Goal: Task Accomplishment & Management: Manage account settings

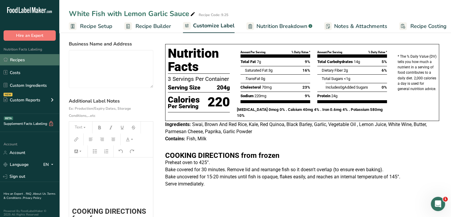
scroll to position [85, 0]
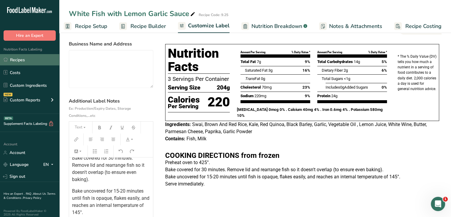
click at [21, 60] on link "Recipes" at bounding box center [29, 59] width 59 height 11
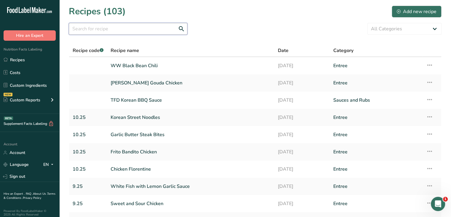
click at [119, 29] on input "text" at bounding box center [128, 29] width 119 height 12
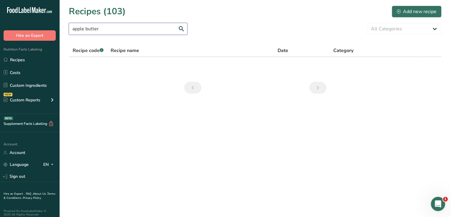
type input "apple butter"
click at [143, 68] on link "Apple Butter Pork" at bounding box center [191, 65] width 160 height 12
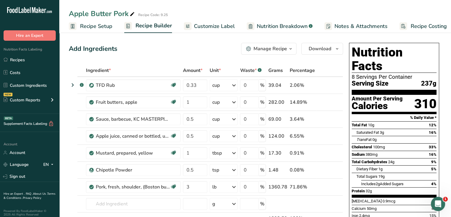
click at [205, 23] on span "Customize Label" at bounding box center [214, 26] width 41 height 8
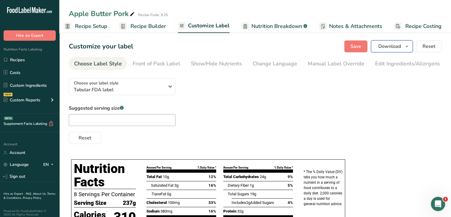
click at [409, 44] on icon "button" at bounding box center [407, 46] width 5 height 7
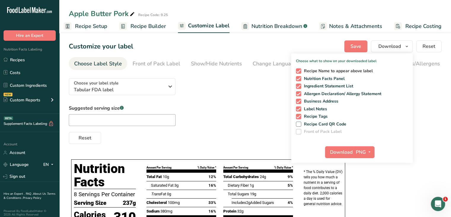
click at [302, 70] on span "Recipe Name to appear above label" at bounding box center [337, 70] width 72 height 5
click at [300, 70] on input "Recipe Name to appear above label" at bounding box center [298, 71] width 4 height 4
checkbox input "false"
click at [299, 99] on span at bounding box center [298, 101] width 5 height 5
click at [299, 99] on input "Business Address" at bounding box center [298, 101] width 4 height 4
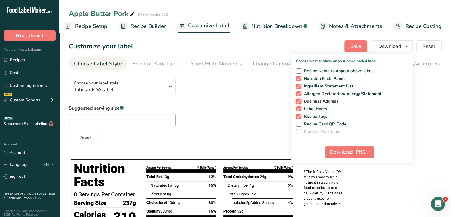
checkbox input "false"
click at [299, 116] on span at bounding box center [298, 116] width 5 height 5
click at [299, 116] on input "Recipe Tags" at bounding box center [298, 116] width 4 height 4
checkbox input "false"
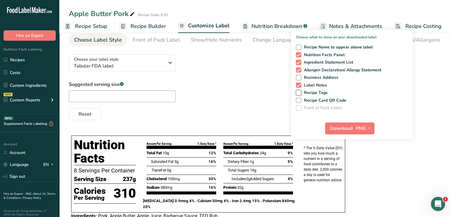
scroll to position [24, 0]
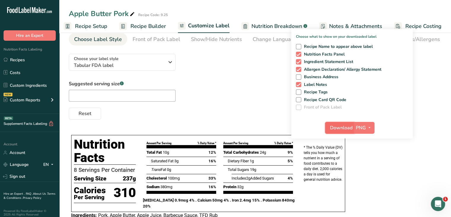
click at [347, 128] on span "Download" at bounding box center [341, 127] width 23 height 7
click at [31, 59] on link "Recipes" at bounding box center [29, 59] width 59 height 11
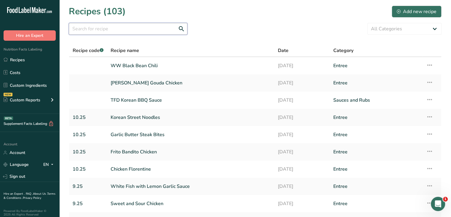
click at [119, 29] on input "text" at bounding box center [128, 29] width 119 height 12
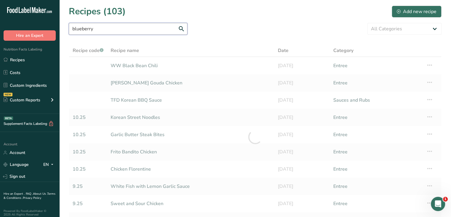
type input "blueberry"
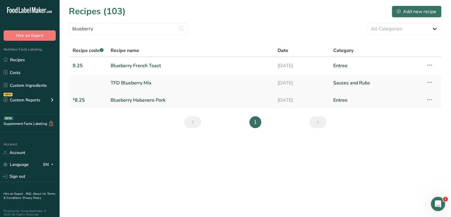
click at [142, 101] on link "Blueberry Habanero Pork" at bounding box center [191, 100] width 160 height 12
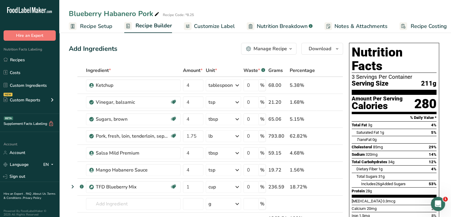
click at [220, 32] on link "Customize Label" at bounding box center [209, 26] width 51 height 13
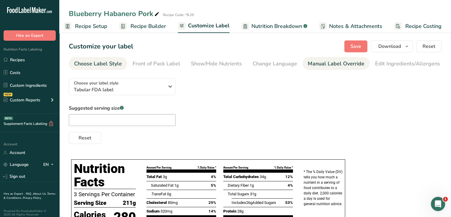
scroll to position [0, 58]
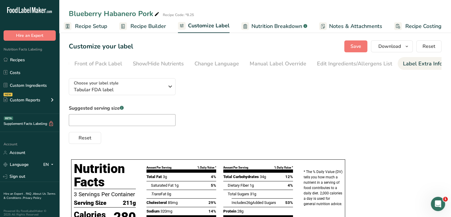
click at [409, 58] on link "Label Extra Info" at bounding box center [422, 63] width 39 height 13
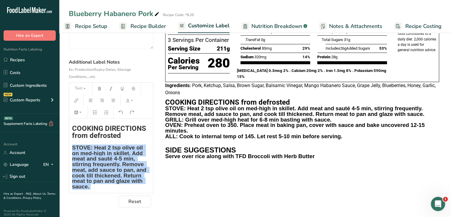
scroll to position [130, 0]
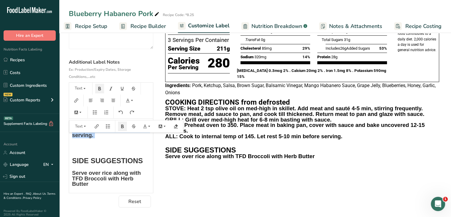
drag, startPoint x: 74, startPoint y: 147, endPoint x: 112, endPoint y: 138, distance: 39.7
click at [112, 138] on div "COOKING DIRECTIONS from defrosted STOVE: Heat 2 tsp olive oil on med-high in sk…" at bounding box center [111, 90] width 84 height 193
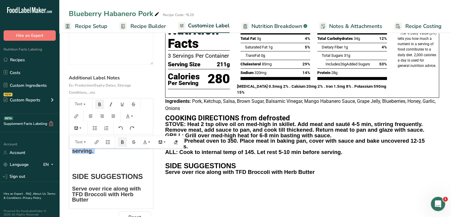
scroll to position [57, 0]
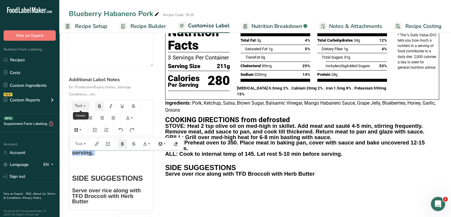
click at [83, 107] on icon "button" at bounding box center [84, 106] width 4 height 4
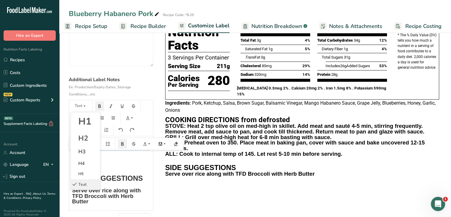
click at [85, 183] on span "Text" at bounding box center [82, 184] width 8 height 6
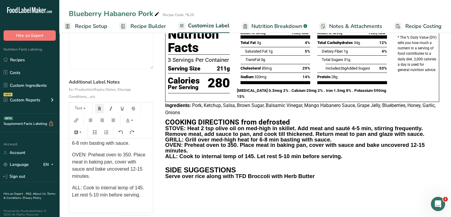
scroll to position [80, 0]
click at [199, 150] on h3 "OVEN: Preheat oven to 350. Place meat in baking pan, cover with sauce and bake …" at bounding box center [302, 147] width 274 height 11
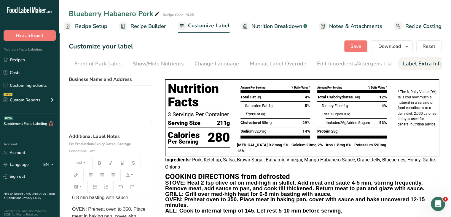
scroll to position [44, 0]
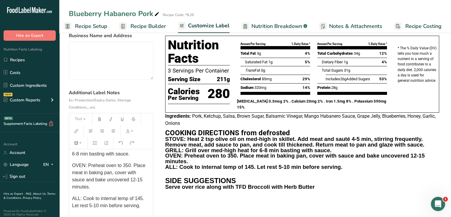
click at [77, 154] on span "GRILL: Grill over med-high heat for 6-8 min basting with sauce." at bounding box center [109, 150] width 75 height 12
click at [78, 176] on span "OVEN: Preheat oven to 350. Place meat in baking pan, cover with sauce and bake …" at bounding box center [109, 176] width 75 height 26
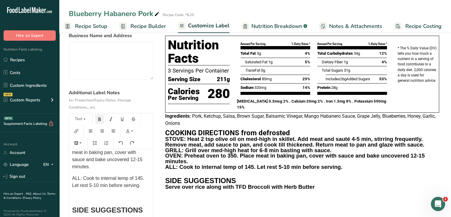
scroll to position [100, 0]
click at [77, 188] on span "ALL: Cook to internal temp of 145. Let rest 5-10 min before serving." at bounding box center [108, 181] width 73 height 12
click at [98, 170] on p "OVEN : Preheat oven to 350. Place meat in baking pan, cover with sauce and bake…" at bounding box center [111, 156] width 78 height 28
click at [83, 170] on p "OVEN : Preheat oven to 350. Place meat in baking pan, cover with sauce and bake…" at bounding box center [111, 156] width 78 height 28
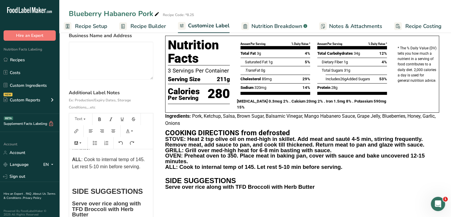
scroll to position [75, 0]
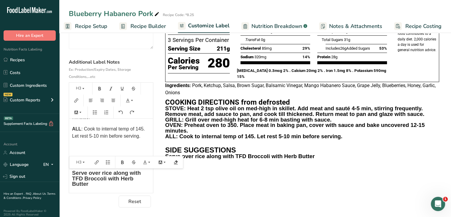
drag, startPoint x: 71, startPoint y: 172, endPoint x: 115, endPoint y: 191, distance: 47.7
click at [115, 191] on div "COOKING DIRECTIONS from defrosted STOVE: Heat 2 tsp olive oil on med-high in sk…" at bounding box center [111, 155] width 84 height 74
click at [77, 93] on button "H3" at bounding box center [81, 88] width 18 height 9
click at [83, 168] on span "Text" at bounding box center [82, 167] width 8 height 6
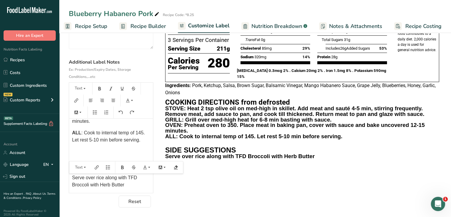
click at [199, 169] on div "Choose your label style Tabular FDA label USA (FDA) Standard FDA label Tabular …" at bounding box center [255, 103] width 373 height 208
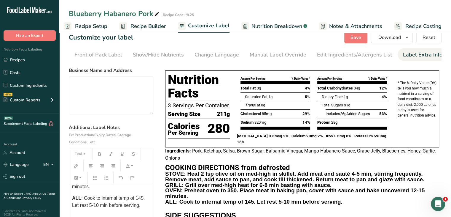
scroll to position [0, 0]
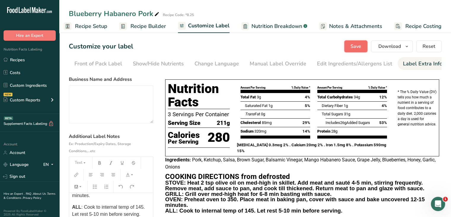
click at [351, 50] on button "Save" at bounding box center [356, 46] width 23 height 12
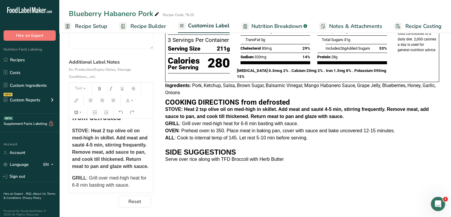
scroll to position [17, 0]
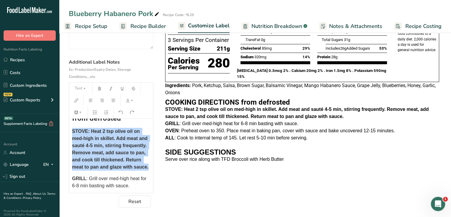
drag, startPoint x: 72, startPoint y: 133, endPoint x: 142, endPoint y: 176, distance: 82.2
click at [142, 176] on div "COOKING DIRECTIONS from defrosted STOVE: Heat 2 tsp olive oil on med-high in sk…" at bounding box center [111, 193] width 84 height 184
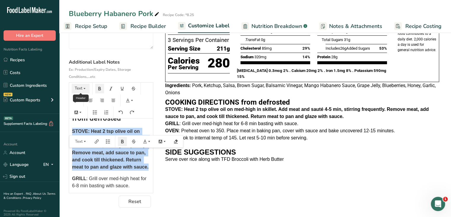
click at [84, 87] on icon "button" at bounding box center [84, 88] width 4 height 4
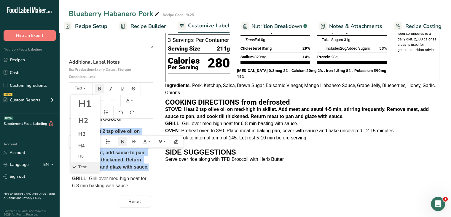
click at [77, 163] on li "Text" at bounding box center [85, 166] width 29 height 10
click at [81, 166] on span "Text" at bounding box center [82, 167] width 8 height 6
click at [83, 167] on span "Text" at bounding box center [82, 167] width 8 height 6
click at [100, 88] on icon "button" at bounding box center [100, 88] width 4 height 4
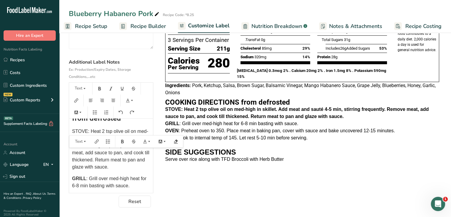
click at [91, 165] on span "STOVE: Heat 2 tsp olive oil on med-high in skillet. Add meat and sauté 4-5 min,…" at bounding box center [111, 148] width 79 height 41
click at [78, 131] on span "STOVE: Heat 2 tsp olive oil on med-high in skillet. Add meat and sauté 4-5 min,…" at bounding box center [111, 148] width 79 height 41
click at [298, 156] on p "Serve over rice along with TFD Broccoli with Herb Butter" at bounding box center [302, 158] width 274 height 7
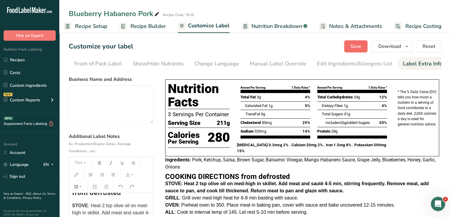
click at [358, 49] on span "Save" at bounding box center [356, 46] width 11 height 7
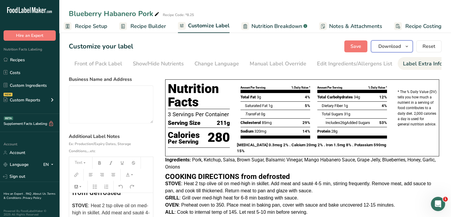
click at [396, 48] on span "Download" at bounding box center [390, 46] width 23 height 7
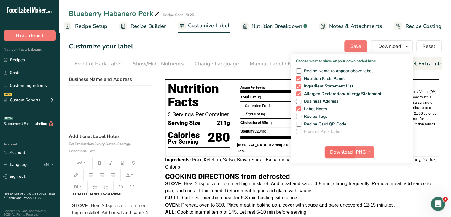
click at [343, 151] on span "Download" at bounding box center [341, 151] width 23 height 7
click at [364, 147] on button "PNG" at bounding box center [364, 152] width 20 height 12
click at [440, 201] on icon "Open Intercom Messenger" at bounding box center [438, 203] width 10 height 10
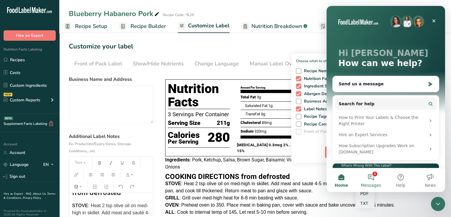
click at [375, 177] on button "1 Messages" at bounding box center [371, 180] width 30 height 24
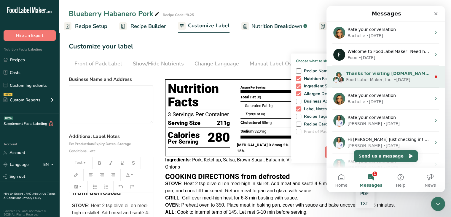
click at [387, 79] on div "Food Label Maker, Inc." at bounding box center [369, 80] width 47 height 6
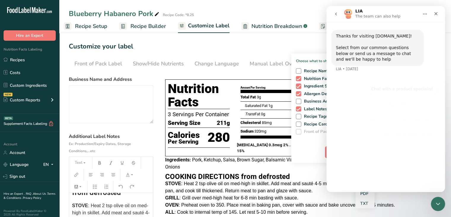
scroll to position [18, 0]
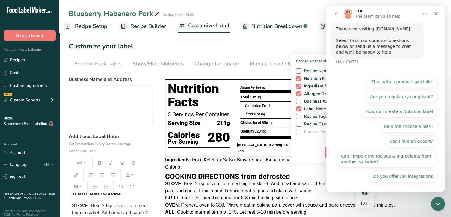
click at [335, 12] on icon "go back" at bounding box center [336, 14] width 5 height 5
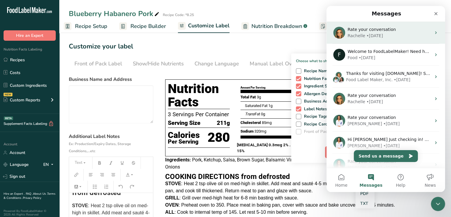
click at [381, 35] on div "Rachelle • 1w ago" at bounding box center [390, 36] width 84 height 6
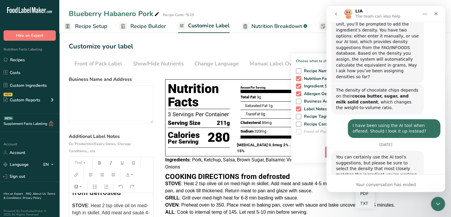
scroll to position [554, 0]
click at [334, 15] on button "go back" at bounding box center [336, 13] width 11 height 11
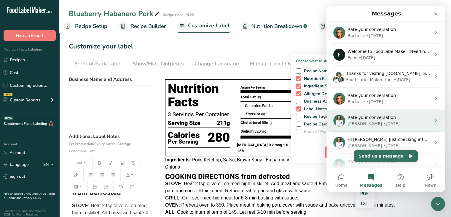
click at [394, 127] on div "Rate your conversation Rana • 4w ago" at bounding box center [386, 120] width 119 height 22
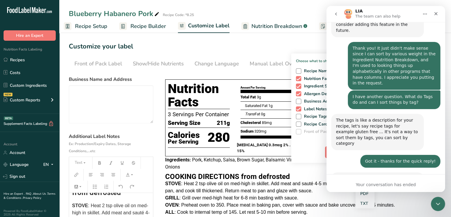
scroll to position [1066, 0]
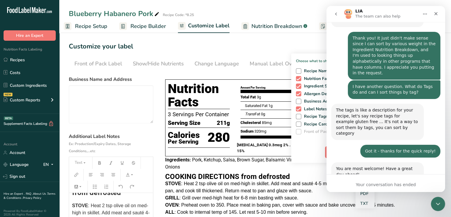
click at [394, 201] on div "Terrible Bad OK Great Amazing" at bounding box center [373, 209] width 65 height 17
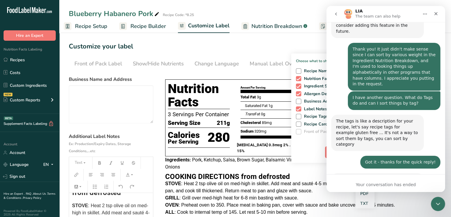
click at [336, 17] on button "go back" at bounding box center [336, 13] width 11 height 11
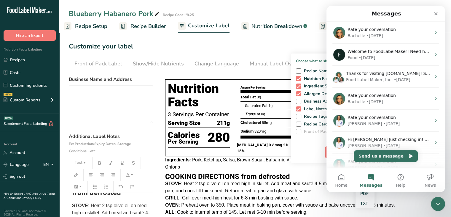
scroll to position [0, 0]
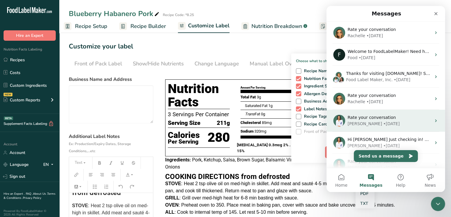
click at [386, 124] on div "Rana • 4w ago" at bounding box center [390, 123] width 84 height 6
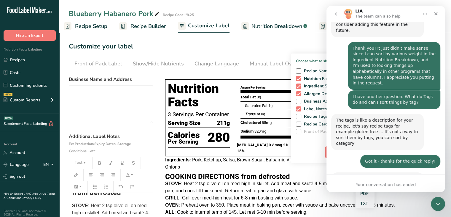
scroll to position [1066, 0]
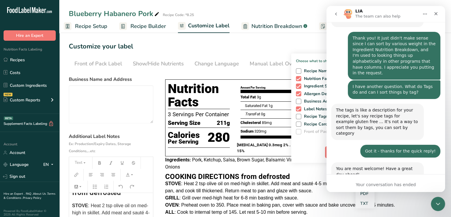
click at [334, 16] on button "go back" at bounding box center [336, 13] width 11 height 11
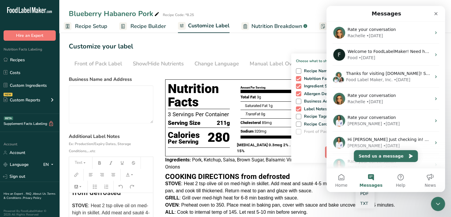
scroll to position [0, 0]
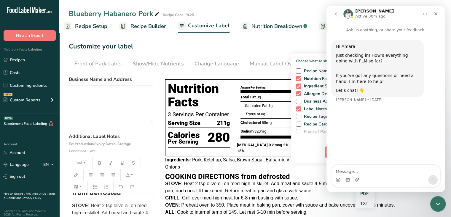
click at [436, 203] on icon "Close Intercom Messenger" at bounding box center [437, 202] width 7 height 7
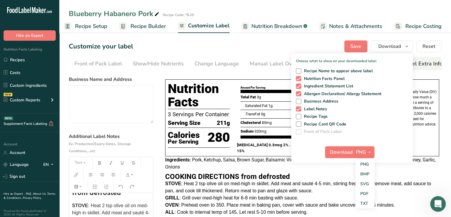
click at [431, 200] on div "Open Intercom Messenger" at bounding box center [438, 203] width 20 height 20
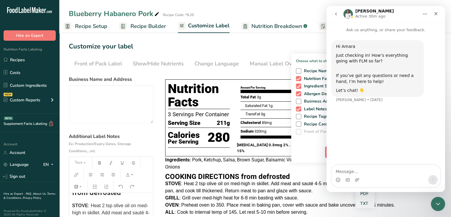
drag, startPoint x: 336, startPoint y: 11, endPoint x: 338, endPoint y: 15, distance: 5.1
click at [338, 15] on button "go back" at bounding box center [336, 13] width 11 height 11
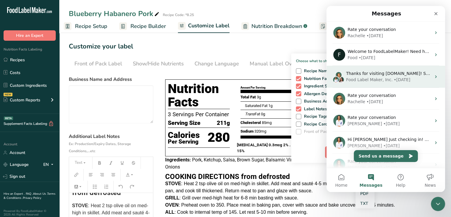
click at [399, 84] on div "Thanks for visiting FoodLabelMaker.com! Select from our common questions below …" at bounding box center [386, 77] width 119 height 22
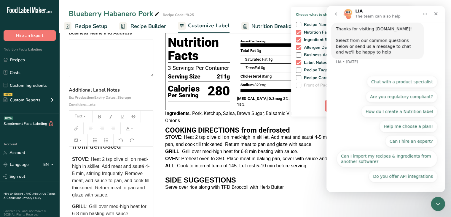
scroll to position [0, 5]
click at [337, 14] on icon "go back" at bounding box center [336, 14] width 5 height 5
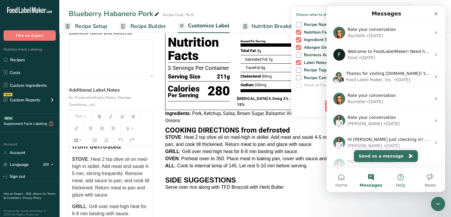
click at [406, 181] on button "Help" at bounding box center [401, 180] width 30 height 24
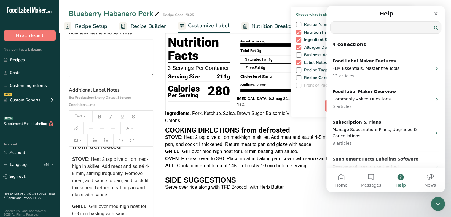
click at [375, 27] on input "Search for help" at bounding box center [386, 28] width 110 height 12
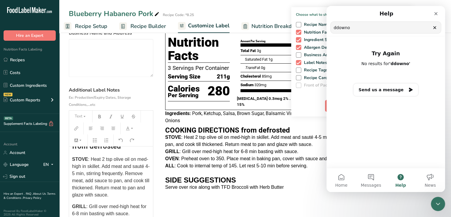
type input "ddowno"
click at [307, 182] on h2 "SIDE SUGGESTIONS" at bounding box center [302, 179] width 274 height 7
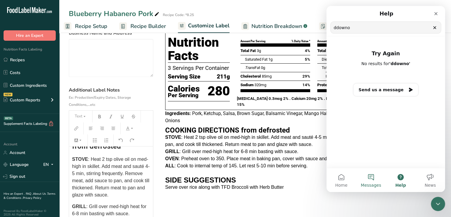
click at [373, 183] on span "Messages" at bounding box center [371, 185] width 20 height 4
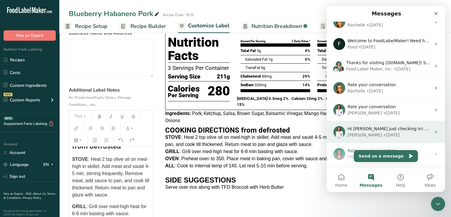
scroll to position [11, 0]
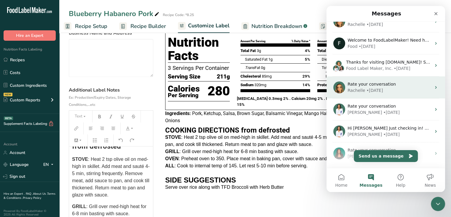
click at [381, 91] on div "Rachelle • 2w ago" at bounding box center [390, 90] width 84 height 6
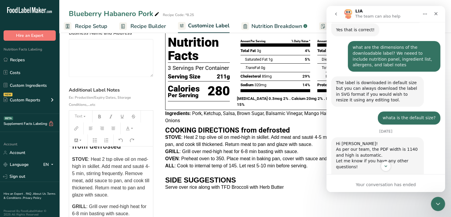
scroll to position [160, 0]
click at [368, 92] on div "The label is downloaded in default size but you can always download the label i…" at bounding box center [377, 91] width 83 height 23
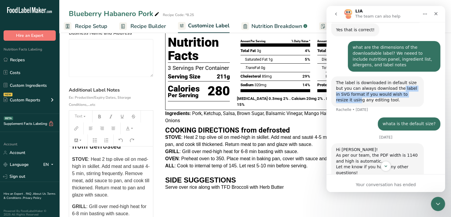
drag, startPoint x: 391, startPoint y: 82, endPoint x: 410, endPoint y: 91, distance: 20.8
click at [410, 91] on div "The label is downloaded in default size but you can always download the label i…" at bounding box center [377, 91] width 83 height 23
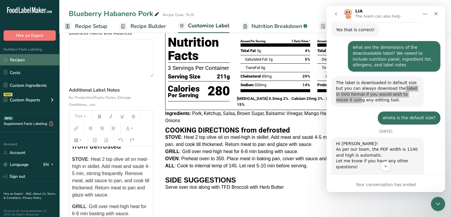
click at [22, 60] on link "Recipes" at bounding box center [29, 59] width 59 height 11
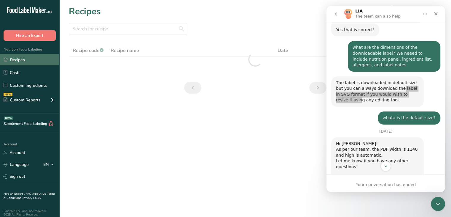
click at [22, 60] on link "Recipes" at bounding box center [29, 59] width 59 height 11
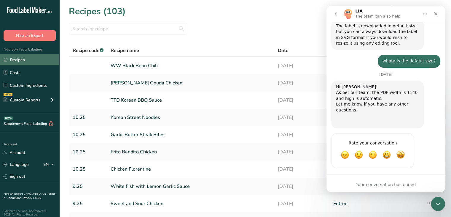
scroll to position [217, 0]
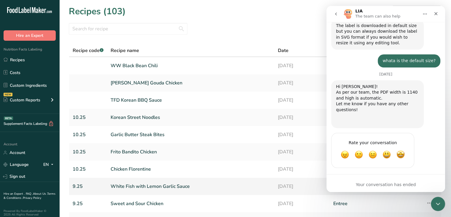
click at [173, 186] on link "White Fish with Lemon Garlic Sauce" at bounding box center [191, 186] width 160 height 12
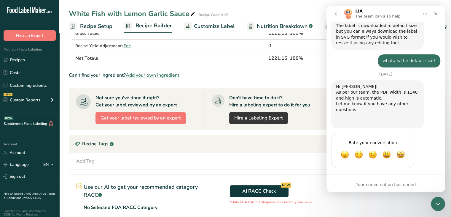
scroll to position [199, 0]
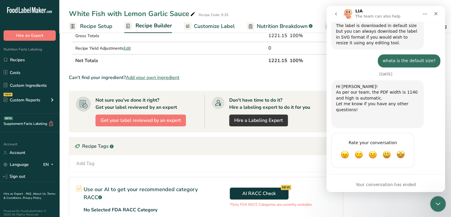
click at [434, 199] on icon "Close Intercom Messenger" at bounding box center [437, 202] width 7 height 7
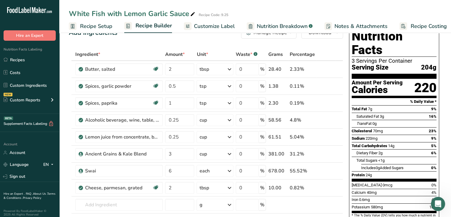
scroll to position [0, 0]
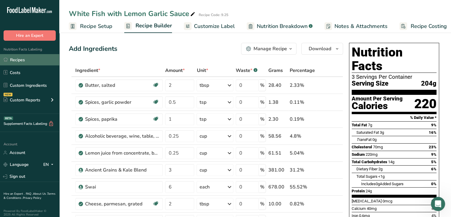
click at [30, 60] on link "Recipes" at bounding box center [29, 59] width 59 height 11
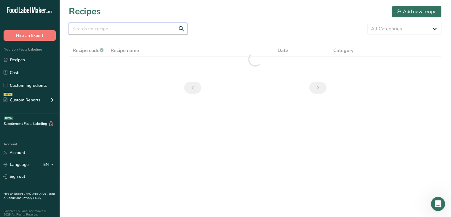
click at [117, 29] on input "text" at bounding box center [128, 29] width 119 height 12
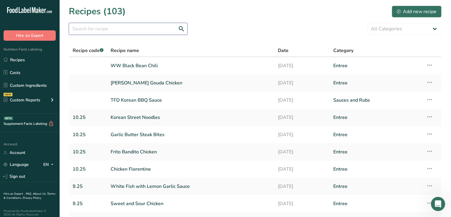
click at [117, 29] on input "text" at bounding box center [128, 29] width 119 height 12
type input "blueberry"
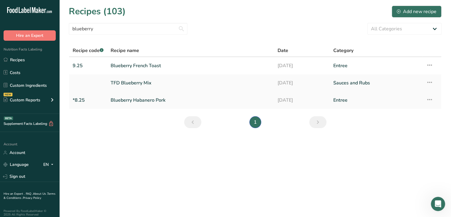
click at [144, 101] on link "Blueberry Habanero Pork" at bounding box center [191, 100] width 160 height 12
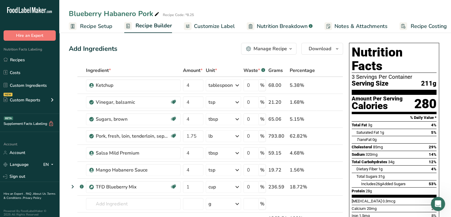
scroll to position [233, 0]
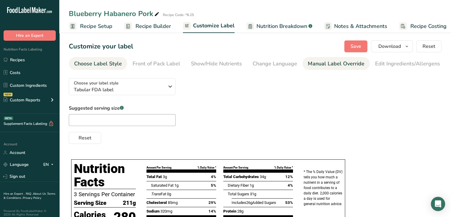
scroll to position [0, 58]
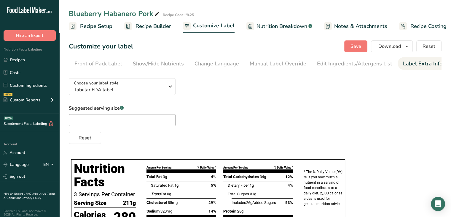
click at [412, 64] on div "Label Extra Info" at bounding box center [422, 64] width 39 height 8
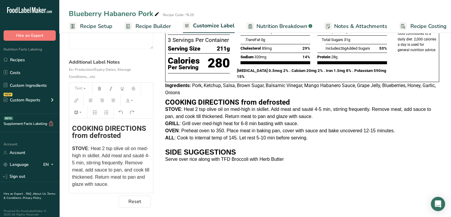
scroll to position [114, 0]
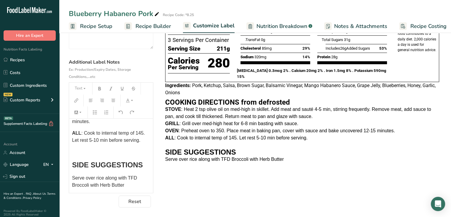
drag, startPoint x: 73, startPoint y: 163, endPoint x: 153, endPoint y: 191, distance: 83.8
click at [153, 191] on div "COOKING DIRECTIONS from defrosted STOVE : Heat 2 tsp olive oil on med-high in s…" at bounding box center [111, 155] width 84 height 74
copy div "SIDE SUGGESTIONS Serve over rice along with TFD Broccoli with Herb Butter"
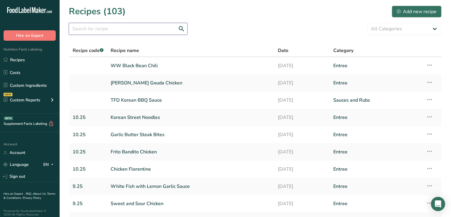
click at [139, 30] on input "text" at bounding box center [128, 29] width 119 height 12
type input "apple butter"
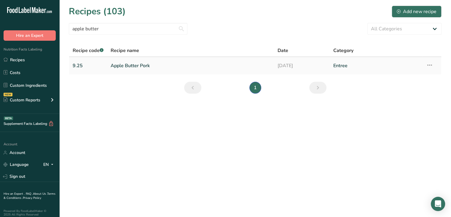
click at [137, 63] on link "Apple Butter Pork" at bounding box center [191, 65] width 160 height 12
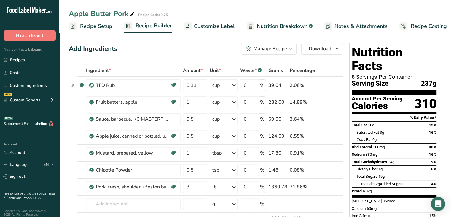
click at [204, 23] on span "Customize Label" at bounding box center [214, 26] width 41 height 8
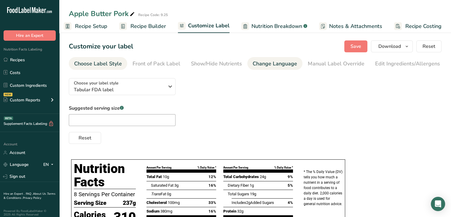
scroll to position [0, 58]
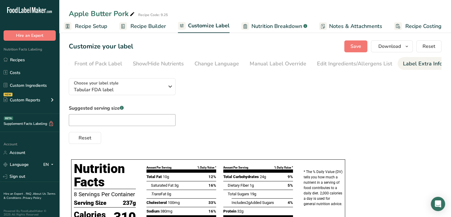
click at [403, 62] on div "Label Extra Info" at bounding box center [422, 64] width 39 height 8
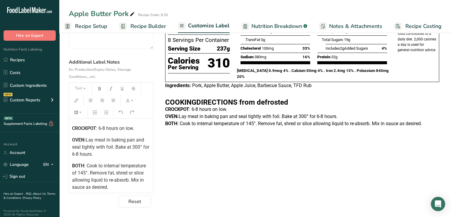
scroll to position [112, 0]
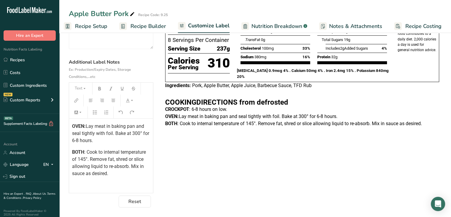
click at [146, 173] on div "﻿ ﻿ ﻿ ﻿ ﻿ ﻿ COOKING DIRECTIONS from defrosted CROCKPOT : 6-8 hours on low. OVEN…" at bounding box center [111, 97] width 84 height 182
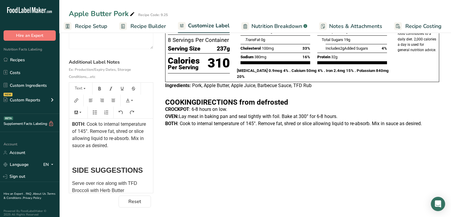
scroll to position [153, 0]
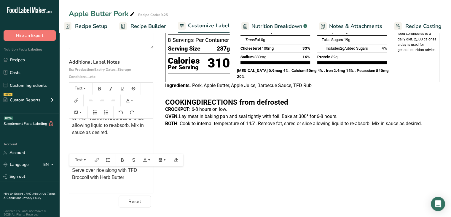
drag, startPoint x: 132, startPoint y: 189, endPoint x: 67, endPoint y: 169, distance: 68.0
click at [67, 169] on section "Customize your label Save Download Choose what to show on your downloaded label…" at bounding box center [255, 87] width 392 height 260
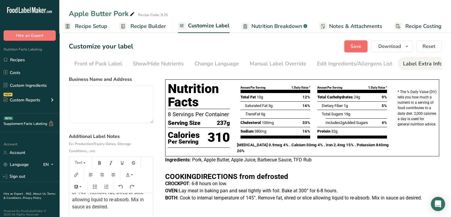
click at [358, 49] on span "Save" at bounding box center [356, 46] width 11 height 7
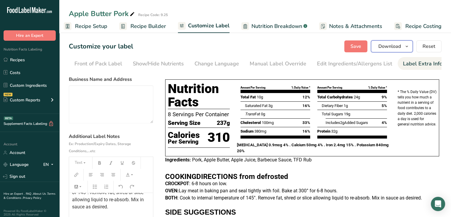
click at [392, 47] on span "Download" at bounding box center [390, 46] width 23 height 7
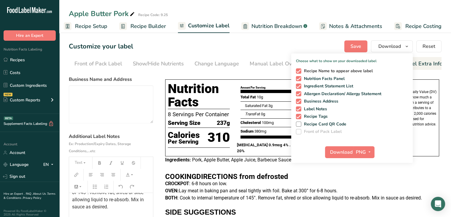
click at [301, 72] on span at bounding box center [298, 70] width 5 height 5
click at [300, 72] on input "Recipe Name to appear above label" at bounding box center [298, 71] width 4 height 4
checkbox input "false"
click at [298, 101] on span at bounding box center [298, 101] width 5 height 5
click at [298, 101] on input "Business Address" at bounding box center [298, 101] width 4 height 4
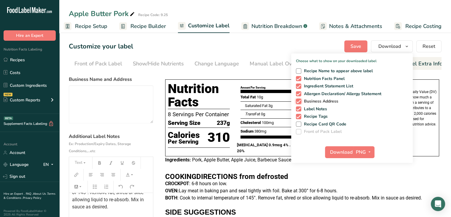
checkbox input "false"
click at [298, 108] on span at bounding box center [298, 108] width 5 height 5
click at [298, 108] on input "Label Notes" at bounding box center [298, 109] width 4 height 4
checkbox input "false"
click at [298, 117] on span at bounding box center [298, 116] width 5 height 5
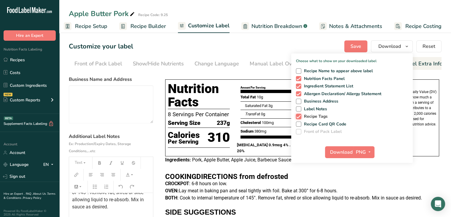
click at [298, 117] on input "Recipe Tags" at bounding box center [298, 116] width 4 height 4
checkbox input "false"
click at [336, 150] on span "Download" at bounding box center [341, 151] width 23 height 7
click at [298, 109] on span at bounding box center [298, 108] width 5 height 5
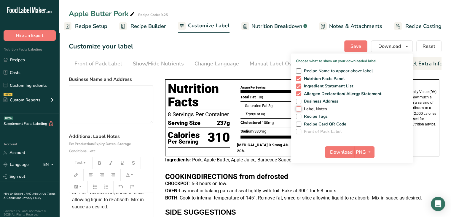
click at [298, 109] on input "Label Notes" at bounding box center [298, 109] width 4 height 4
checkbox input "true"
click at [334, 149] on span "Download" at bounding box center [341, 151] width 23 height 7
click at [22, 58] on link "Recipes" at bounding box center [29, 59] width 59 height 11
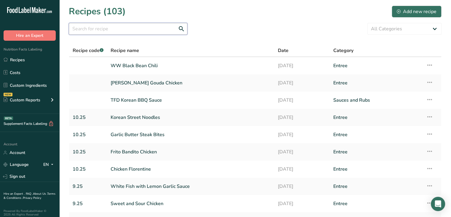
click at [127, 28] on input "text" at bounding box center [128, 29] width 119 height 12
type input "bacon gouda"
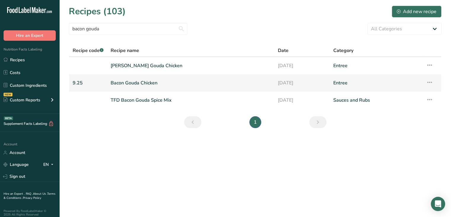
click at [142, 82] on link "Bacon Gouda Chicken" at bounding box center [191, 83] width 160 height 12
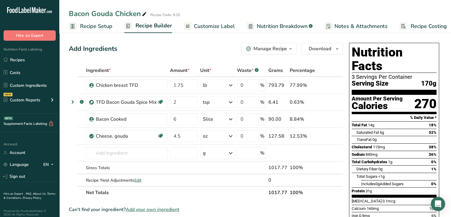
click at [273, 27] on span "Nutrition Breakdown" at bounding box center [282, 26] width 51 height 8
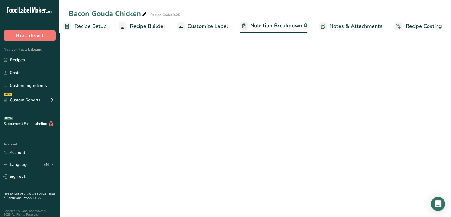
select select "Calories"
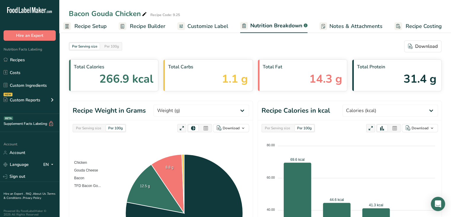
click at [135, 29] on span "Recipe Builder" at bounding box center [148, 26] width 36 height 8
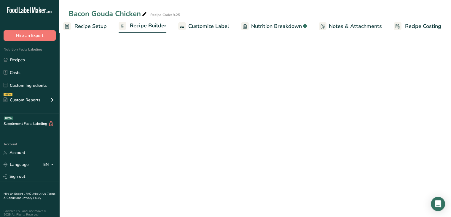
scroll to position [0, 5]
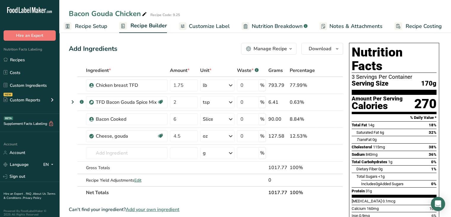
click at [210, 28] on span "Customize Label" at bounding box center [209, 26] width 41 height 8
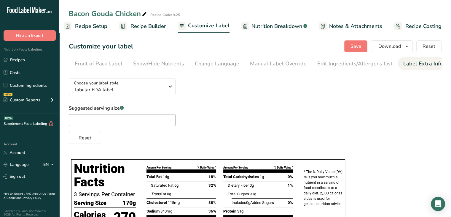
click at [436, 60] on div "Label Extra Info" at bounding box center [423, 64] width 39 height 8
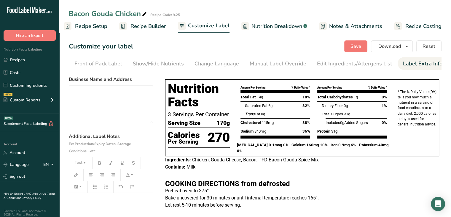
scroll to position [75, 0]
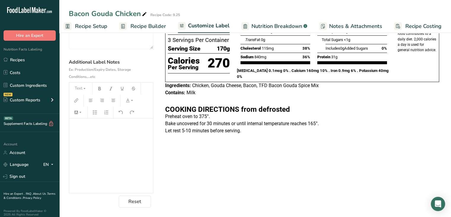
click at [121, 133] on div "﻿ ﻿ ﻿ ﻿ ﻿ ﻿ COOKING DIRECTIONS from defrosted Preheat oven to 375°. Bake uncove…" at bounding box center [111, 192] width 84 height 149
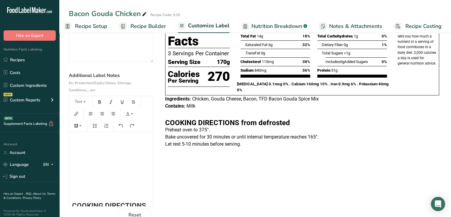
scroll to position [0, 0]
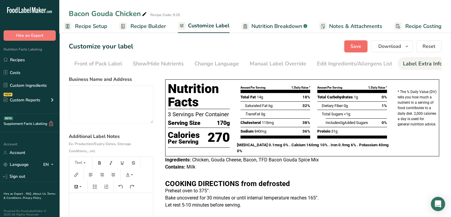
click at [357, 44] on span "Save" at bounding box center [356, 46] width 11 height 7
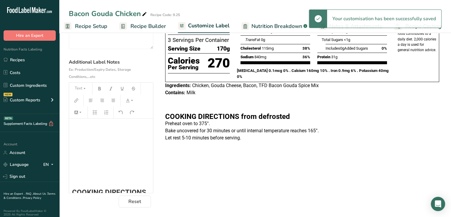
scroll to position [75, 0]
click at [102, 139] on h2 "﻿" at bounding box center [111, 139] width 78 height 7
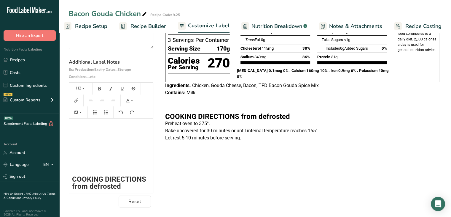
scroll to position [0, 0]
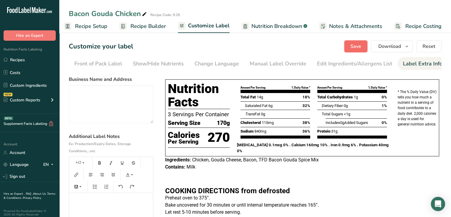
click at [360, 46] on span "Save" at bounding box center [356, 46] width 11 height 7
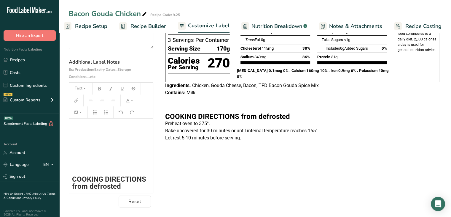
scroll to position [1, 0]
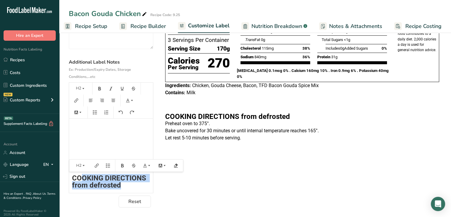
drag, startPoint x: 126, startPoint y: 185, endPoint x: 81, endPoint y: 180, distance: 45.4
click at [81, 180] on h2 "COOKING DIRECTIONS from defrosted" at bounding box center [111, 181] width 78 height 14
copy span "COOKING DIRECTIONS from defrosted"
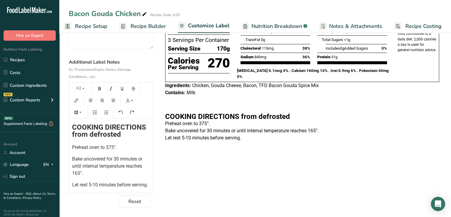
click at [89, 187] on p "Let rest 5-10 minutes before serving." at bounding box center [111, 184] width 78 height 7
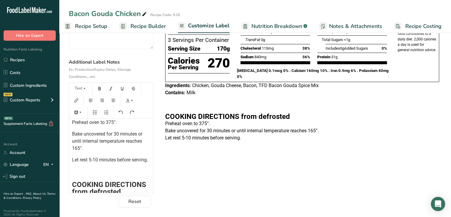
scroll to position [87, 0]
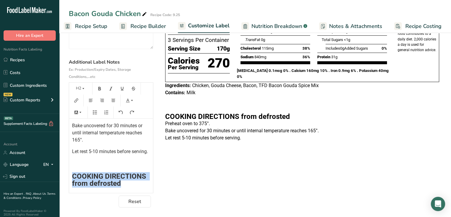
click at [72, 183] on span "COOKING DIRECTIONS from defrosted" at bounding box center [110, 179] width 76 height 15
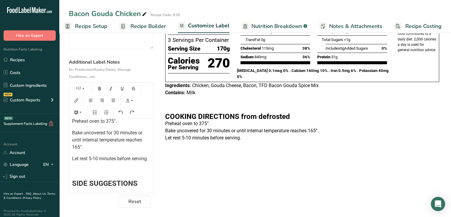
scroll to position [91, 0]
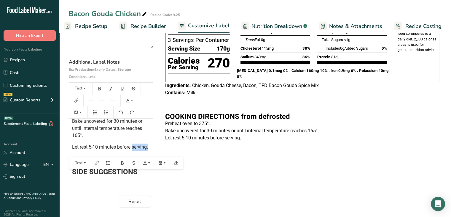
drag, startPoint x: 93, startPoint y: 153, endPoint x: 72, endPoint y: 148, distance: 21.8
click at [72, 148] on div "﻿ ﻿ ﻿ ﻿ COOKING DIRECTIONS from defrosted Preheat oven to 375°. Bake uncovered …" at bounding box center [111, 108] width 84 height 159
copy span "Let rest 5-10 minutes before serving."
click at [76, 188] on p "﻿" at bounding box center [111, 184] width 78 height 7
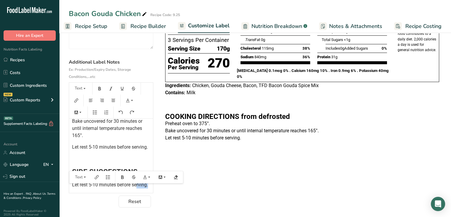
drag, startPoint x: 91, startPoint y: 191, endPoint x: 77, endPoint y: 184, distance: 15.8
click at [77, 184] on p "Let rest 5-10 minutes before serving." at bounding box center [111, 184] width 78 height 7
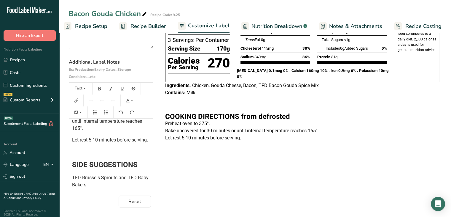
scroll to position [0, 0]
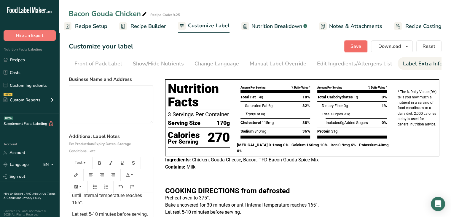
click at [353, 49] on span "Save" at bounding box center [356, 46] width 11 height 7
click at [407, 47] on icon "button" at bounding box center [407, 46] width 5 height 7
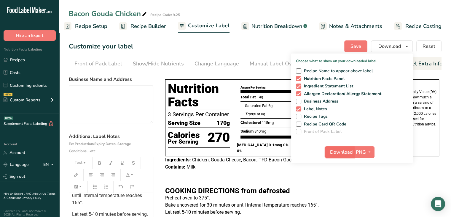
click at [341, 150] on span "Download" at bounding box center [341, 151] width 23 height 7
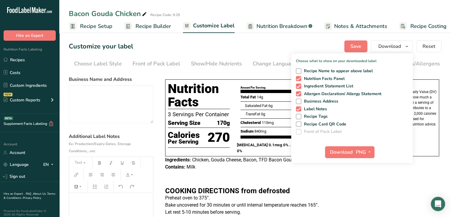
scroll to position [101, 0]
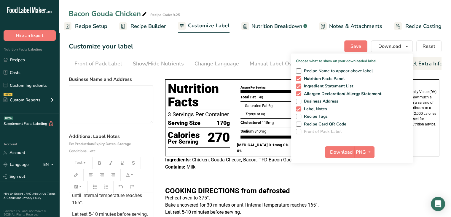
click at [227, 178] on p at bounding box center [302, 176] width 274 height 7
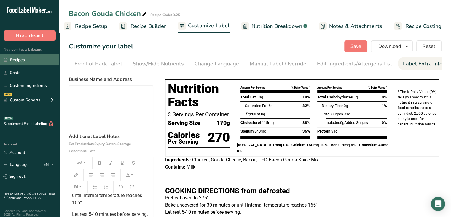
click at [20, 65] on link "Recipes" at bounding box center [29, 59] width 59 height 11
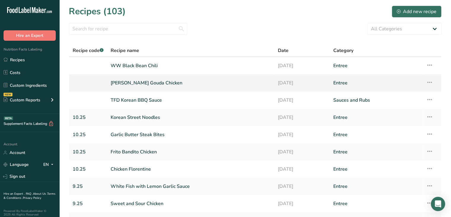
click at [152, 80] on link "[PERSON_NAME] Gouda Chicken" at bounding box center [191, 83] width 160 height 12
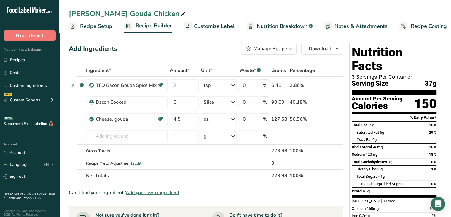
click at [210, 23] on span "Customize Label" at bounding box center [214, 26] width 41 height 8
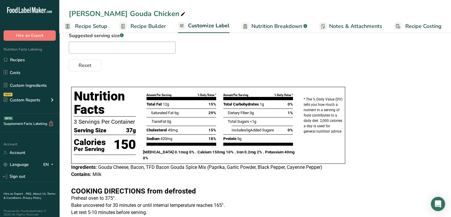
scroll to position [72, 0]
click at [15, 62] on link "Recipes" at bounding box center [29, 59] width 59 height 11
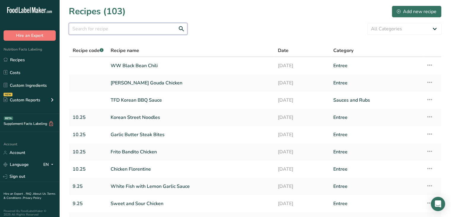
click at [111, 28] on input "text" at bounding box center [128, 29] width 119 height 12
type input "baked ziti"
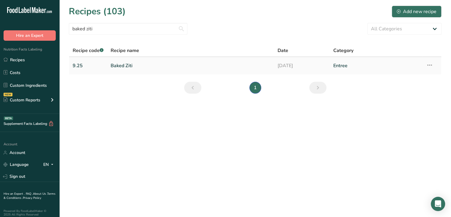
click at [134, 63] on link "Baked Ziti" at bounding box center [191, 65] width 160 height 12
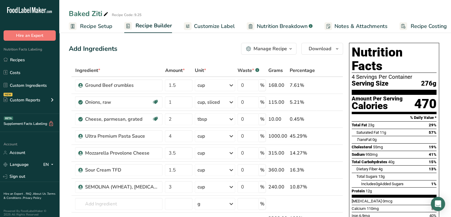
click at [219, 25] on span "Customize Label" at bounding box center [214, 26] width 41 height 8
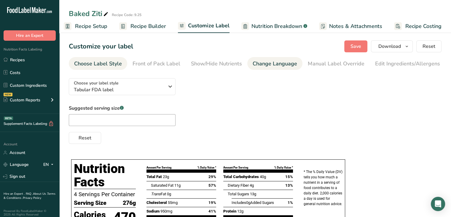
scroll to position [0, 58]
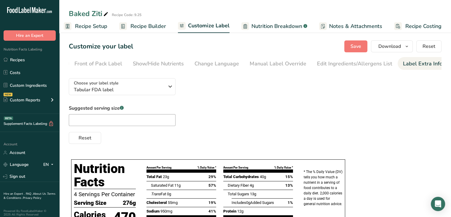
click at [404, 66] on div "Label Extra Info" at bounding box center [422, 64] width 39 height 8
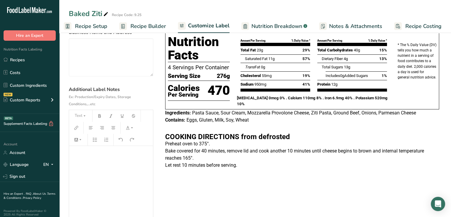
scroll to position [46, 0]
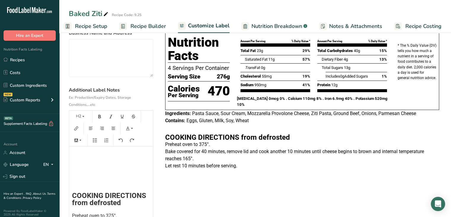
scroll to position [33, 0]
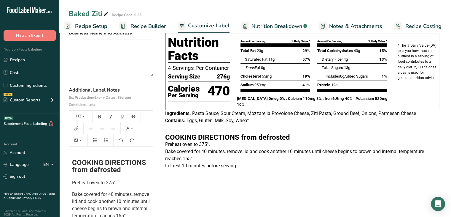
click at [129, 182] on div "﻿ ﻿ ﻿ COOKING DIRECTIONS from defrosted Preheat oven to 375°. Bake covered for …" at bounding box center [111, 183] width 84 height 74
copy div "from defrosted Preheat oven to 375°."
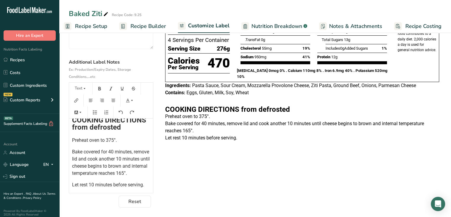
scroll to position [75, 0]
click at [146, 186] on div "﻿ ﻿ ﻿ COOKING DIRECTIONS from defrosted Preheat oven to 375°. Bake covered for …" at bounding box center [111, 129] width 84 height 117
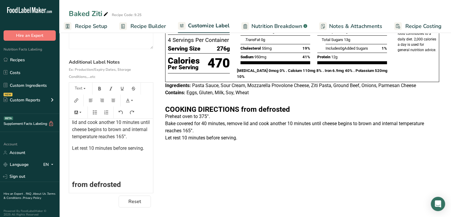
scroll to position [99, 0]
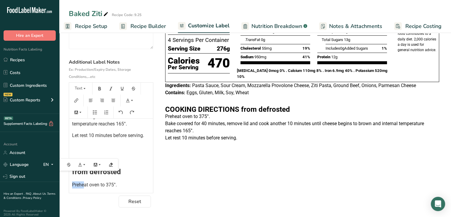
drag, startPoint x: 135, startPoint y: 178, endPoint x: 83, endPoint y: 180, distance: 52.0
click at [83, 175] on h2 "from defrosted" at bounding box center [111, 171] width 78 height 7
click at [72, 176] on span "from defrosted" at bounding box center [96, 171] width 49 height 8
drag, startPoint x: 124, startPoint y: 189, endPoint x: 65, endPoint y: 196, distance: 59.2
click at [65, 196] on section "Customize your label Save Download Choose what to show on your downloaded label…" at bounding box center [255, 87] width 392 height 260
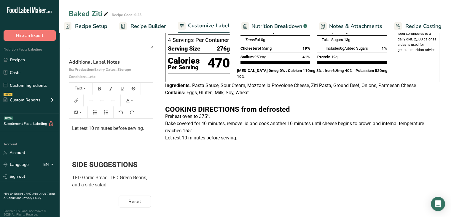
scroll to position [0, 0]
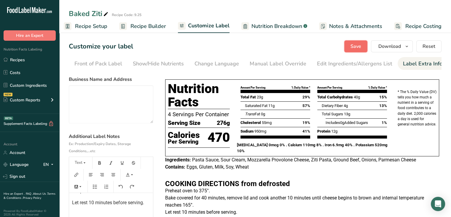
click at [352, 45] on span "Save" at bounding box center [356, 46] width 11 height 7
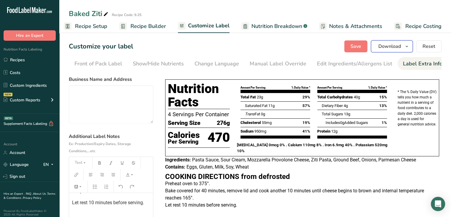
click at [389, 43] on span "Download" at bounding box center [390, 46] width 23 height 7
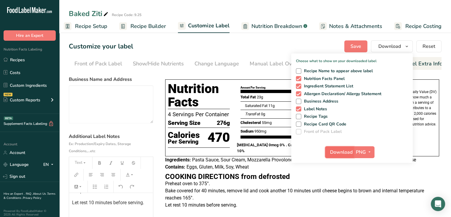
click at [337, 151] on span "Download" at bounding box center [341, 151] width 23 height 7
click at [25, 63] on link "Recipes" at bounding box center [29, 59] width 59 height 11
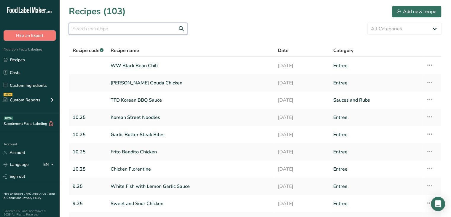
click at [141, 28] on input "text" at bounding box center [128, 29] width 119 height 12
type input "bangkok"
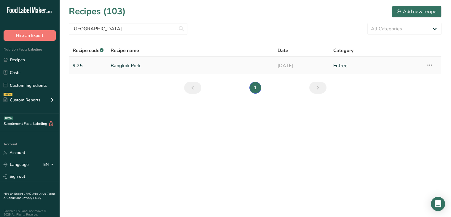
click at [131, 67] on link "Bangkok Pork" at bounding box center [191, 65] width 160 height 12
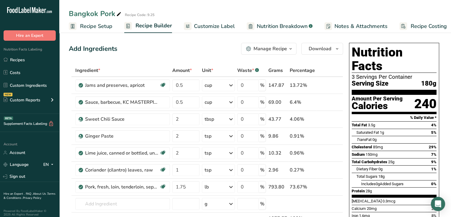
click at [217, 27] on span "Customize Label" at bounding box center [214, 26] width 41 height 8
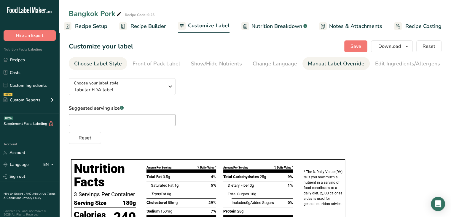
scroll to position [0, 58]
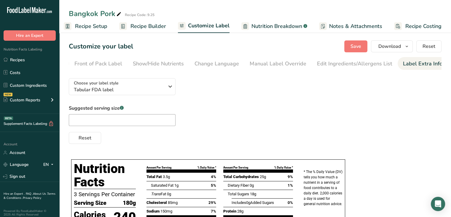
click at [403, 62] on div "Label Extra Info" at bounding box center [422, 64] width 39 height 8
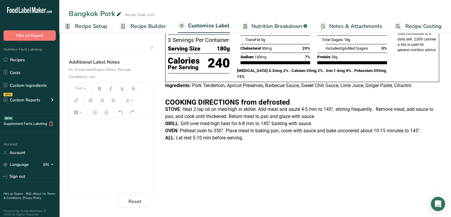
scroll to position [75, 0]
click at [112, 144] on h2 "﻿" at bounding box center [111, 141] width 78 height 7
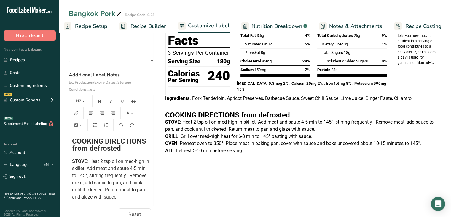
scroll to position [0, 0]
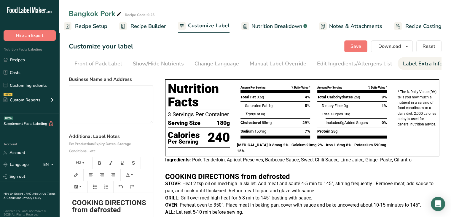
click at [353, 53] on section "Customize your label Save Download Choose what to show on your downloaded label…" at bounding box center [255, 161] width 392 height 260
click at [349, 47] on button "Save" at bounding box center [356, 46] width 23 height 12
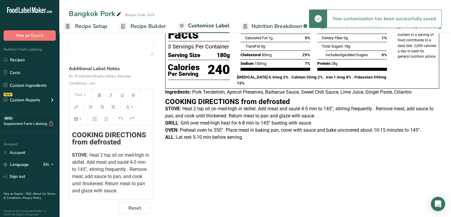
scroll to position [68, 0]
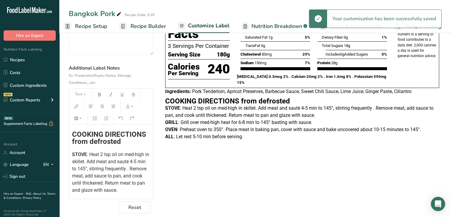
click at [72, 135] on span "COOKING DIRECTIONS from defrosted" at bounding box center [110, 137] width 76 height 15
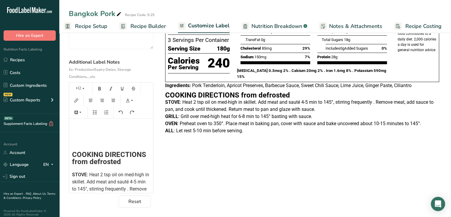
scroll to position [0, 0]
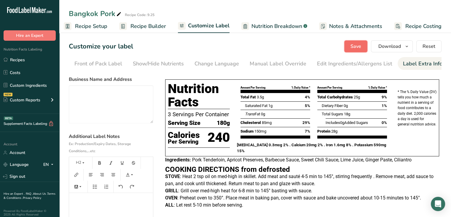
click at [351, 47] on button "Save" at bounding box center [356, 46] width 23 height 12
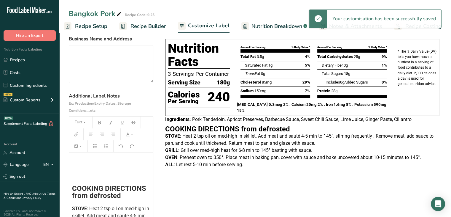
scroll to position [40, 0]
click at [110, 163] on h2 "﻿" at bounding box center [111, 161] width 78 height 7
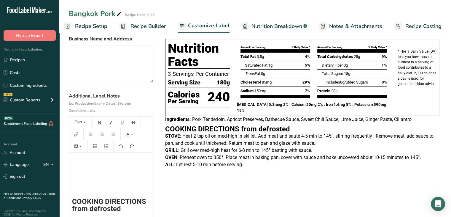
scroll to position [0, 0]
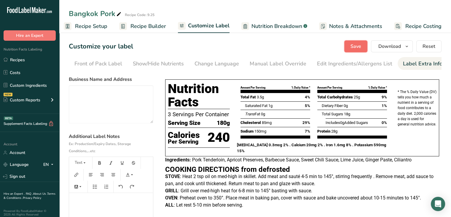
click at [360, 43] on span "Save" at bounding box center [356, 46] width 11 height 7
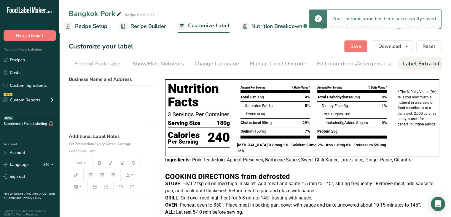
scroll to position [75, 0]
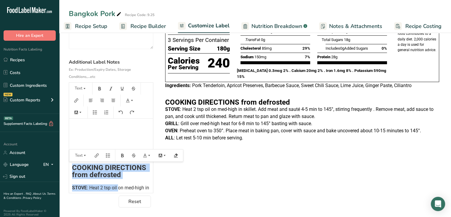
drag, startPoint x: 72, startPoint y: 166, endPoint x: 118, endPoint y: 181, distance: 47.5
click at [118, 181] on div "﻿ ﻿ ﻿ COOKING DIRECTIONS from defrosted STOVE : Heat 2 tsp oil on med-high in s…" at bounding box center [111, 204] width 84 height 172
copy div "COOKING DIRECTIONS from defrosted STOVE : Heat 2 tsp oil"
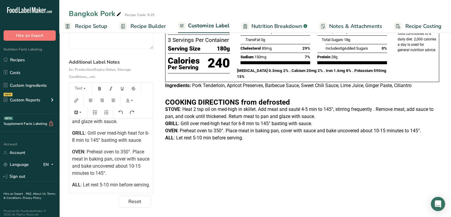
click at [104, 186] on p "ALL : Let rest 5-10 min before serving." at bounding box center [111, 184] width 78 height 7
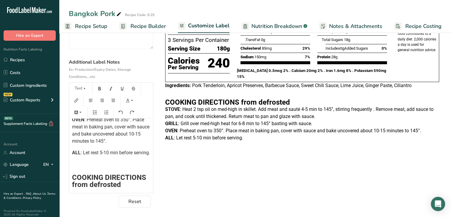
scroll to position [155, 0]
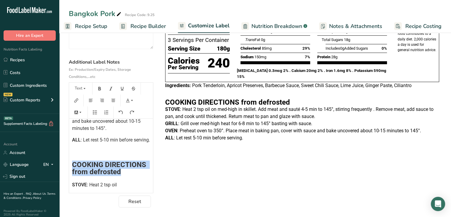
drag, startPoint x: 123, startPoint y: 179, endPoint x: 69, endPoint y: 164, distance: 56.0
click at [69, 164] on div "﻿ ﻿ ﻿ COOKING DIRECTIONS from defrosted STOVE : Heat 2 tsp oil on med-high in s…" at bounding box center [111, 80] width 84 height 216
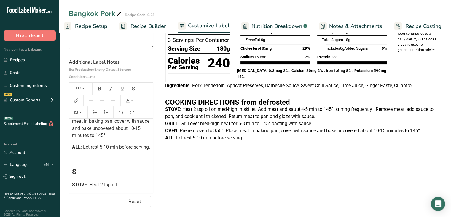
scroll to position [153, 0]
drag, startPoint x: 126, startPoint y: 181, endPoint x: 69, endPoint y: 189, distance: 57.6
click at [69, 189] on div "H2 ﻿ ﻿ ﻿ COOKING DIRECTIONS from defrosted STOVE : Heat 2 tsp oil on med-high i…" at bounding box center [111, 137] width 85 height 111
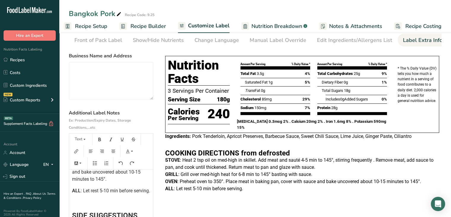
scroll to position [0, 0]
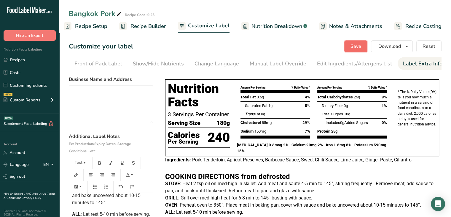
click at [351, 44] on button "Save" at bounding box center [356, 46] width 23 height 12
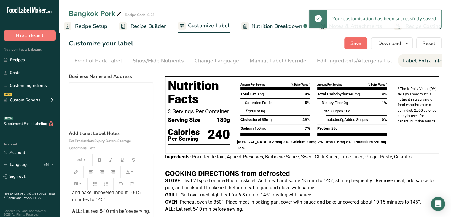
scroll to position [2, 0]
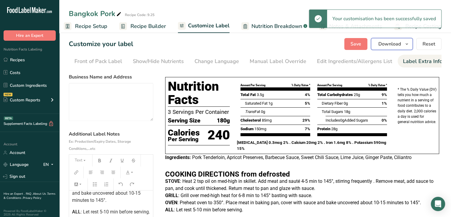
click at [391, 46] on span "Download" at bounding box center [390, 43] width 23 height 7
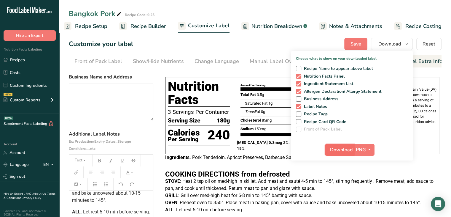
click at [337, 152] on span "Download" at bounding box center [341, 149] width 23 height 7
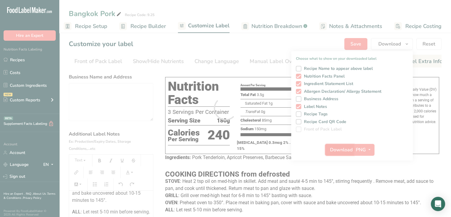
scroll to position [0, 0]
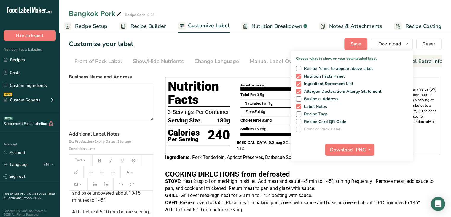
click at [224, 184] on p "STOVE : Heat 2 tsp oil on med-high in skillet. Add meat and sauté 4-5 min to 14…" at bounding box center [302, 184] width 274 height 14
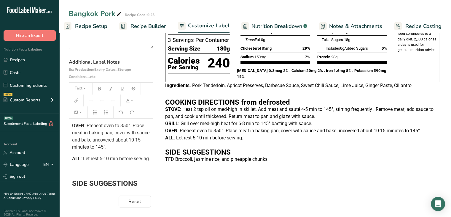
scroll to position [102, 0]
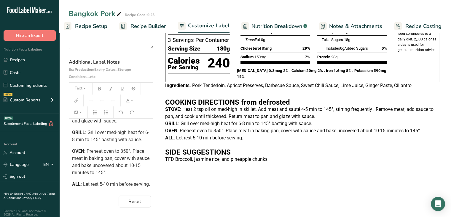
click at [87, 140] on span ": Grill over med-high heat for 6-8 min to 145° basting with sauce." at bounding box center [110, 135] width 77 height 13
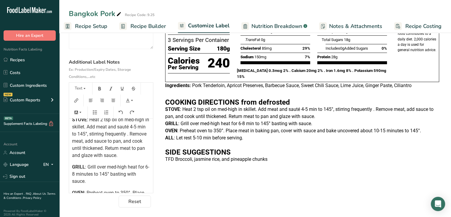
scroll to position [68, 0]
click at [79, 133] on span ": Heat 2 tsp oil on med-high in skillet. Add meat and sauté 4-5 min to 145°, st…" at bounding box center [111, 137] width 78 height 41
click at [92, 134] on span ": Heat 2 tsp oil on med-high in skillet. Add meat and sauté 4-5 minutes to 145°…" at bounding box center [111, 137] width 78 height 41
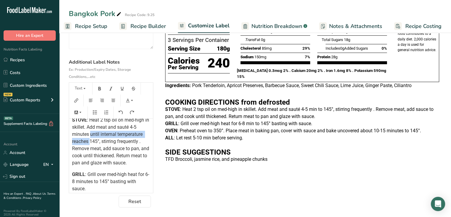
click at [90, 134] on span ": Heat 2 tsp oil on med-high in skillet. Add meat and sauté 4-5 minutes until i…" at bounding box center [111, 141] width 78 height 48
copy span "until internal temperature reaches"
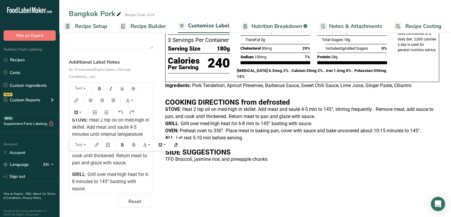
click at [99, 182] on span ": Grill over med-high heat for 6-8 minutes to 145° basting with sauce." at bounding box center [110, 181] width 77 height 20
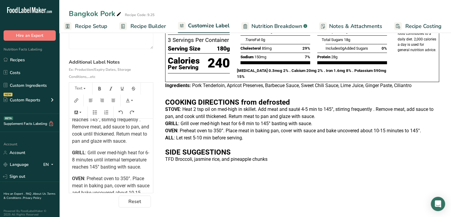
scroll to position [123, 0]
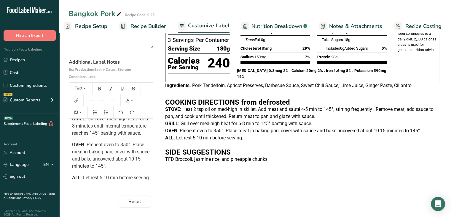
click at [104, 169] on span ": Preheat oven to 350°. Place meat in baking pan, cover with sauce and bake unc…" at bounding box center [111, 155] width 79 height 27
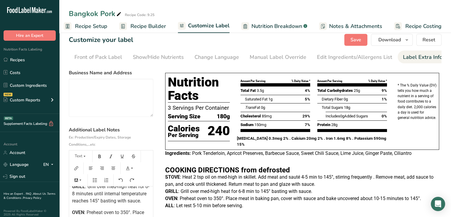
scroll to position [6, 0]
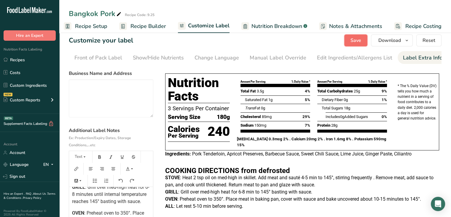
click at [360, 41] on span "Save" at bounding box center [356, 40] width 11 height 7
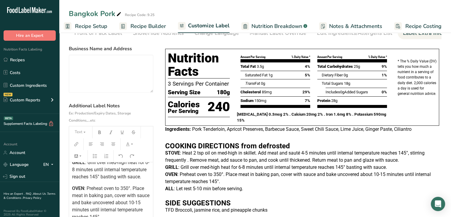
scroll to position [0, 0]
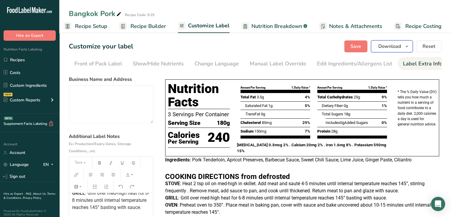
click at [377, 49] on button "Download" at bounding box center [392, 46] width 42 height 12
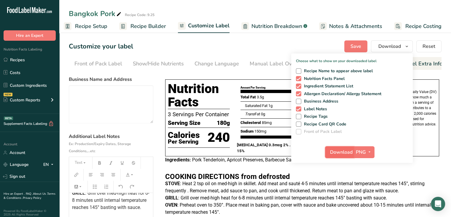
click at [337, 152] on span "Download" at bounding box center [341, 151] width 23 height 7
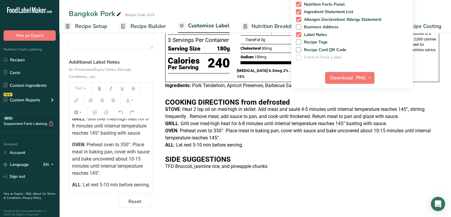
click at [101, 166] on span ": Preheat oven to 350°. Place meat in baking pan, cover with sauce and bake unc…" at bounding box center [111, 159] width 79 height 34
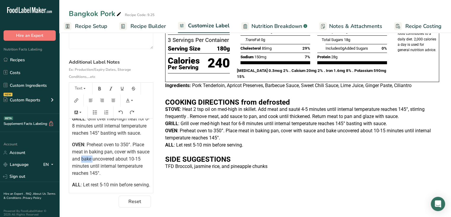
click at [101, 166] on span ": Preheat oven to 350°. Place meat in baking pan, cover with sauce and bake unc…" at bounding box center [111, 159] width 79 height 34
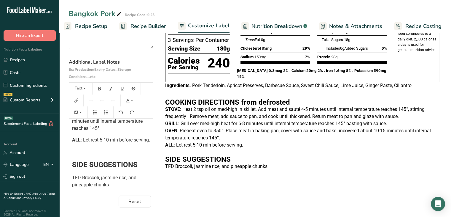
click at [118, 137] on span ": Let rest 5-10 min before serving." at bounding box center [115, 140] width 69 height 6
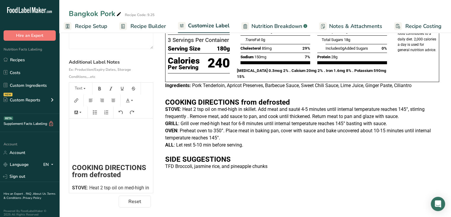
scroll to position [0, 0]
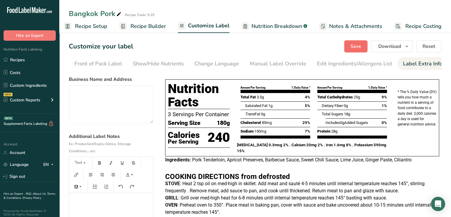
click at [357, 51] on button "Save" at bounding box center [356, 46] width 23 height 12
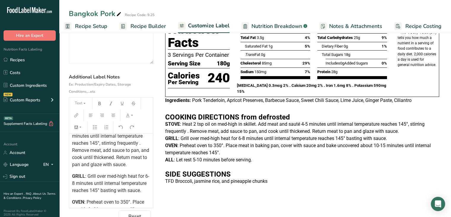
scroll to position [81, 0]
click at [126, 193] on span ": Grill over med-high heat for 6-8 minutes until internal temperature reaches 1…" at bounding box center [110, 183] width 77 height 20
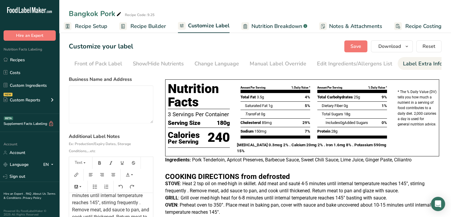
click at [358, 39] on section "Customize your label Save Download Choose what to show on your downloaded label…" at bounding box center [255, 161] width 392 height 260
click at [360, 45] on span "Save" at bounding box center [356, 46] width 11 height 7
click at [399, 44] on span "Download" at bounding box center [390, 46] width 23 height 7
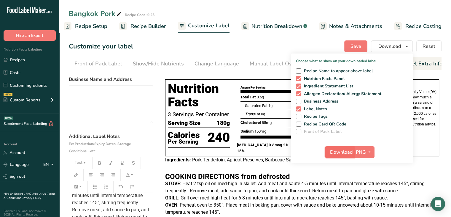
click at [342, 149] on span "Download" at bounding box center [341, 151] width 23 height 7
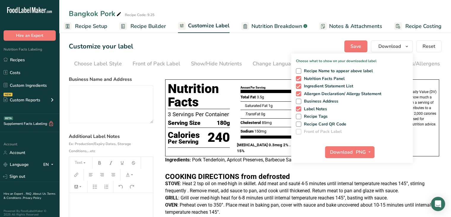
scroll to position [81, 0]
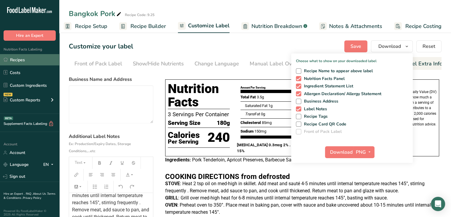
click at [25, 60] on link "Recipes" at bounding box center [29, 59] width 59 height 11
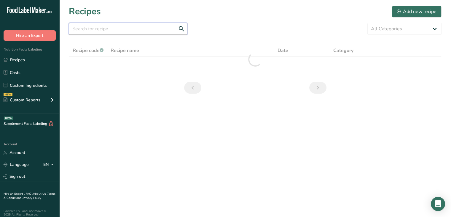
click at [135, 32] on input "text" at bounding box center [128, 29] width 119 height 12
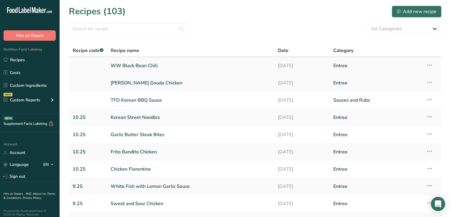
click at [145, 66] on link "WW Black Bean Chili" at bounding box center [191, 65] width 160 height 12
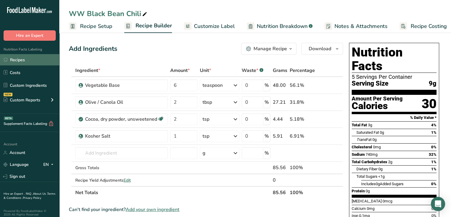
click at [19, 61] on link "Recipes" at bounding box center [29, 59] width 59 height 11
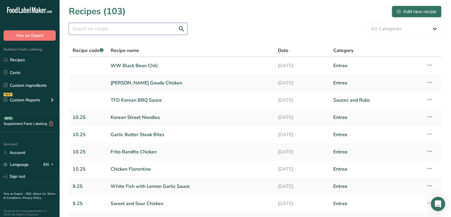
click at [127, 30] on input "text" at bounding box center [128, 29] width 119 height 12
click at [127, 30] on input "bl" at bounding box center [128, 29] width 119 height 12
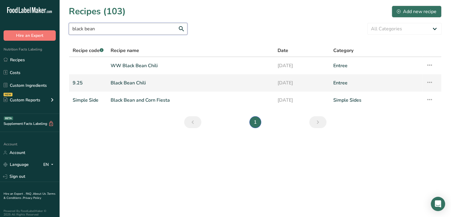
type input "black bean"
click at [123, 84] on link "Black Bean Chili" at bounding box center [191, 83] width 160 height 12
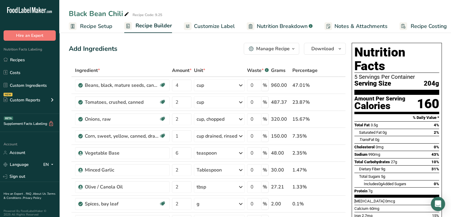
click at [216, 26] on span "Customize Label" at bounding box center [214, 26] width 41 height 8
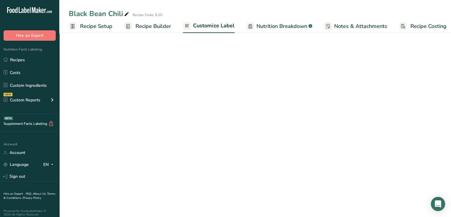
scroll to position [0, 5]
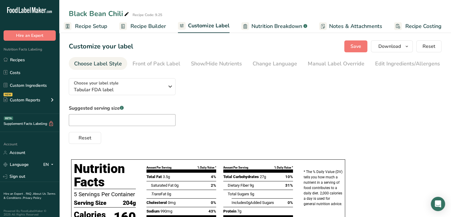
drag, startPoint x: 172, startPoint y: 125, endPoint x: 327, endPoint y: 86, distance: 159.6
click at [327, 86] on div "Choose your label style Tabular FDA label USA (FDA) Standard FDA label Tabular …" at bounding box center [255, 108] width 373 height 70
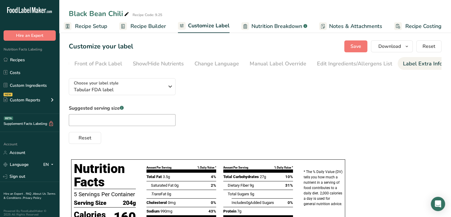
click at [403, 60] on div "Label Extra Info" at bounding box center [422, 64] width 39 height 8
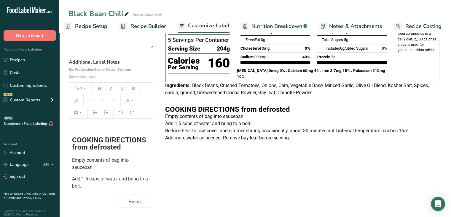
scroll to position [74, 0]
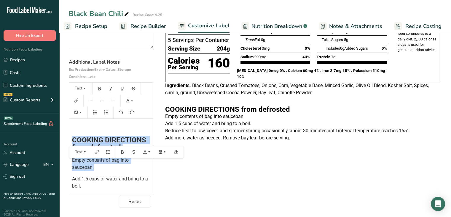
drag, startPoint x: 102, startPoint y: 166, endPoint x: 68, endPoint y: 139, distance: 43.0
click at [68, 139] on section "Customize your label Save Download Choose what to show on your downloaded label…" at bounding box center [255, 87] width 392 height 260
copy div "COOKING DIRECTIONS from defrosted Empty contents of bag into saucepan."
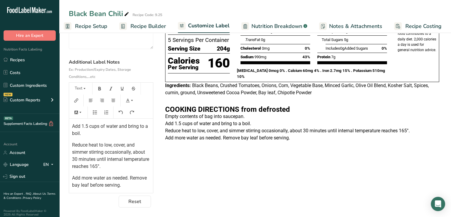
click at [144, 187] on p "Add more water as needed. Remove bay leaf before serving." at bounding box center [111, 181] width 78 height 14
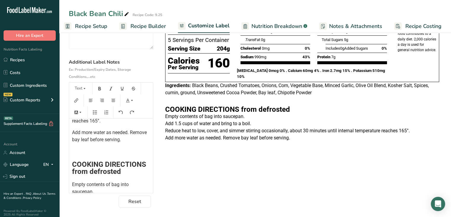
scroll to position [99, 0]
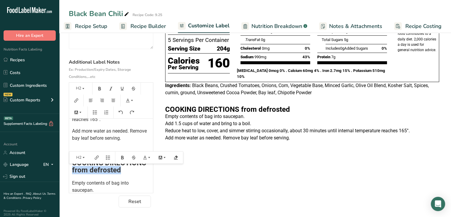
drag, startPoint x: 122, startPoint y: 168, endPoint x: 53, endPoint y: 170, distance: 69.2
click at [53, 170] on div ".a-20{fill:#fff;} Hire an Expert Nutrition Facts Labeling Recipes Costs Custom …" at bounding box center [225, 71] width 451 height 291
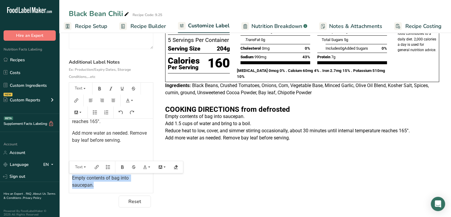
drag, startPoint x: 107, startPoint y: 188, endPoint x: 63, endPoint y: 179, distance: 44.8
click at [63, 179] on section "Customize your label Save Download Choose what to show on your downloaded label…" at bounding box center [255, 87] width 392 height 260
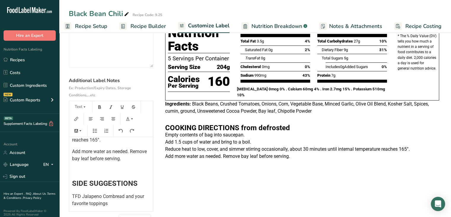
scroll to position [0, 0]
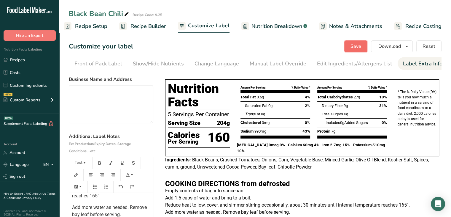
click at [355, 45] on span "Save" at bounding box center [356, 46] width 11 height 7
click at [389, 50] on span "Download" at bounding box center [390, 46] width 23 height 7
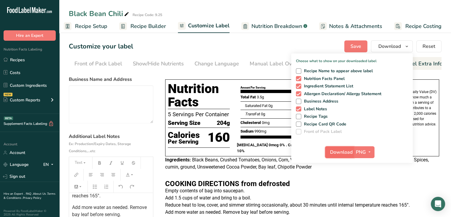
click at [339, 155] on span "Download" at bounding box center [341, 151] width 23 height 7
click at [27, 59] on link "Recipes" at bounding box center [29, 59] width 59 height 11
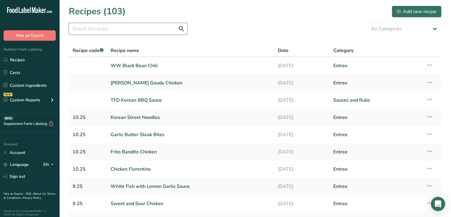
click at [137, 30] on input "text" at bounding box center [128, 29] width 119 height 12
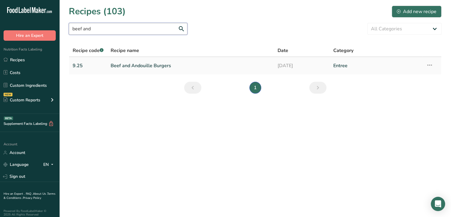
type input "beef and"
click at [136, 66] on link "Beef and Andouille Burgers" at bounding box center [191, 65] width 160 height 12
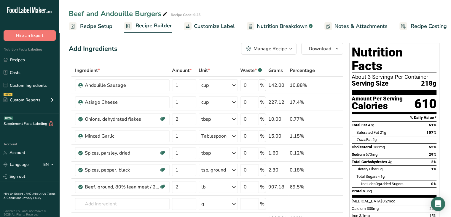
click at [202, 24] on span "Customize Label" at bounding box center [214, 26] width 41 height 8
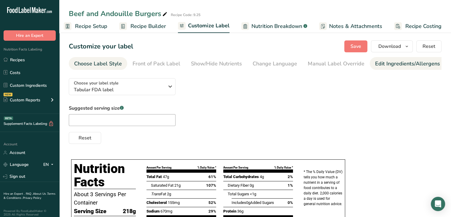
click at [399, 62] on div "Edit Ingredients/Allergens List" at bounding box center [412, 64] width 75 height 8
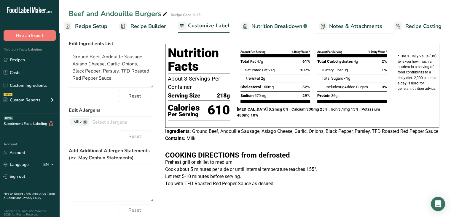
scroll to position [40, 0]
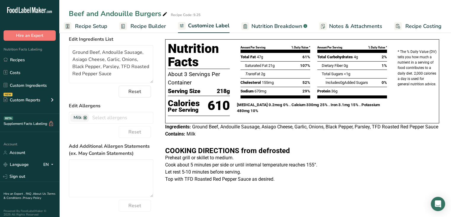
click at [169, 147] on p at bounding box center [302, 143] width 274 height 7
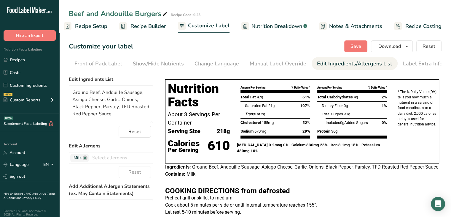
scroll to position [4, 0]
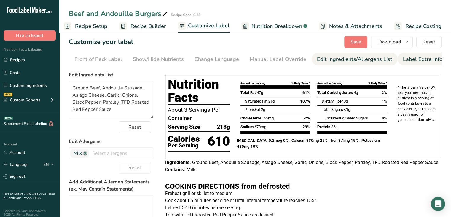
click at [413, 60] on div "Label Extra Info" at bounding box center [422, 59] width 39 height 8
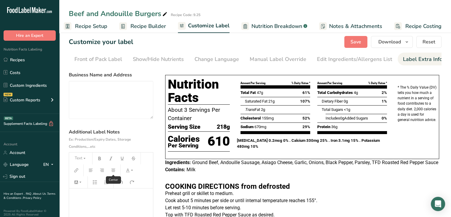
scroll to position [75, 0]
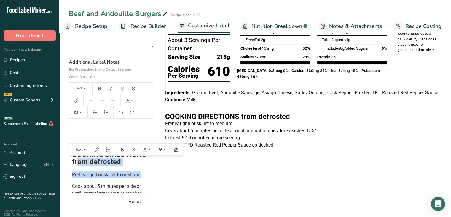
drag, startPoint x: 143, startPoint y: 176, endPoint x: 79, endPoint y: 159, distance: 67.0
click at [79, 159] on div "﻿ ﻿ COOKING DIRECTIONS from defrosted Preheat grill or skillet to medium. Cook …" at bounding box center [111, 176] width 84 height 116
copy div "from defrosted Preheat grill or skillet to medium."
click at [80, 159] on span "COOKING DIRECTIONS from defrosted" at bounding box center [110, 157] width 76 height 15
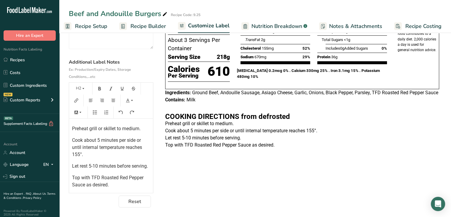
scroll to position [53, 0]
click at [113, 187] on p "Top with TFD Roasted Red Pepper Sauce as desired." at bounding box center [111, 181] width 78 height 14
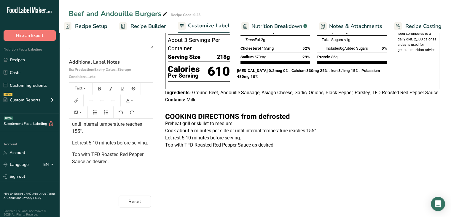
scroll to position [85, 0]
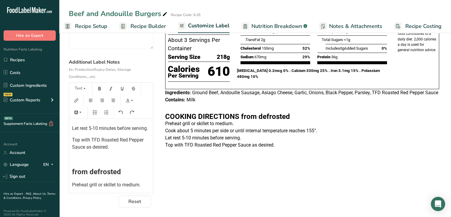
click at [82, 162] on p "﻿" at bounding box center [111, 158] width 78 height 7
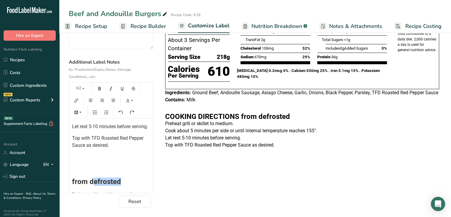
scroll to position [88, 0]
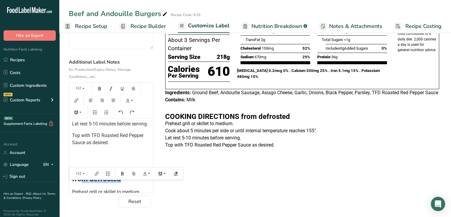
drag, startPoint x: 133, startPoint y: 189, endPoint x: 81, endPoint y: 187, distance: 51.4
click at [81, 182] on h2 "from defrosted" at bounding box center [111, 178] width 78 height 7
click at [71, 188] on div "﻿ ﻿ COOKING DIRECTIONS from defrosted Preheat grill or skillet to medium. Cook …" at bounding box center [111, 112] width 84 height 165
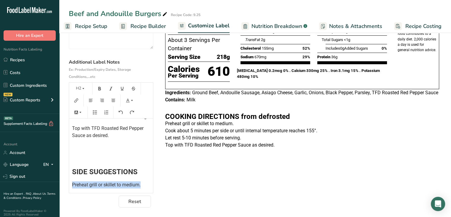
drag, startPoint x: 144, startPoint y: 186, endPoint x: 66, endPoint y: 186, distance: 78.6
click at [66, 186] on section "Customize your label Save Download Choose what to show on your downloaded label…" at bounding box center [255, 87] width 392 height 260
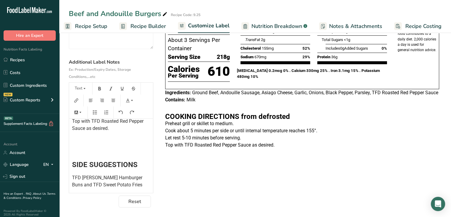
scroll to position [0, 0]
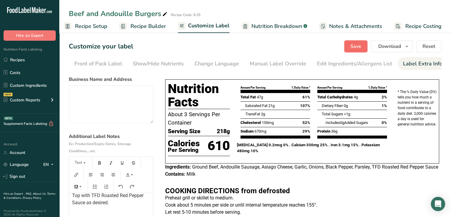
click at [353, 46] on span "Save" at bounding box center [356, 46] width 11 height 7
click at [400, 45] on span "Download" at bounding box center [390, 46] width 23 height 7
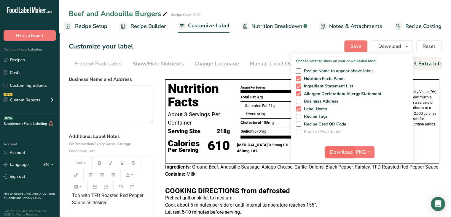
click at [337, 150] on span "Download" at bounding box center [341, 151] width 23 height 7
click at [254, 170] on div "Ingredients: Ground Beef, Andouille Sausage, Asiago Cheese, Garlic, Onions, Bla…" at bounding box center [302, 166] width 274 height 7
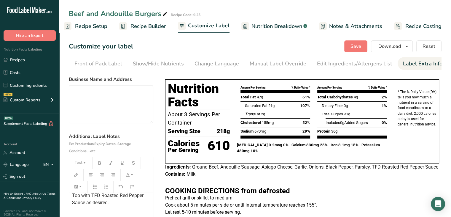
click at [97, 31] on link "Recipe Setup" at bounding box center [86, 26] width 44 height 13
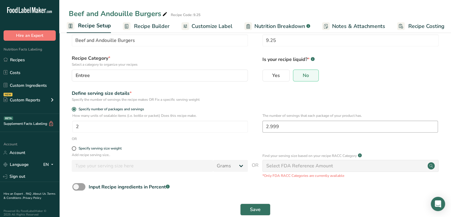
scroll to position [15, 0]
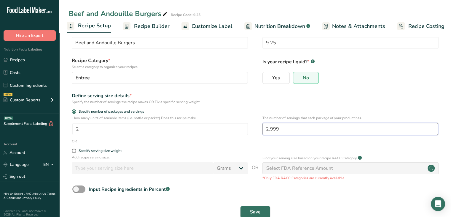
drag, startPoint x: 285, startPoint y: 134, endPoint x: 257, endPoint y: 132, distance: 27.7
click at [257, 132] on div "How many units of sealable items (i.e. bottle or packet) Does this recipe make.…" at bounding box center [255, 126] width 373 height 23
type input "3"
click at [249, 208] on button "Save" at bounding box center [255, 212] width 30 height 12
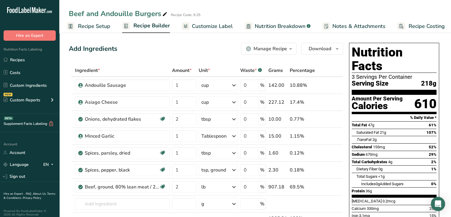
click at [154, 28] on span "Recipe Builder" at bounding box center [152, 26] width 36 height 8
click at [206, 29] on span "Customize Label" at bounding box center [209, 26] width 41 height 8
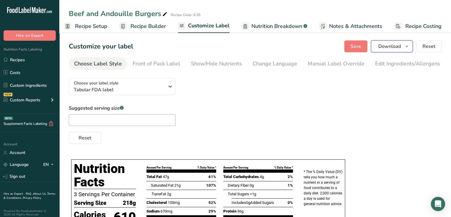
click at [384, 48] on span "Download" at bounding box center [390, 46] width 23 height 7
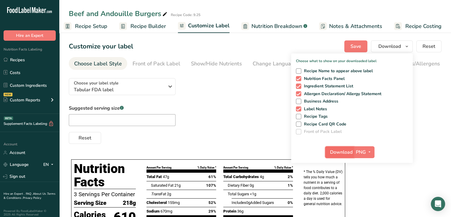
click at [337, 149] on span "Download" at bounding box center [341, 151] width 23 height 7
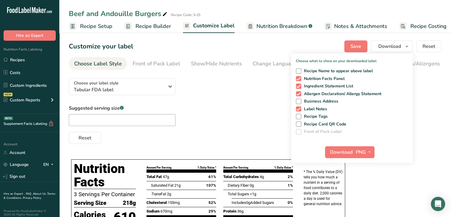
scroll to position [0, 5]
click at [238, 139] on div "Reset" at bounding box center [255, 136] width 373 height 14
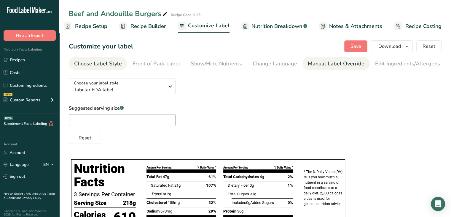
click at [348, 64] on div "Manual Label Override" at bounding box center [336, 64] width 57 height 8
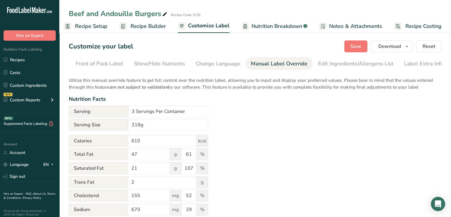
scroll to position [0, 58]
click at [358, 63] on div "Edit Ingredients/Allergens List" at bounding box center [354, 64] width 75 height 8
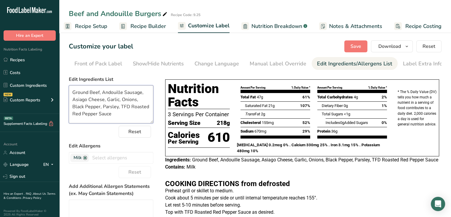
click at [131, 94] on textarea "Ground Beef, Andouille Sausage, Asiago Cheese, Garlic, Onions, Black Pepper, Pa…" at bounding box center [111, 104] width 85 height 38
click at [351, 48] on button "Save" at bounding box center [356, 46] width 23 height 12
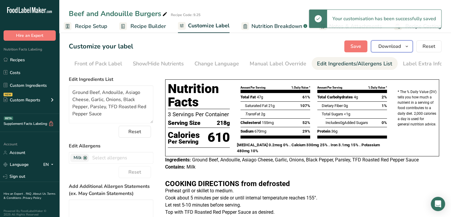
click at [398, 44] on span "Download" at bounding box center [390, 46] width 23 height 7
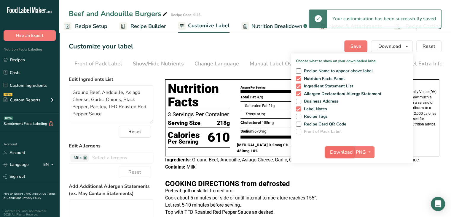
click at [335, 150] on span "Download" at bounding box center [341, 151] width 23 height 7
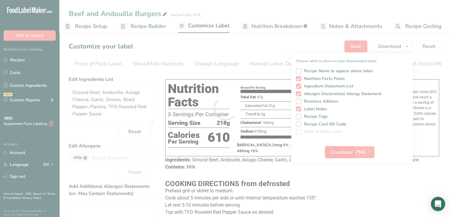
scroll to position [0, 0]
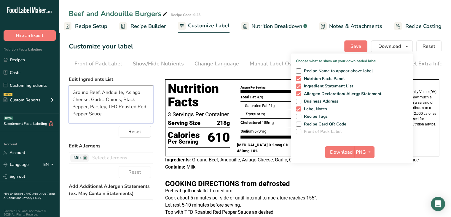
click at [122, 95] on textarea "Ground Beef, Andouille, Asiago Cheese, Garlic, Onions, Black Pepper, Parsley, T…" at bounding box center [111, 104] width 85 height 38
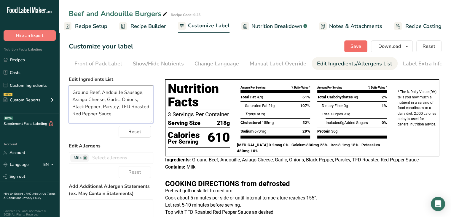
type textarea "Ground Beef, Andouille Sausage, Asiago Cheese, Garlic, Onions, Black Pepper, Pa…"
click at [361, 44] on span "Save" at bounding box center [356, 46] width 11 height 7
click at [145, 28] on span "Recipe Builder" at bounding box center [149, 26] width 36 height 8
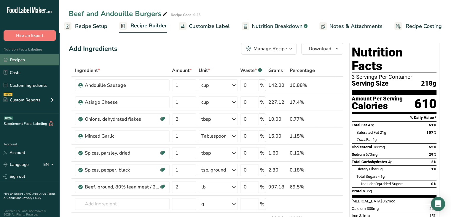
click at [19, 58] on link "Recipes" at bounding box center [29, 59] width 59 height 11
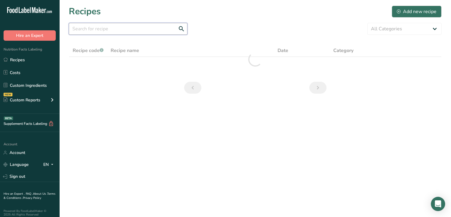
click at [121, 27] on input "text" at bounding box center [128, 29] width 119 height 12
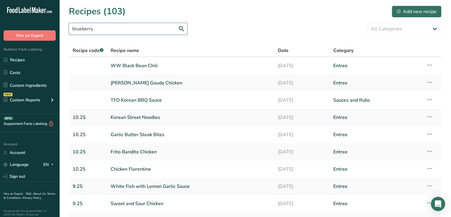
type input "blueberry"
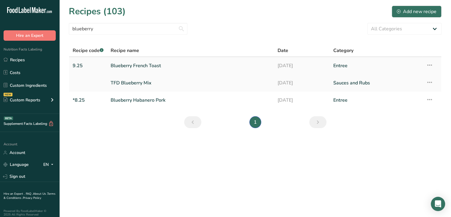
click at [141, 67] on link "Blueberry French Toast" at bounding box center [191, 65] width 160 height 12
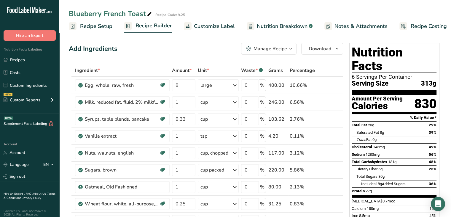
click at [343, 28] on span "Notes & Attachments" at bounding box center [361, 26] width 53 height 8
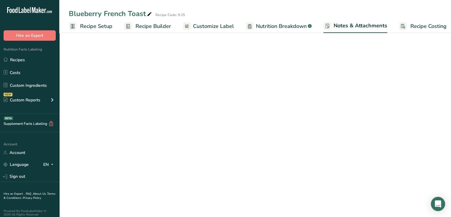
scroll to position [0, 5]
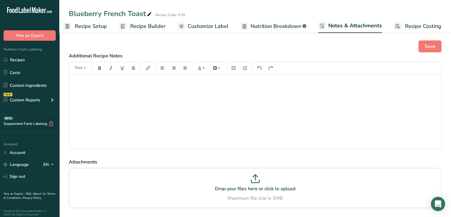
click at [160, 24] on span "Recipe Builder" at bounding box center [148, 26] width 36 height 8
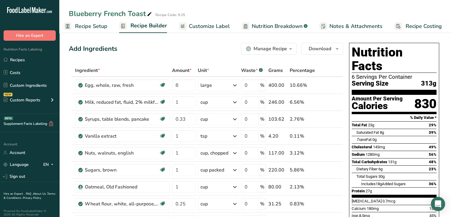
click at [193, 25] on span "Customize Label" at bounding box center [209, 26] width 41 height 8
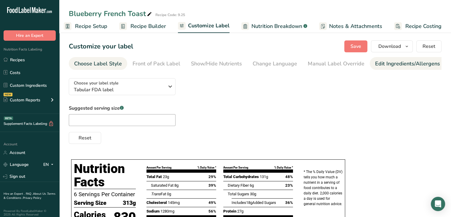
click at [379, 61] on div "Edit Ingredients/Allergens List" at bounding box center [412, 64] width 75 height 8
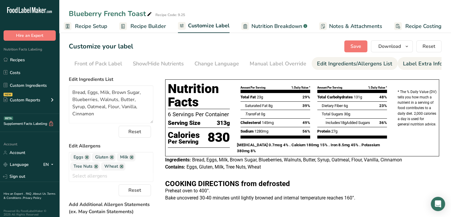
click at [410, 63] on div "Label Extra Info" at bounding box center [422, 64] width 39 height 8
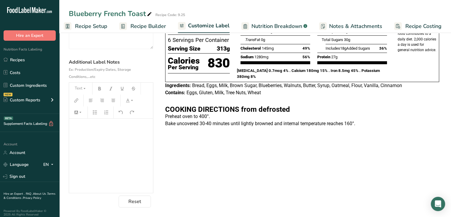
scroll to position [79, 0]
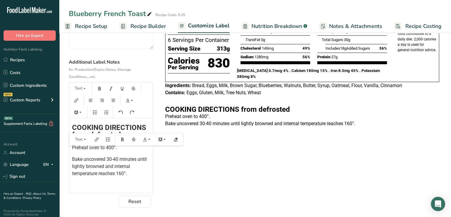
drag, startPoint x: 122, startPoint y: 149, endPoint x: 76, endPoint y: 127, distance: 50.4
click at [76, 127] on div "﻿ ﻿ ﻿ ﻿ ﻿ ﻿ COOKING DIRECTIONS from defrosted Preheat oven to 400°. Bake uncove…" at bounding box center [111, 113] width 84 height 149
copy div "om defrosted Preheat oven to 400°."
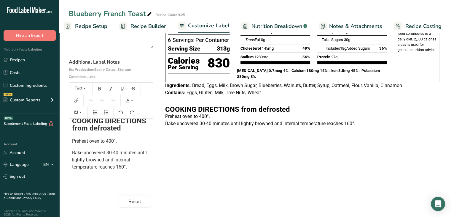
scroll to position [100, 0]
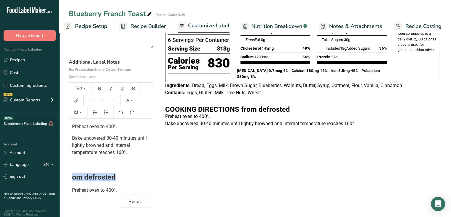
drag, startPoint x: 120, startPoint y: 174, endPoint x: 68, endPoint y: 175, distance: 51.3
click at [68, 175] on section "Customize your label Save Download Choose what to show on your downloaded label…" at bounding box center [255, 87] width 392 height 260
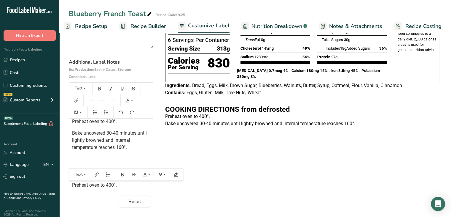
drag, startPoint x: 121, startPoint y: 186, endPoint x: 63, endPoint y: 189, distance: 58.3
click at [63, 189] on section "Customize your label Save Download Choose what to show on your downloaded label…" at bounding box center [255, 87] width 392 height 260
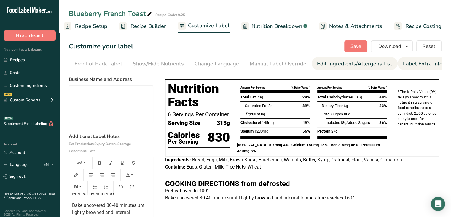
scroll to position [0, 0]
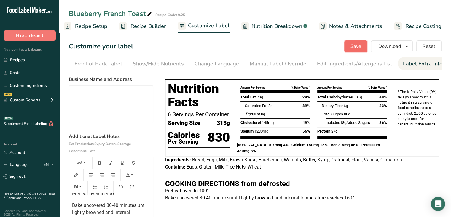
click at [349, 44] on button "Save" at bounding box center [356, 46] width 23 height 12
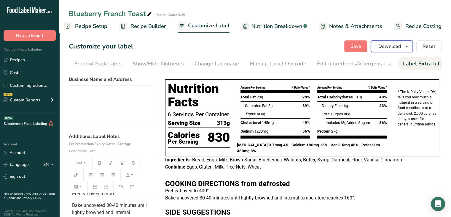
click at [383, 49] on span "Download" at bounding box center [390, 46] width 23 height 7
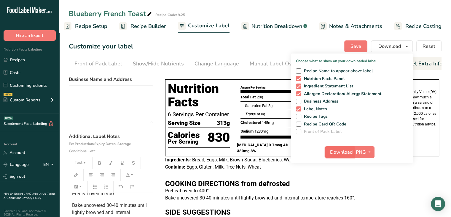
click at [337, 150] on span "Download" at bounding box center [341, 151] width 23 height 7
click at [85, 30] on link "Recipe Setup" at bounding box center [86, 26] width 44 height 13
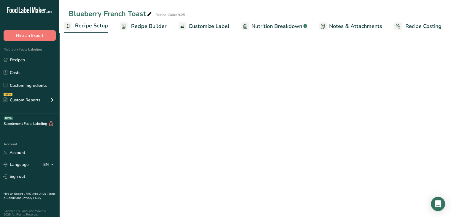
scroll to position [0, 2]
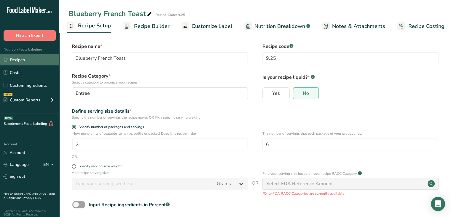
click at [19, 58] on link "Recipes" at bounding box center [29, 59] width 59 height 11
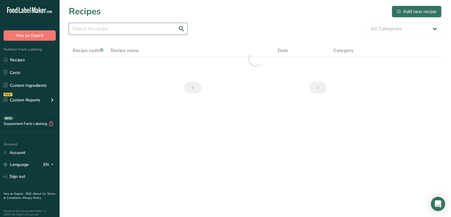
click at [117, 26] on input "text" at bounding box center [128, 29] width 119 height 12
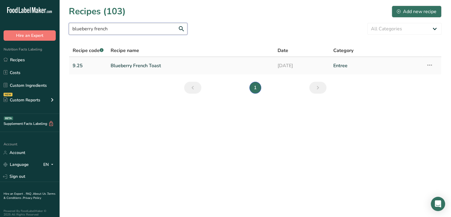
type input "blueberry french"
click at [431, 66] on icon at bounding box center [429, 65] width 7 height 11
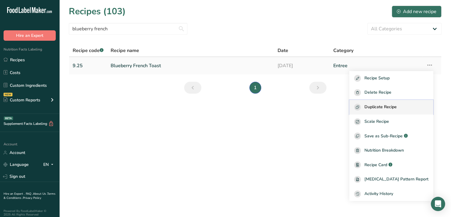
click at [395, 107] on span "Duplicate Recipe" at bounding box center [381, 107] width 32 height 7
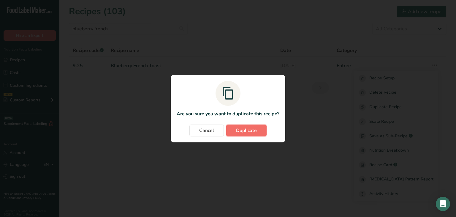
click at [250, 127] on span "Duplicate" at bounding box center [246, 130] width 21 height 7
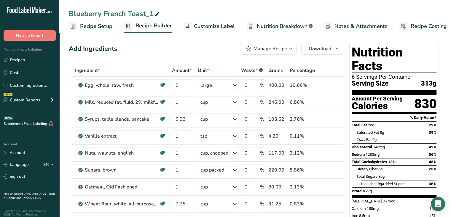
click at [154, 17] on span at bounding box center [157, 14] width 7 height 7
type input "WW Blueberry French Toast"
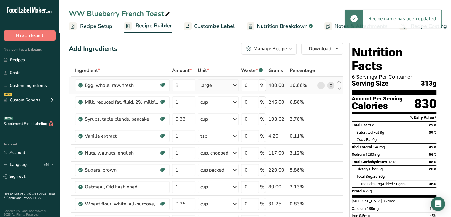
click at [329, 86] on icon at bounding box center [331, 85] width 4 height 6
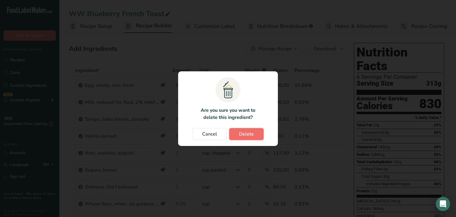
click at [250, 134] on span "Delete" at bounding box center [246, 133] width 15 height 7
type input "1"
type input "0.33"
type input "1"
type input "0.25"
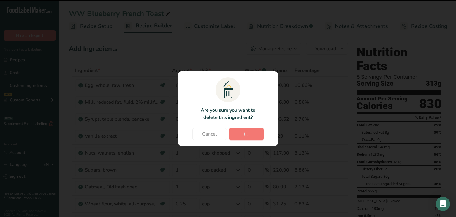
type input "1"
type input "8"
type input "16"
type input "1.5"
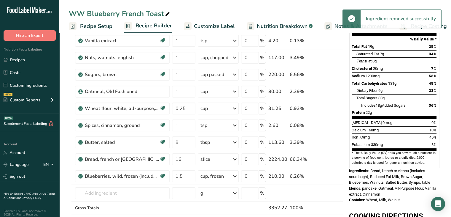
scroll to position [82, 0]
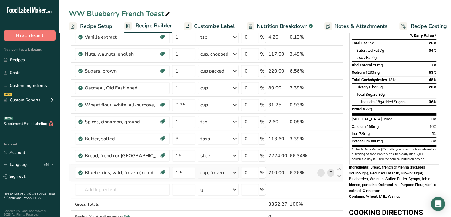
click at [332, 174] on icon at bounding box center [331, 172] width 4 height 6
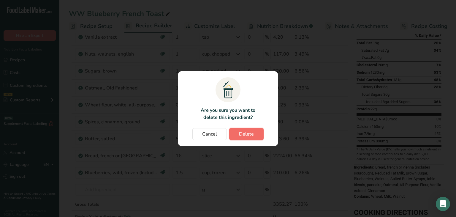
click at [250, 135] on span "Delete" at bounding box center [246, 133] width 15 height 7
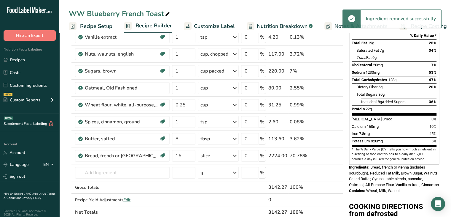
scroll to position [0, 0]
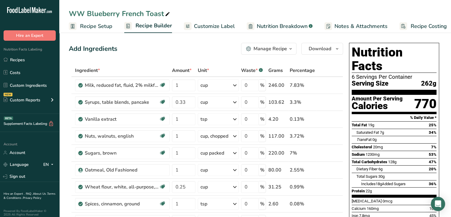
click at [277, 29] on span "Nutrition Breakdown" at bounding box center [282, 26] width 51 height 8
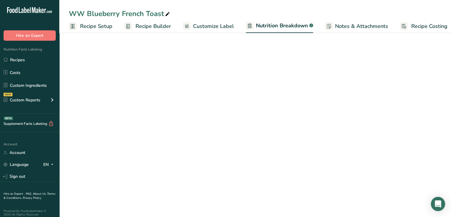
scroll to position [0, 6]
select select "Calories"
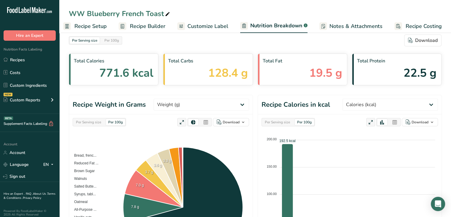
scroll to position [6, 0]
click at [215, 66] on span "128.4 g" at bounding box center [228, 72] width 40 height 17
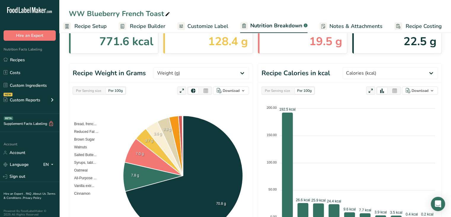
scroll to position [39, 0]
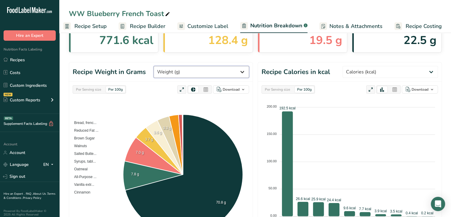
click at [223, 75] on select "Weight (g) Calories (kcal) Energy KJ (kj) Total Fat (g) Saturated Fat (g) Trans…" at bounding box center [202, 72] width 96 height 12
select select "Total Carbohydrates"
click at [154, 78] on select "Weight (g) Calories (kcal) Energy KJ (kj) Total Fat (g) Saturated Fat (g) Trans…" at bounding box center [202, 72] width 96 height 12
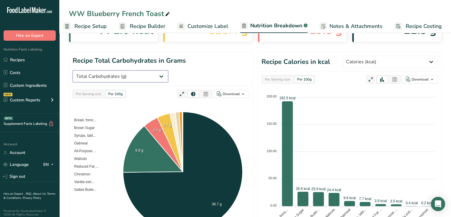
scroll to position [69, 0]
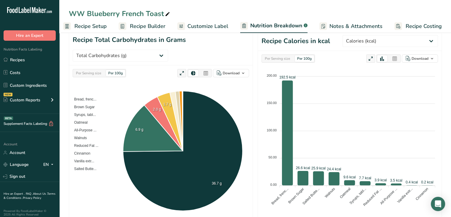
click at [148, 24] on span "Recipe Builder" at bounding box center [148, 26] width 36 height 8
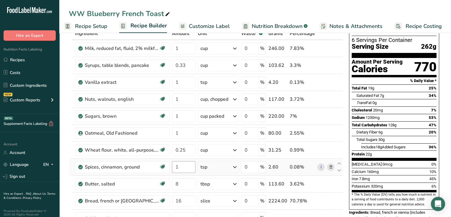
scroll to position [37, 0]
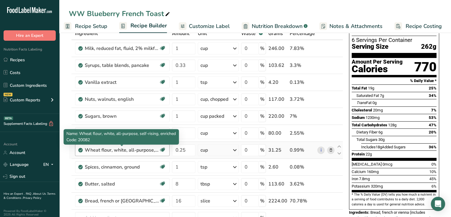
click at [146, 149] on div "Wheat flour, white, all-purpose, self-rising, enriched" at bounding box center [122, 149] width 74 height 7
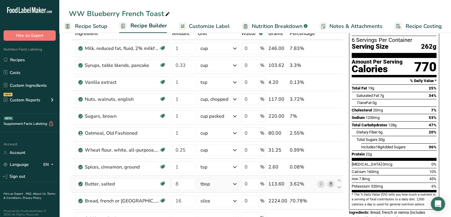
click at [74, 190] on td "Butter, salted Gluten free Vegetarian Soy free" at bounding box center [122, 183] width 97 height 17
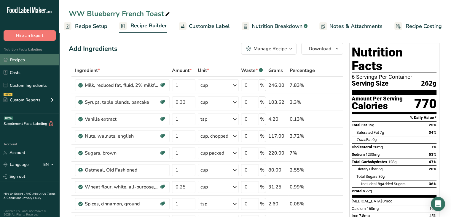
click at [31, 60] on link "Recipes" at bounding box center [29, 59] width 59 height 11
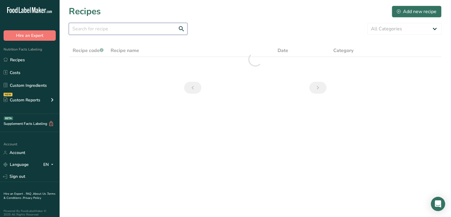
click at [124, 27] on input "text" at bounding box center [128, 29] width 119 height 12
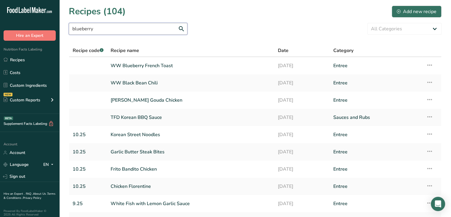
type input "blueberry"
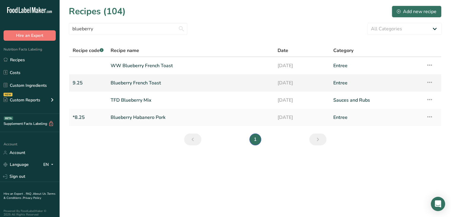
click at [144, 85] on link "Blueberry French Toast" at bounding box center [191, 83] width 160 height 12
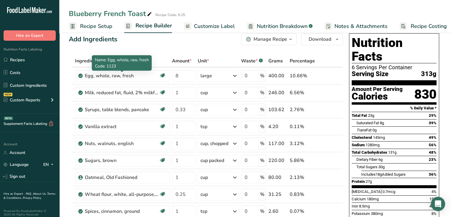
scroll to position [9, 0]
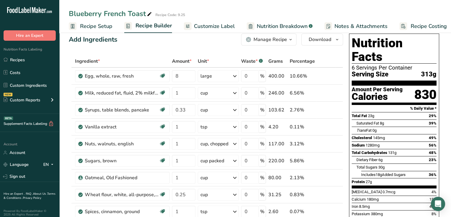
scroll to position [9, 0]
click at [21, 60] on link "Recipes" at bounding box center [29, 59] width 59 height 11
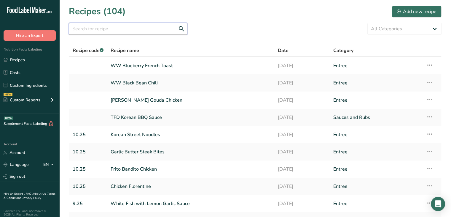
click at [106, 26] on input "text" at bounding box center [128, 29] width 119 height 12
type input "chicken divan"
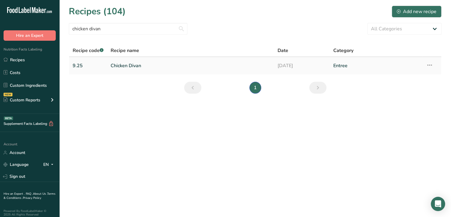
click at [150, 63] on link "Chicken Divan" at bounding box center [191, 65] width 160 height 12
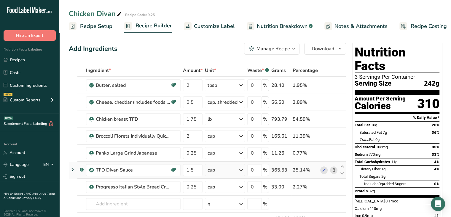
click at [73, 167] on icon at bounding box center [72, 169] width 7 height 11
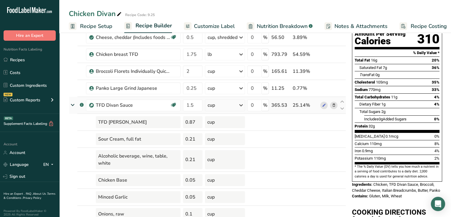
scroll to position [64, 0]
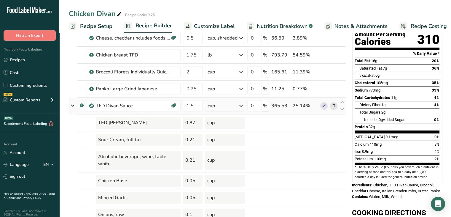
click at [72, 105] on icon at bounding box center [72, 105] width 11 height 7
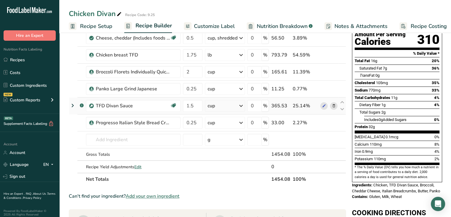
click at [72, 105] on icon at bounding box center [72, 105] width 7 height 11
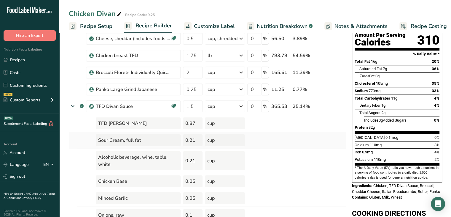
scroll to position [0, 0]
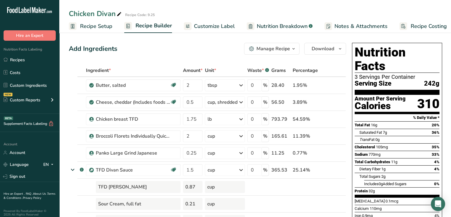
click at [212, 29] on span "Customize Label" at bounding box center [214, 26] width 41 height 8
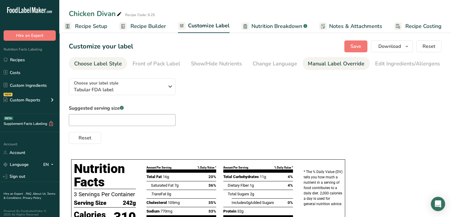
scroll to position [0, 58]
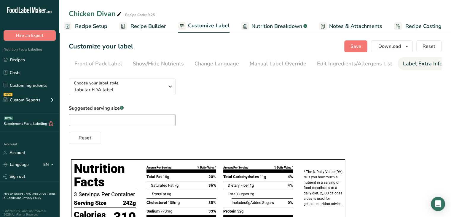
click at [415, 64] on div "Label Extra Info" at bounding box center [422, 64] width 39 height 8
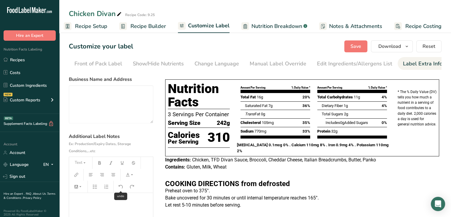
scroll to position [75, 0]
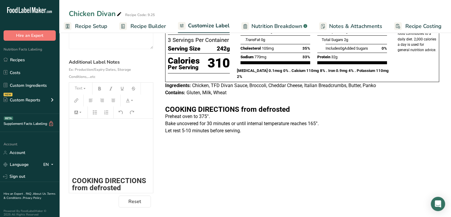
click at [121, 186] on h2 "COOKING DIRECTIONS from defrosted" at bounding box center [111, 184] width 78 height 14
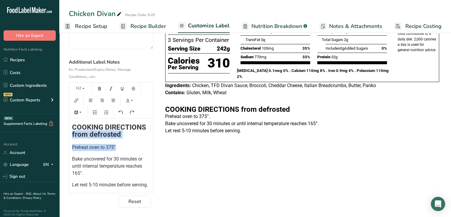
drag, startPoint x: 72, startPoint y: 131, endPoint x: 116, endPoint y: 142, distance: 45.6
click at [116, 142] on div "﻿ ﻿ ﻿ ﻿ COOKING DIRECTIONS from defrosted Preheat oven to 375°. Bake uncovered …" at bounding box center [111, 155] width 84 height 74
copy div "from defrosted Preheat oven to 375°"
click at [102, 185] on p "Let rest 5-10 minutes before serving." at bounding box center [111, 184] width 78 height 7
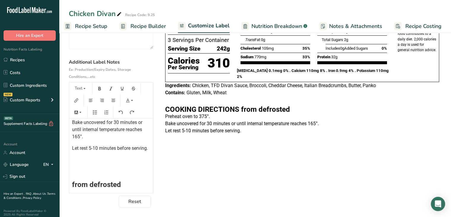
scroll to position [104, 0]
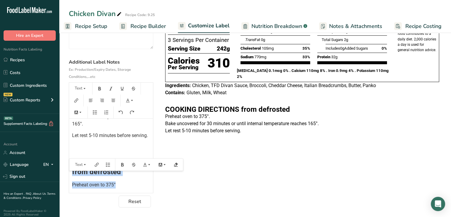
drag, startPoint x: 126, startPoint y: 181, endPoint x: 63, endPoint y: 180, distance: 63.2
click at [63, 180] on section "Customize your label Save Download Choose what to show on your downloaded label…" at bounding box center [255, 87] width 392 height 260
click at [106, 187] on span "Preheat oven to 375°" at bounding box center [94, 185] width 44 height 6
drag, startPoint x: 126, startPoint y: 176, endPoint x: 66, endPoint y: 177, distance: 59.7
click at [66, 177] on section "Customize your label Save Download Choose what to show on your downloaded label…" at bounding box center [255, 87] width 392 height 260
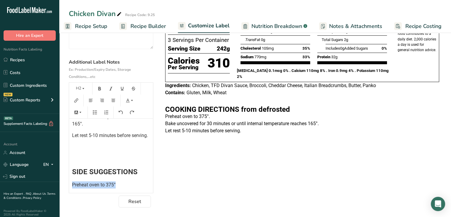
drag, startPoint x: 127, startPoint y: 188, endPoint x: 63, endPoint y: 190, distance: 64.1
click at [63, 190] on section "Customize your label Save Download Choose what to show on your downloaded label…" at bounding box center [255, 87] width 392 height 260
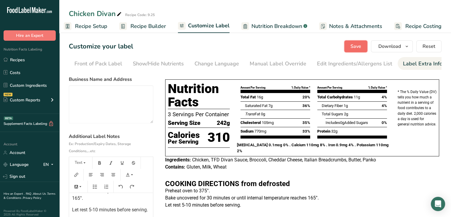
click at [356, 46] on span "Save" at bounding box center [356, 46] width 11 height 7
click at [401, 48] on span "Download" at bounding box center [390, 46] width 23 height 7
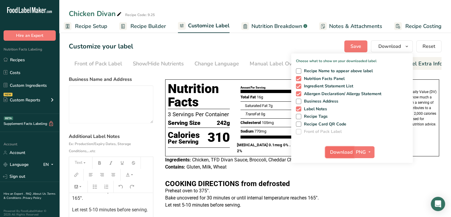
click at [334, 147] on button "Download" at bounding box center [339, 152] width 29 height 12
click at [360, 50] on button "Save" at bounding box center [356, 46] width 23 height 12
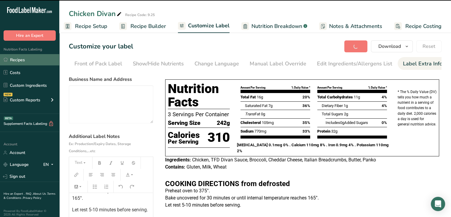
click at [23, 62] on link "Recipes" at bounding box center [29, 59] width 59 height 11
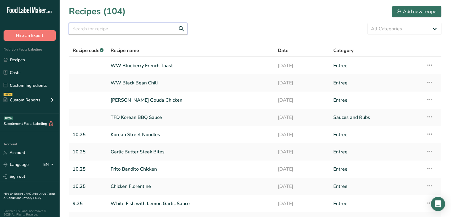
drag, startPoint x: 23, startPoint y: 62, endPoint x: 119, endPoint y: 26, distance: 102.8
click at [119, 26] on input "text" at bounding box center [128, 29] width 119 height 12
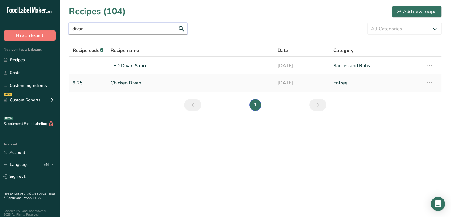
type input "divan"
click at [114, 85] on link "Chicken Divan" at bounding box center [191, 83] width 160 height 12
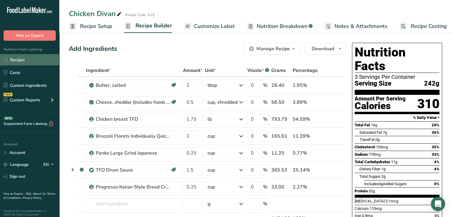
click at [21, 60] on link "Recipes" at bounding box center [29, 59] width 59 height 11
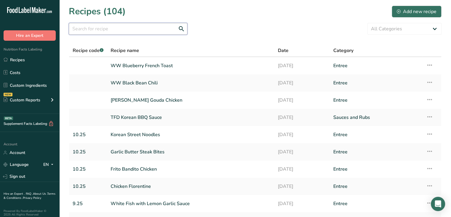
click at [103, 27] on input "text" at bounding box center [128, 29] width 119 height 12
type input "divan"
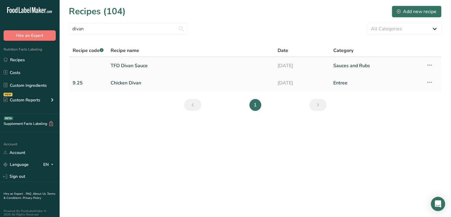
click at [428, 67] on icon at bounding box center [429, 65] width 7 height 11
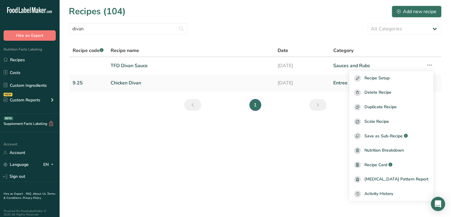
click at [343, 131] on main "Recipes (104) Add new recipe divan All Categories Baked Goods Beverages Confect…" at bounding box center [225, 108] width 451 height 217
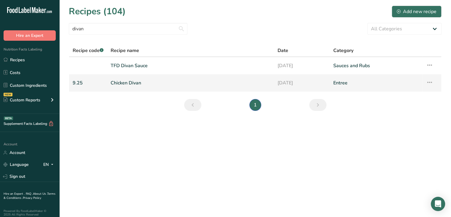
click at [432, 83] on icon at bounding box center [429, 82] width 7 height 11
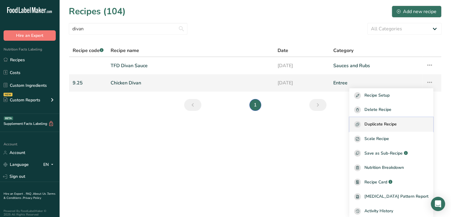
click at [397, 122] on span "Duplicate Recipe" at bounding box center [381, 124] width 32 height 7
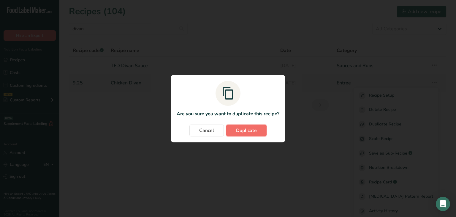
click at [242, 130] on span "Duplicate" at bounding box center [246, 130] width 21 height 7
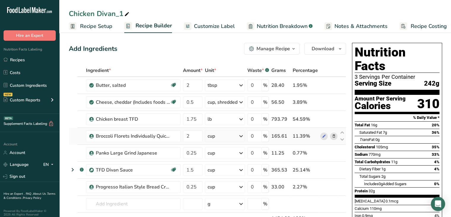
click at [333, 136] on icon at bounding box center [334, 136] width 4 height 6
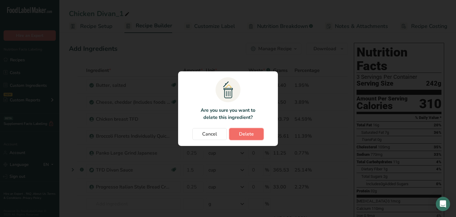
click at [249, 133] on span "Delete" at bounding box center [246, 133] width 15 height 7
type input "0.25"
type input "1.5"
type input "0.25"
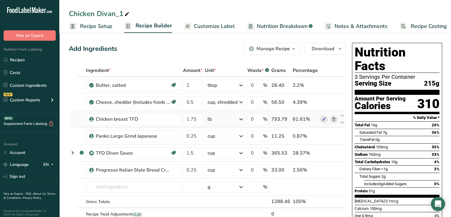
click at [334, 118] on icon at bounding box center [334, 119] width 4 height 6
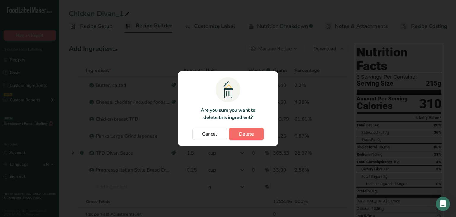
click at [245, 134] on span "Delete" at bounding box center [246, 133] width 15 height 7
type input "0.25"
type input "1.5"
type input "0.25"
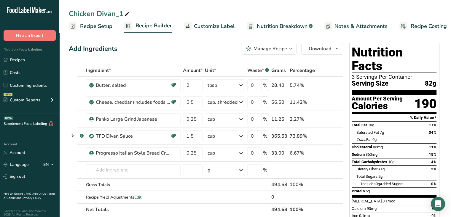
click at [126, 13] on icon at bounding box center [126, 14] width 5 height 8
type input "WW Chicken Divan"
click at [80, 164] on td at bounding box center [80, 169] width 7 height 17
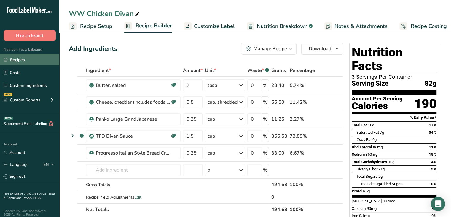
click at [14, 62] on link "Recipes" at bounding box center [29, 59] width 59 height 11
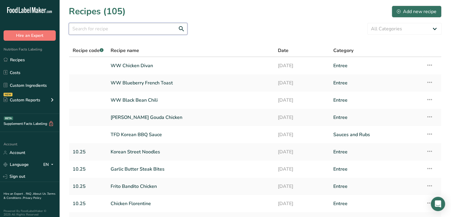
click at [101, 27] on input "text" at bounding box center [128, 29] width 119 height 12
type input "herb seasoned"
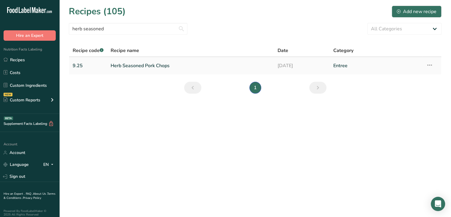
click at [136, 61] on link "Herb Seasoned Pork Chops" at bounding box center [191, 65] width 160 height 12
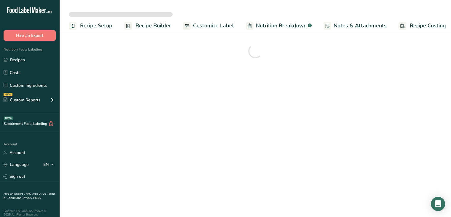
click at [375, 23] on span "Notes & Attachments" at bounding box center [360, 26] width 53 height 8
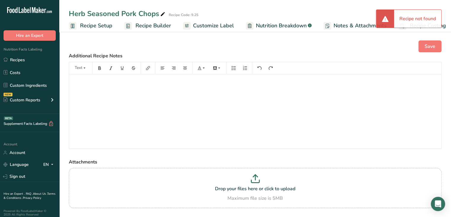
click at [93, 23] on span "Recipe Setup" at bounding box center [96, 26] width 32 height 8
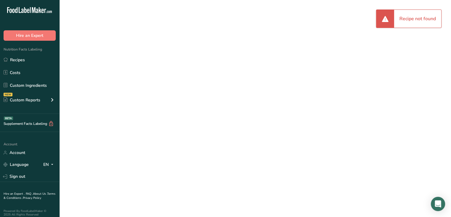
scroll to position [0, 2]
select select
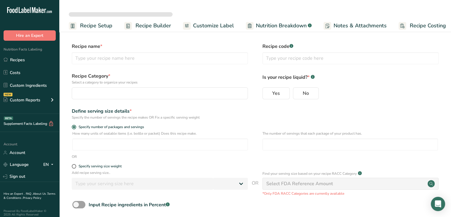
click at [139, 28] on span "Recipe Builder" at bounding box center [154, 26] width 36 height 8
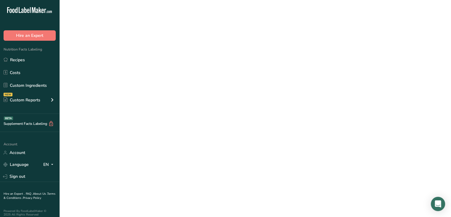
scroll to position [0, 4]
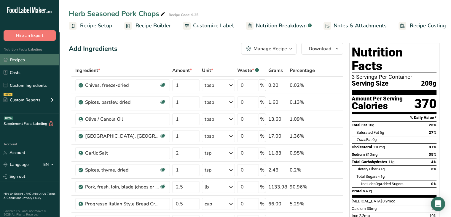
click at [24, 55] on link "Recipes" at bounding box center [29, 59] width 59 height 11
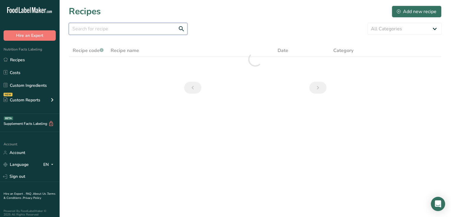
click at [130, 31] on input "text" at bounding box center [128, 29] width 119 height 12
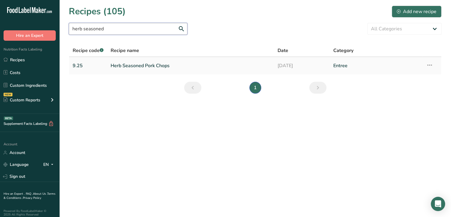
type input "herb seasoned"
click at [138, 66] on link "Herb Seasoned Pork Chops" at bounding box center [191, 65] width 160 height 12
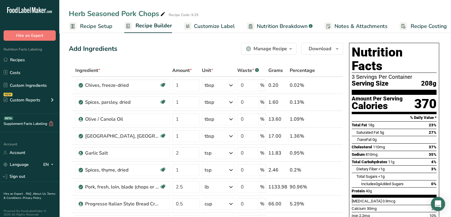
click at [211, 22] on span "Customize Label" at bounding box center [214, 26] width 41 height 8
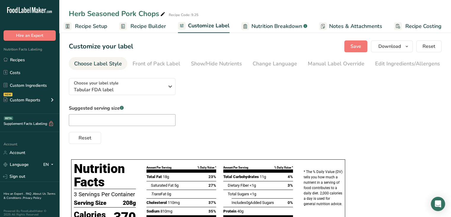
scroll to position [0, 58]
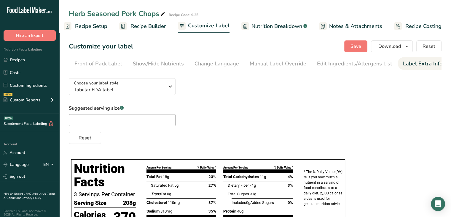
click at [408, 60] on div "Label Extra Info" at bounding box center [422, 64] width 39 height 8
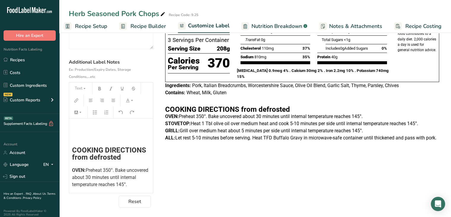
scroll to position [57, 0]
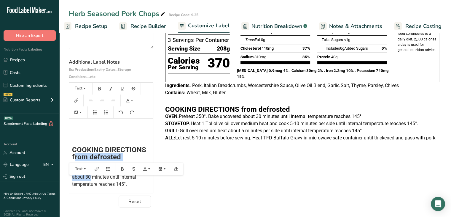
drag, startPoint x: 110, startPoint y: 176, endPoint x: 74, endPoint y: 159, distance: 40.4
click at [74, 159] on div "﻿ ﻿ ﻿ ﻿ ﻿ ﻿ COOKING DIRECTIONS from defrosted OVEN: Preheat 350°. Bake uncovere…" at bounding box center [111, 170] width 84 height 218
copy div "rom defrosted OVEN: Preheat 350°. Bake uncovered about 3"
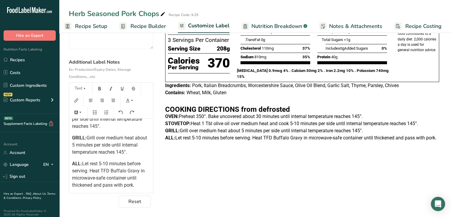
click at [138, 184] on p "ALL: Let rest 5-10 minutes before serving. Heat TFD Buffalo Gravy in microwave-…" at bounding box center [111, 174] width 78 height 28
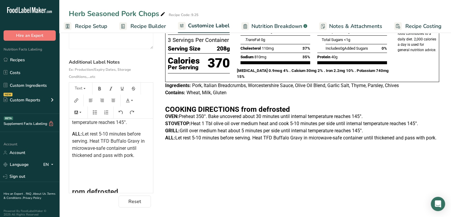
scroll to position [199, 0]
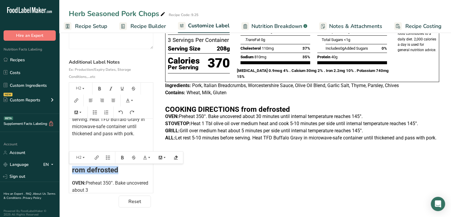
drag, startPoint x: 137, startPoint y: 172, endPoint x: 72, endPoint y: 170, distance: 65.3
click at [72, 170] on h2 "rom defrosted" at bounding box center [111, 169] width 78 height 7
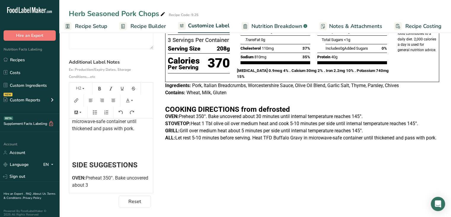
drag, startPoint x: 113, startPoint y: 185, endPoint x: 67, endPoint y: 179, distance: 47.0
click at [67, 179] on section "Customize your label Save Download Choose what to show on your downloaded label…" at bounding box center [255, 87] width 392 height 260
click at [289, 134] on p "ALL: Let rest 5-10 minutes before serving. Heat TFD Buffalo Gravy in microwave-…" at bounding box center [302, 137] width 274 height 7
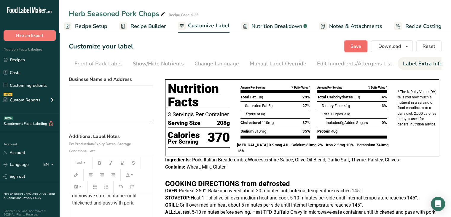
click at [349, 46] on button "Save" at bounding box center [356, 46] width 23 height 12
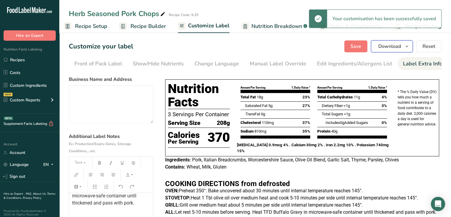
click at [405, 45] on icon "button" at bounding box center [407, 46] width 5 height 7
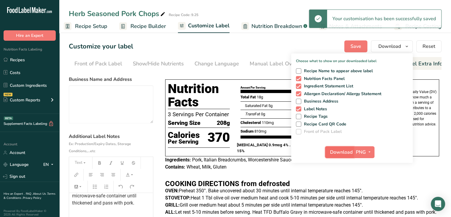
click at [336, 151] on span "Download" at bounding box center [341, 151] width 23 height 7
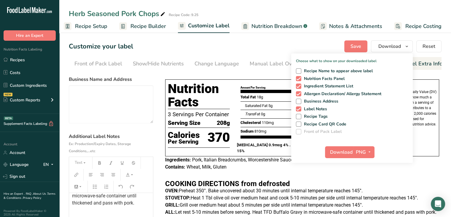
click at [149, 29] on span "Recipe Builder" at bounding box center [149, 26] width 36 height 8
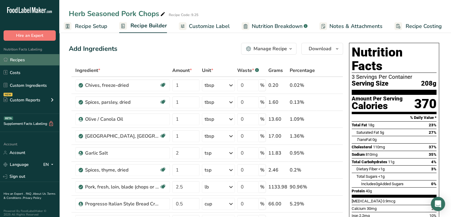
click at [20, 61] on link "Recipes" at bounding box center [29, 59] width 59 height 11
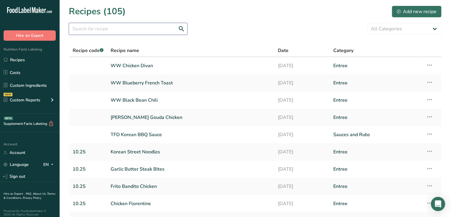
click at [94, 32] on input "text" at bounding box center [128, 29] width 119 height 12
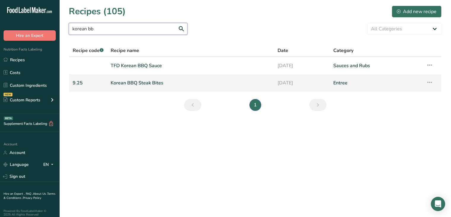
type input "korean bb"
click at [151, 83] on link "Korean BBQ Steak Bites" at bounding box center [191, 83] width 160 height 12
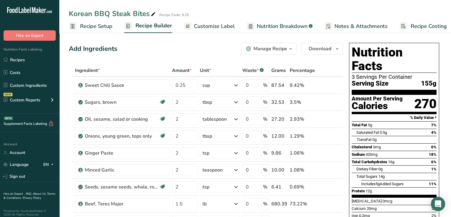
click at [356, 22] on span "Notes & Attachments" at bounding box center [361, 26] width 53 height 8
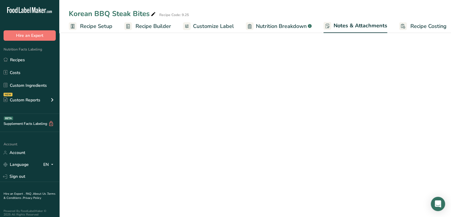
scroll to position [0, 5]
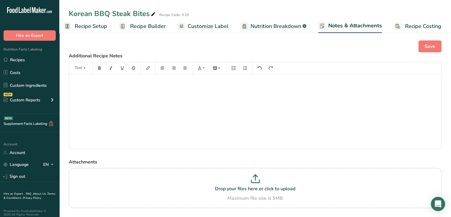
click at [137, 27] on span "Recipe Builder" at bounding box center [148, 26] width 36 height 8
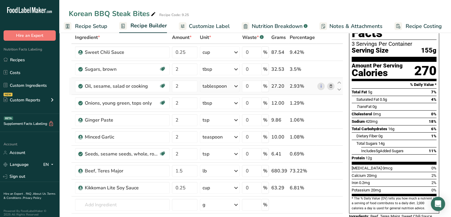
scroll to position [90, 0]
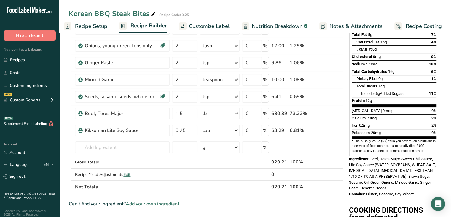
click at [218, 27] on span "Customize Label" at bounding box center [209, 26] width 41 height 8
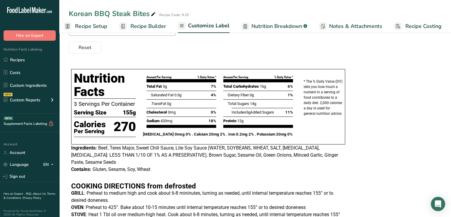
click at [137, 32] on link "Recipe Builder" at bounding box center [142, 26] width 47 height 13
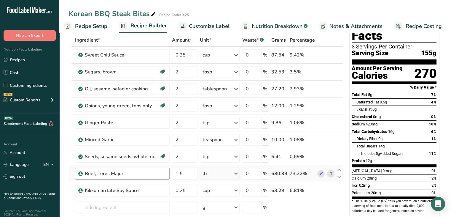
scroll to position [31, 0]
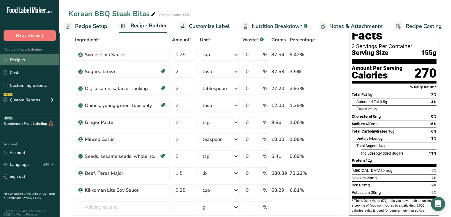
click at [26, 64] on link "Recipes" at bounding box center [29, 59] width 59 height 11
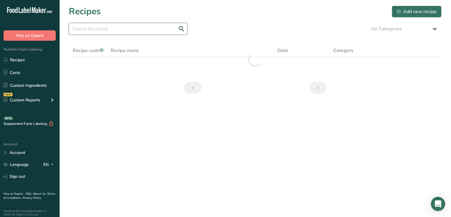
click at [151, 34] on input "text" at bounding box center [128, 29] width 119 height 12
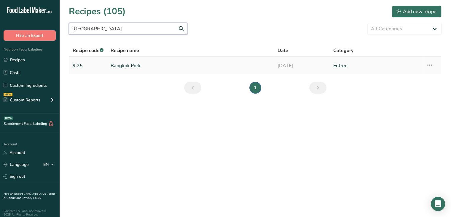
type input "bangkok"
click at [131, 66] on link "Bangkok Pork" at bounding box center [191, 65] width 160 height 12
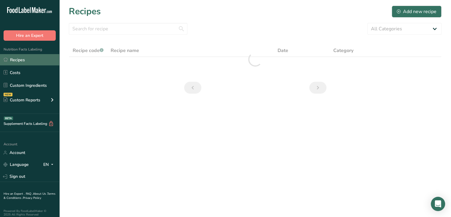
click at [17, 60] on link "Recipes" at bounding box center [29, 59] width 59 height 11
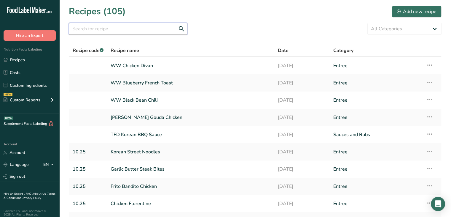
click at [104, 33] on input "text" at bounding box center [128, 29] width 119 height 12
type input "sweet and sour"
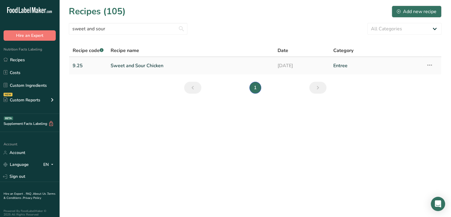
click at [134, 68] on link "Sweet and Sour Chicken" at bounding box center [191, 65] width 160 height 12
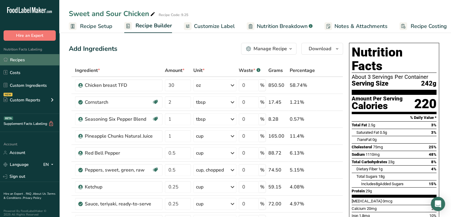
click at [31, 57] on link "Recipes" at bounding box center [29, 59] width 59 height 11
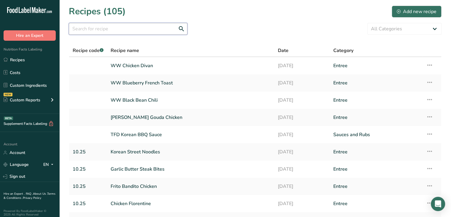
click at [103, 31] on input "text" at bounding box center [128, 29] width 119 height 12
type input "big easy"
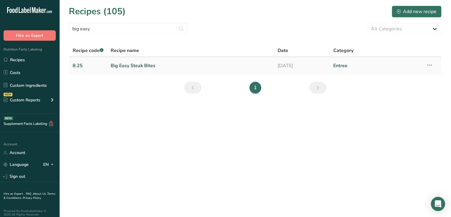
click at [154, 68] on link "Big Easy Steak Bites" at bounding box center [191, 65] width 160 height 12
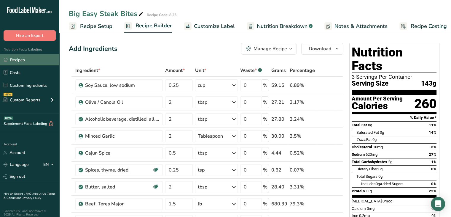
click at [24, 61] on link "Recipes" at bounding box center [29, 59] width 59 height 11
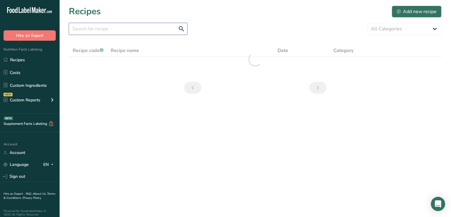
click at [136, 30] on input "text" at bounding box center [128, 29] width 119 height 12
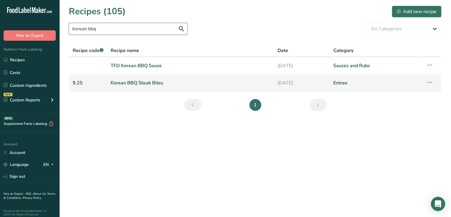
type input "korean bbq"
click at [105, 84] on td "9.25" at bounding box center [88, 82] width 38 height 17
click at [127, 80] on link "Korean BBQ Steak Bites" at bounding box center [191, 83] width 160 height 12
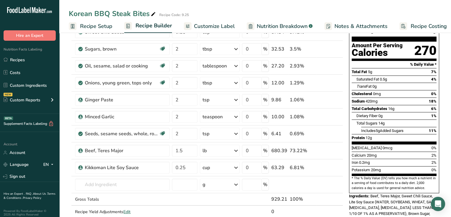
scroll to position [53, 0]
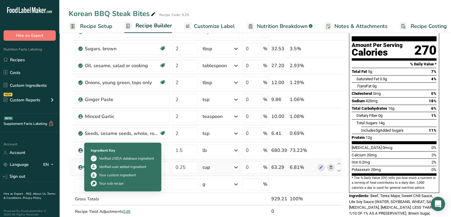
click at [79, 166] on icon at bounding box center [81, 166] width 4 height 5
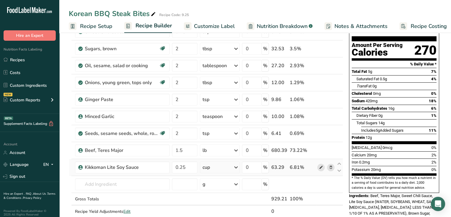
click at [318, 168] on span at bounding box center [321, 166] width 7 height 7
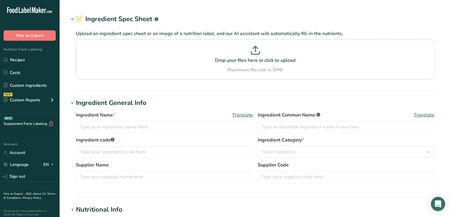
type input "Kikkoman Lite Soy Sauce"
type input "Lite Soy Sauce"
type input "00130"
type input "Kikkoman Sales Usa"
type input "560890"
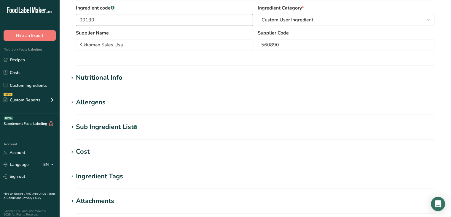
scroll to position [116, 0]
click at [71, 127] on icon at bounding box center [72, 127] width 5 height 8
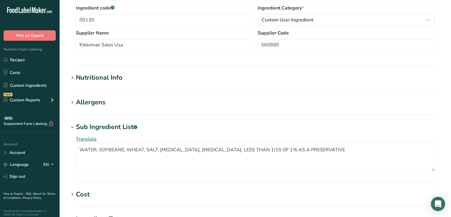
drag, startPoint x: 216, startPoint y: 114, endPoint x: 73, endPoint y: 128, distance: 143.7
click at [73, 128] on icon at bounding box center [72, 127] width 5 height 8
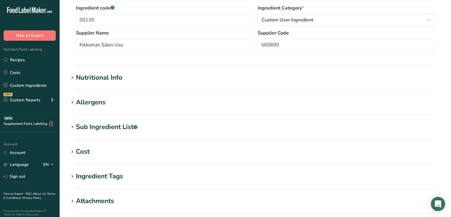
click at [73, 109] on section "Allergens Add any known allergens associated with your ingredient Soy Wheat Tre…" at bounding box center [255, 106] width 373 height 18
click at [72, 104] on icon at bounding box center [72, 102] width 5 height 8
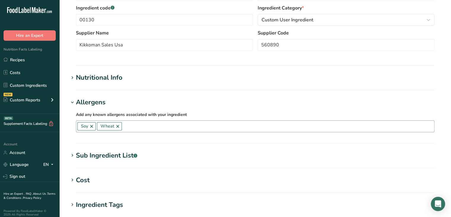
click at [139, 125] on input "text" at bounding box center [278, 125] width 312 height 9
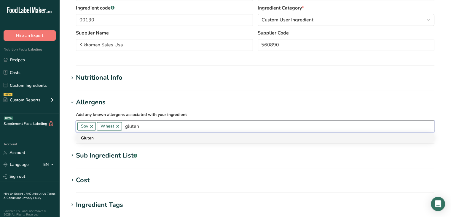
type input "gluten"
click at [92, 138] on div "Gluten" at bounding box center [250, 138] width 339 height 6
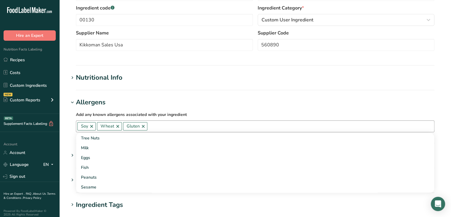
click at [74, 104] on icon at bounding box center [72, 102] width 5 height 8
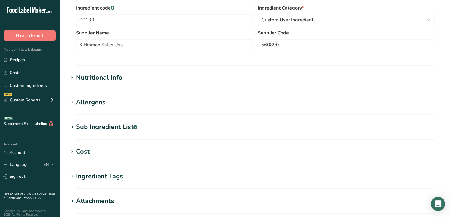
click at [72, 77] on icon at bounding box center [72, 78] width 5 height 8
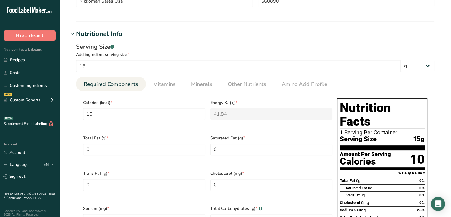
scroll to position [148, 0]
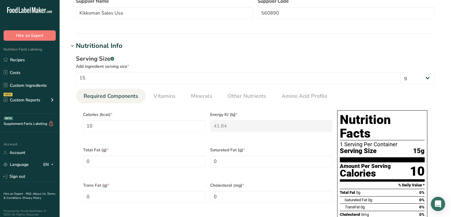
click at [71, 45] on icon at bounding box center [72, 46] width 5 height 8
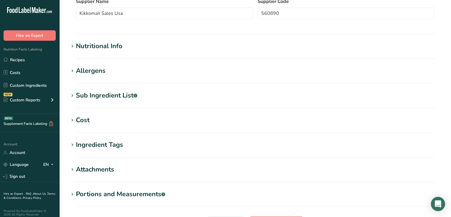
scroll to position [147, 0]
click at [73, 100] on h1 "Sub Ingredient List .a-a{fill:#347362;}.b-a{fill:#fff;}" at bounding box center [255, 96] width 373 height 10
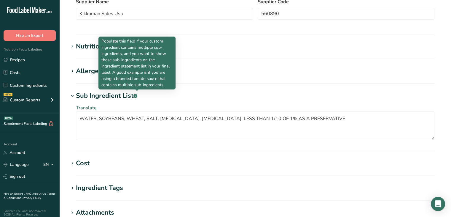
click at [136, 95] on icon at bounding box center [135, 95] width 0 height 1
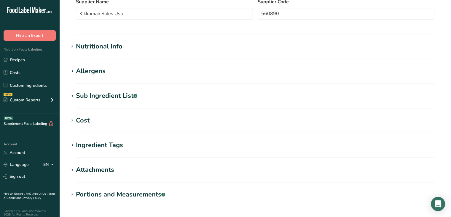
click at [136, 95] on icon at bounding box center [135, 95] width 0 height 1
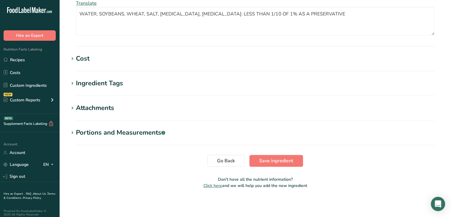
scroll to position [245, 0]
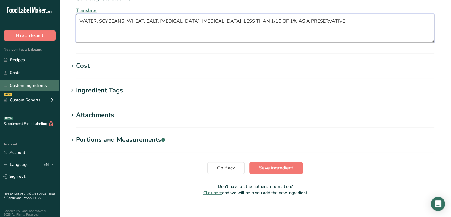
drag, startPoint x: 343, startPoint y: 28, endPoint x: 0, endPoint y: 86, distance: 347.7
paste textarea "ater, Soybeans, Wheat, Salt, Lactic Acid, Sodium Benzoate: Less Than 1/10 Of 1%…"
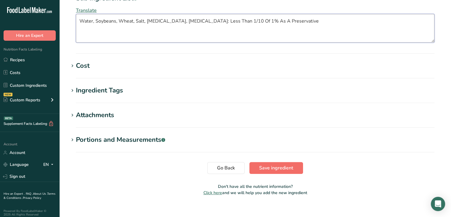
type textarea "Water, Soybeans, Wheat, Salt, Lactic Acid, Sodium Benzoate: Less Than 1/10 Of 1…"
click at [280, 168] on span "Save ingredient" at bounding box center [276, 167] width 34 height 7
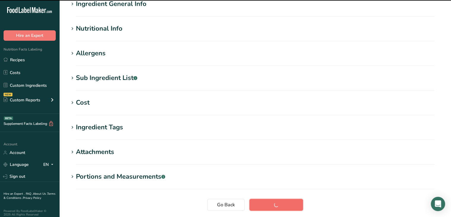
scroll to position [0, 0]
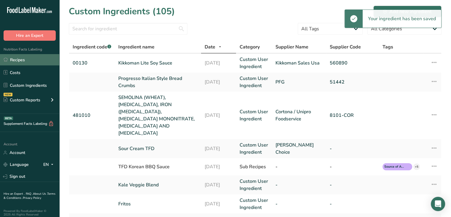
click at [25, 60] on link "Recipes" at bounding box center [29, 59] width 59 height 11
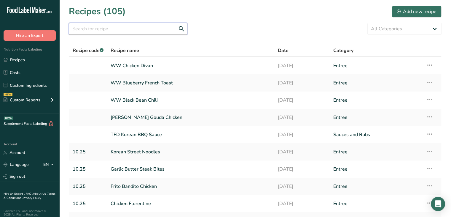
click at [128, 33] on input "text" at bounding box center [128, 29] width 119 height 12
type input "korean bbq"
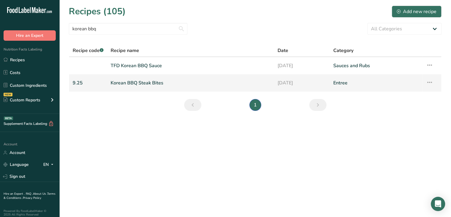
click at [162, 82] on link "Korean BBQ Steak Bites" at bounding box center [191, 83] width 160 height 12
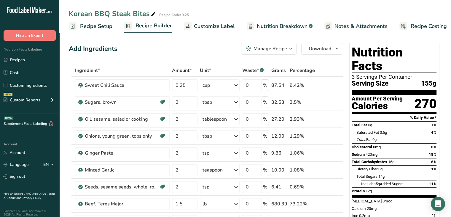
click at [207, 28] on span "Customize Label" at bounding box center [214, 26] width 41 height 8
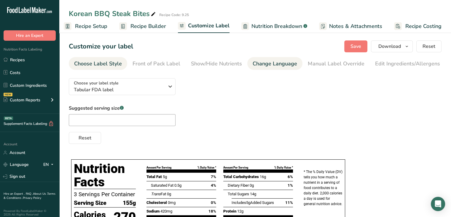
scroll to position [0, 58]
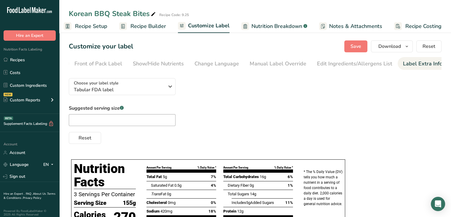
click at [404, 66] on div "Label Extra Info" at bounding box center [422, 64] width 39 height 8
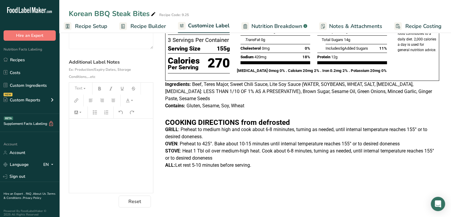
scroll to position [2, 0]
click at [103, 142] on h2 "﻿" at bounding box center [111, 139] width 78 height 7
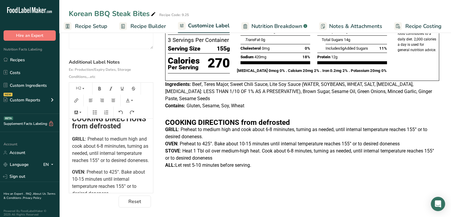
scroll to position [47, 0]
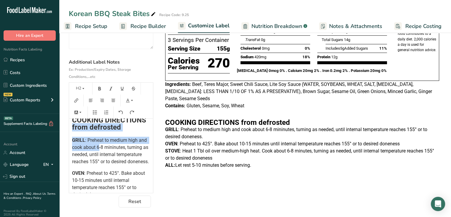
drag, startPoint x: 71, startPoint y: 126, endPoint x: 105, endPoint y: 143, distance: 38.2
click at [105, 143] on div "﻿ ﻿ ﻿ COOKING DIRECTIONS from defrosted GRILL : Preheat to medium high and cook…" at bounding box center [111, 164] width 84 height 186
copy div "from defrosted GRILL : Preheat to medium high and cook about"
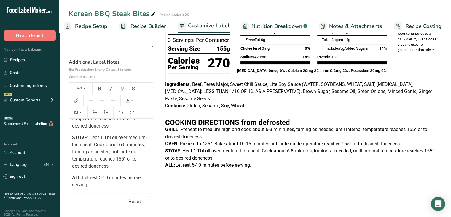
click at [105, 188] on div "﻿ ﻿ ﻿ COOKING DIRECTIONS from defrosted GRILL : Preheat to medium high and cook…" at bounding box center [111, 155] width 84 height 74
click at [99, 184] on p "ALL: Let rest 5-10 minutes before serving." at bounding box center [111, 181] width 78 height 14
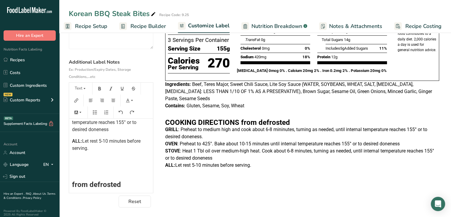
scroll to position [174, 0]
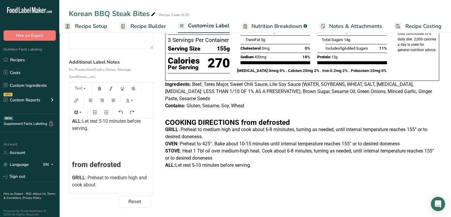
drag, startPoint x: 129, startPoint y: 172, endPoint x: 69, endPoint y: 171, distance: 60.2
click at [69, 171] on section "Customize your label Save Download Choose what to show on your downloaded label…" at bounding box center [255, 87] width 392 height 260
drag, startPoint x: 115, startPoint y: 189, endPoint x: 71, endPoint y: 178, distance: 44.9
click at [71, 178] on div "﻿ ﻿ ﻿ COOKING DIRECTIONS from defrosted GRILL : Preheat to medium high and cook…" at bounding box center [111, 67] width 84 height 242
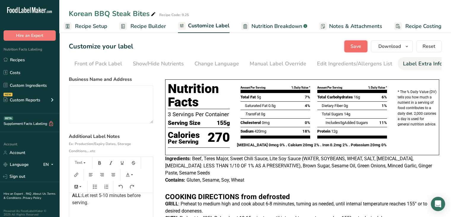
click at [354, 47] on span "Save" at bounding box center [356, 46] width 11 height 7
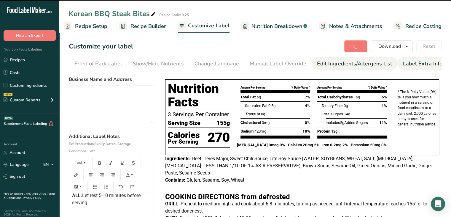
click at [338, 66] on div "Edit Ingredients/Allergens List" at bounding box center [354, 64] width 75 height 8
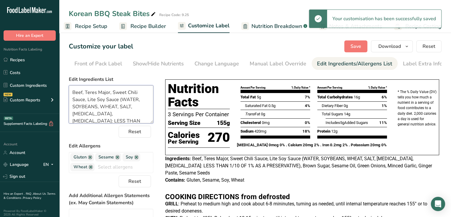
click at [118, 100] on textarea "Beef, Teres Major, Sweet Chili Sauce, Lite Soy Sauce (WATER, SOYBEANS, WHEAT, S…" at bounding box center [111, 104] width 85 height 38
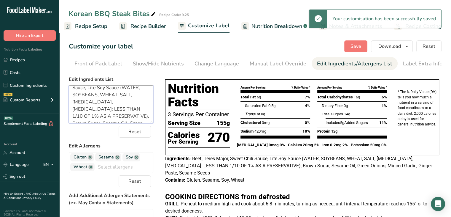
scroll to position [12, 0]
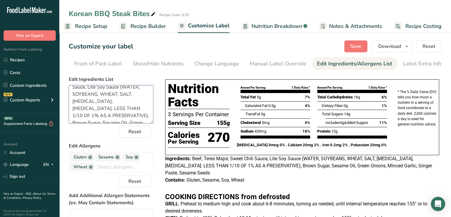
click at [128, 116] on textarea "Beef, Teres Major, Sweet Chili Sauce, Lite Soy Sauce (WATER, SOYBEANS, WHEAT, S…" at bounding box center [111, 104] width 85 height 38
type textarea "Beef, Teres Major, Sweet Chili Sauce, Lite Soy Sauce, Brown Sugar, Sesame Oil, …"
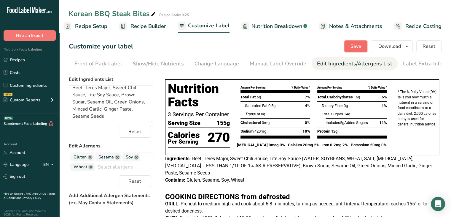
click at [354, 47] on span "Save" at bounding box center [356, 46] width 11 height 7
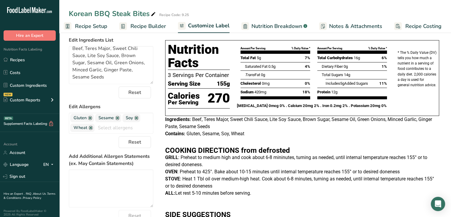
scroll to position [0, 0]
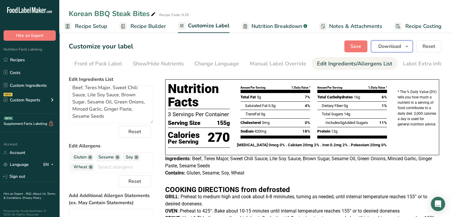
click at [381, 45] on span "Download" at bounding box center [390, 46] width 23 height 7
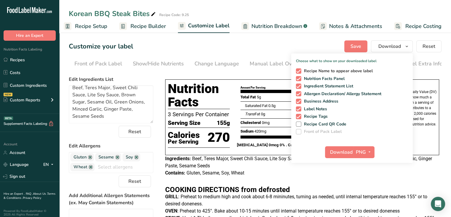
click at [309, 71] on span "Recipe Name to appear above label" at bounding box center [337, 70] width 72 height 5
click at [300, 71] on input "Recipe Name to appear above label" at bounding box center [298, 71] width 4 height 4
checkbox input "false"
click at [314, 100] on span "Business Address" at bounding box center [319, 101] width 37 height 5
click at [300, 100] on input "Business Address" at bounding box center [298, 101] width 4 height 4
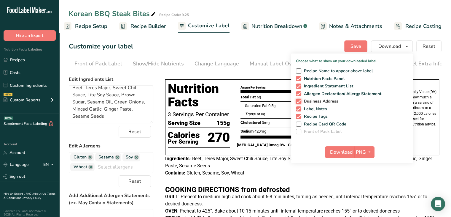
checkbox input "false"
click at [314, 114] on span "Recipe Tags" at bounding box center [314, 116] width 27 height 5
click at [300, 114] on input "Recipe Tags" at bounding box center [298, 116] width 4 height 4
checkbox input "false"
click at [341, 153] on span "Download" at bounding box center [341, 151] width 23 height 7
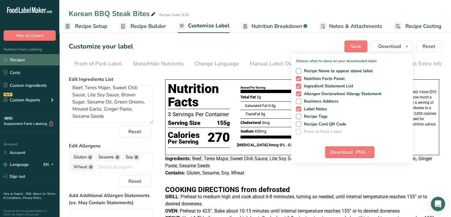
click at [24, 61] on link "Recipes" at bounding box center [29, 59] width 59 height 11
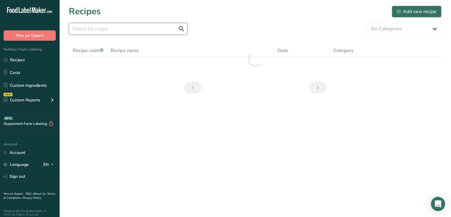
click at [113, 30] on input "text" at bounding box center [128, 29] width 119 height 12
click at [97, 28] on input "pizza calzzzones" at bounding box center [128, 29] width 119 height 12
type input "pizza calzones"
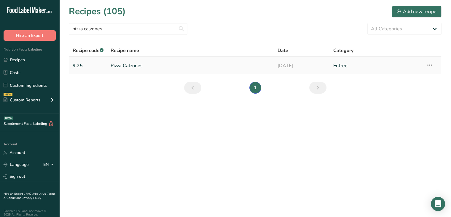
click at [132, 69] on link "Pizza Calzones" at bounding box center [191, 65] width 160 height 12
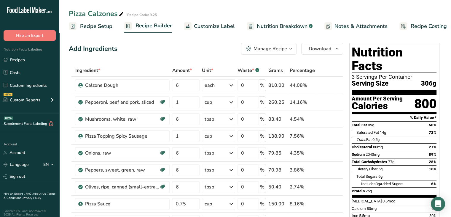
click at [100, 28] on span "Recipe Setup" at bounding box center [96, 26] width 32 height 8
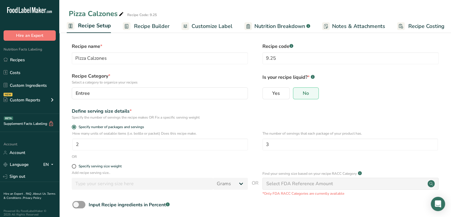
click at [204, 28] on span "Customize Label" at bounding box center [212, 26] width 41 height 8
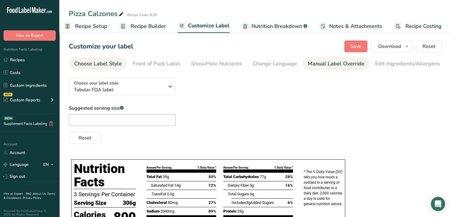
scroll to position [0, 58]
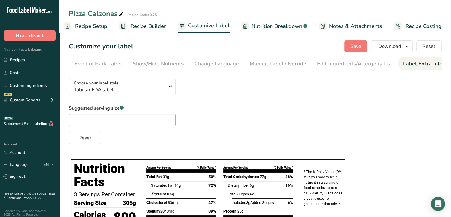
click at [415, 67] on div "Label Extra Info" at bounding box center [422, 64] width 39 height 8
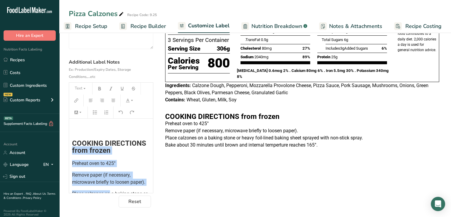
scroll to position [69, 0]
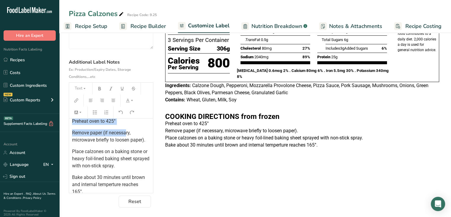
click at [126, 128] on div "﻿ ﻿ ﻿ COOKING DIRECTIONS from frozen Preheat oven to 425° Remove paper (if nece…" at bounding box center [111, 155] width 84 height 74
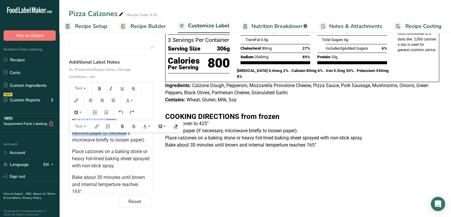
copy div "from frozen Preheat oven to 425° Remove paper (if necessa"
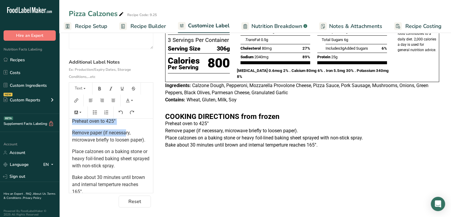
scroll to position [82, 0]
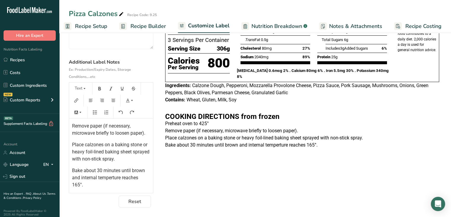
click at [99, 185] on p "Bake about 30 minutes until brown and internal temperture reaches 165°." at bounding box center [111, 177] width 78 height 21
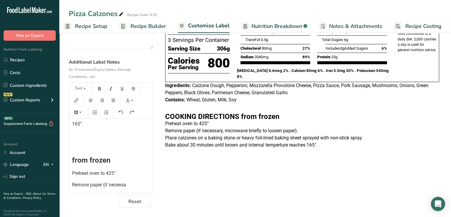
scroll to position [138, 0]
drag, startPoint x: 115, startPoint y: 166, endPoint x: 57, endPoint y: 160, distance: 58.5
click at [57, 160] on div ".a-20{fill:#fff;} Hire an Expert Nutrition Facts Labeling Recipes Costs Custom …" at bounding box center [225, 71] width 451 height 291
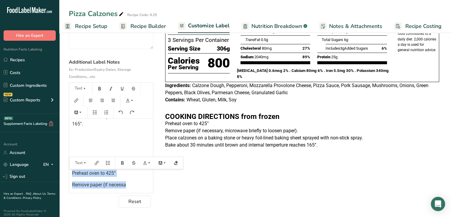
drag, startPoint x: 72, startPoint y: 177, endPoint x: 183, endPoint y: 205, distance: 114.4
click at [183, 205] on div "Choose your label style Tabular FDA label USA (FDA) Standard FDA label Tabular …" at bounding box center [255, 103] width 373 height 208
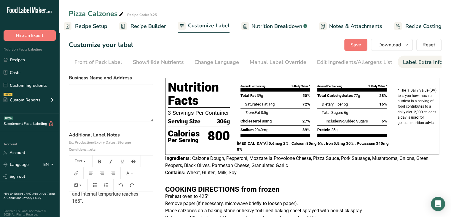
scroll to position [0, 0]
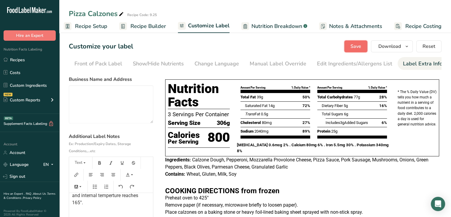
click at [356, 46] on span "Save" at bounding box center [356, 46] width 11 height 7
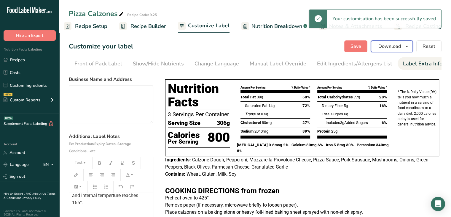
click at [380, 47] on span "Download" at bounding box center [390, 46] width 23 height 7
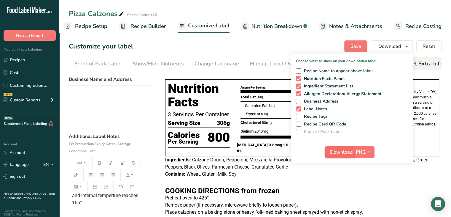
click at [334, 152] on span "Download" at bounding box center [341, 151] width 23 height 7
click at [22, 60] on link "Recipes" at bounding box center [29, 59] width 59 height 11
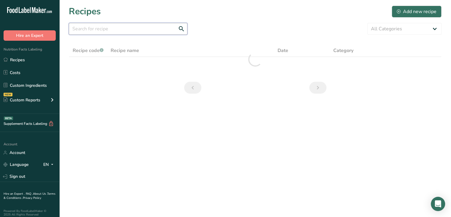
click at [120, 31] on input "text" at bounding box center [128, 29] width 119 height 12
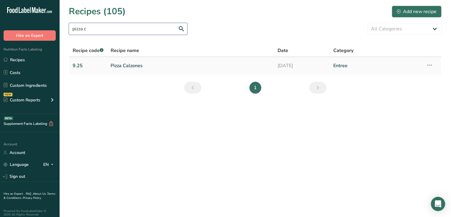
type input "pizza c"
click at [430, 67] on icon at bounding box center [429, 65] width 7 height 11
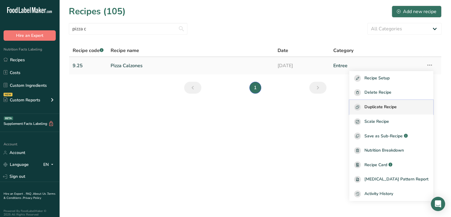
click at [383, 106] on span "Duplicate Recipe" at bounding box center [381, 107] width 32 height 7
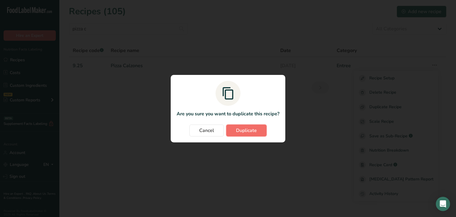
click at [240, 129] on span "Duplicate" at bounding box center [246, 130] width 21 height 7
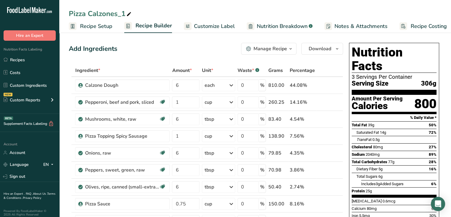
click at [129, 14] on icon at bounding box center [128, 14] width 5 height 8
type input "WW Pizza Calzones"
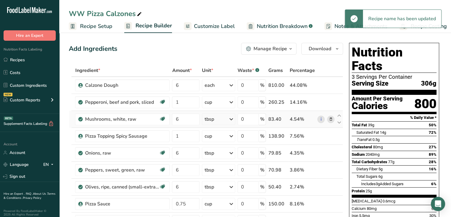
click at [331, 118] on icon at bounding box center [331, 119] width 4 height 6
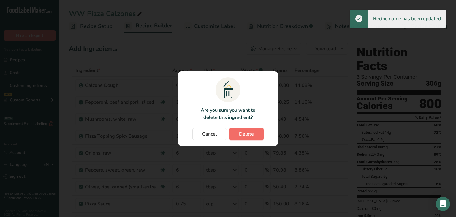
click at [254, 132] on button "Delete" at bounding box center [246, 134] width 34 height 12
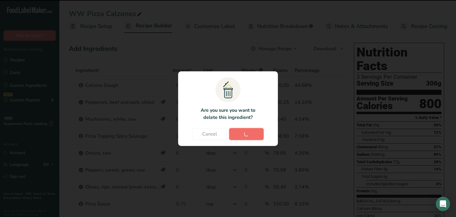
type input "1"
type input "6"
type input "0.75"
type input "2"
type input "3"
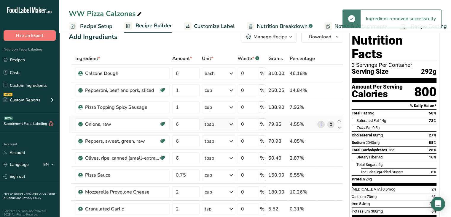
scroll to position [14, 0]
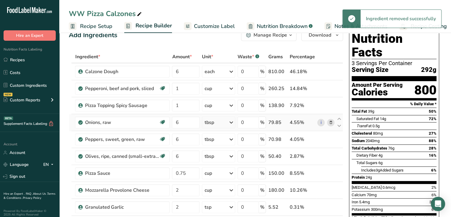
click at [331, 122] on icon at bounding box center [331, 122] width 4 height 6
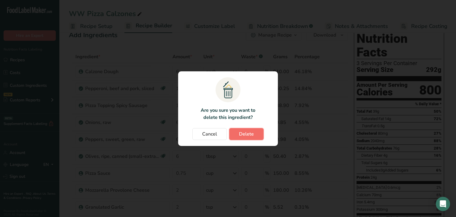
click at [241, 139] on button "Delete" at bounding box center [246, 134] width 34 height 12
type input "0.75"
type input "2"
type input "3"
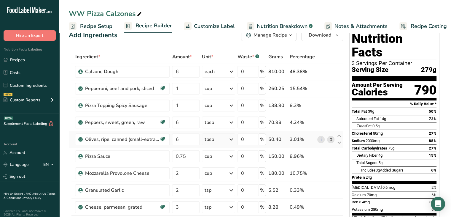
click at [332, 139] on icon at bounding box center [331, 139] width 4 height 6
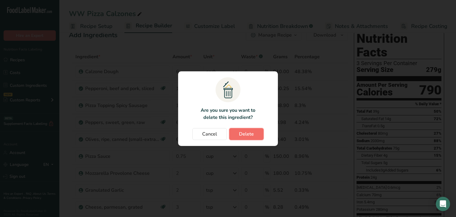
click at [250, 133] on span "Delete" at bounding box center [246, 133] width 15 height 7
type input "0.75"
type input "2"
type input "3"
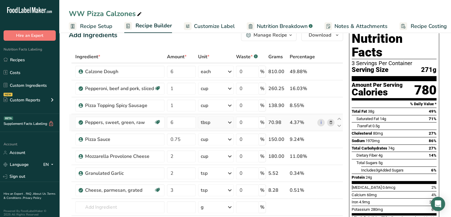
click at [331, 121] on icon at bounding box center [331, 122] width 4 height 6
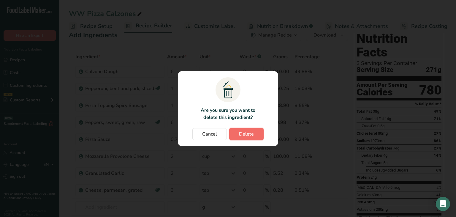
click at [239, 130] on span "Delete" at bounding box center [246, 133] width 15 height 7
type input "0.75"
type input "2"
type input "3"
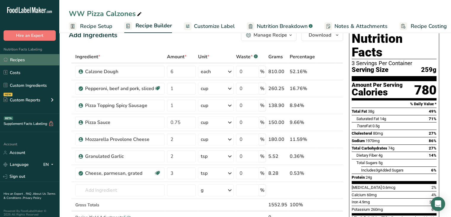
click at [19, 61] on link "Recipes" at bounding box center [29, 59] width 59 height 11
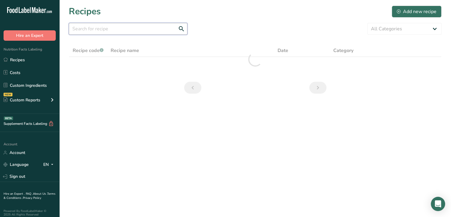
click at [107, 29] on input "text" at bounding box center [128, 29] width 119 height 12
type input "shrimp fajitas"
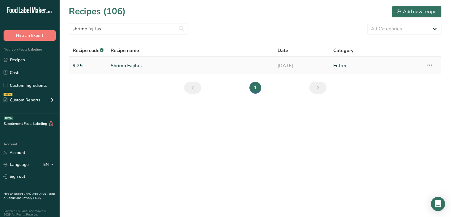
click at [126, 65] on link "Shrimp Fajitas" at bounding box center [191, 65] width 160 height 12
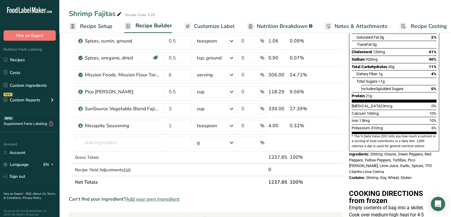
scroll to position [97, 0]
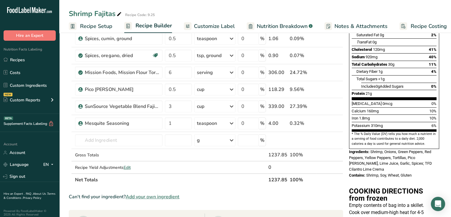
click at [216, 29] on span "Customize Label" at bounding box center [214, 26] width 41 height 8
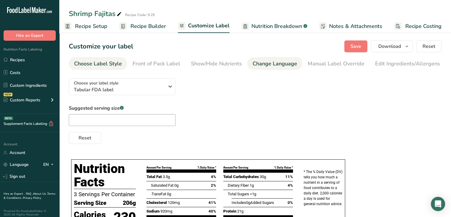
scroll to position [0, 58]
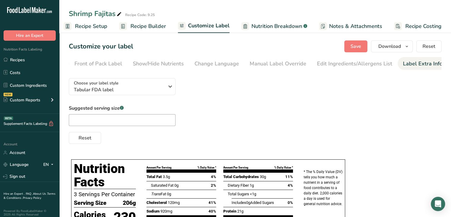
click at [407, 63] on div "Label Extra Info" at bounding box center [422, 64] width 39 height 8
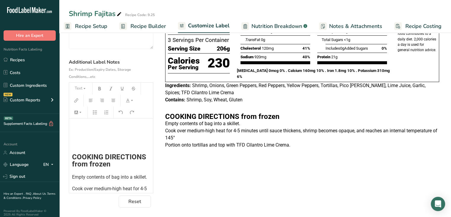
scroll to position [58, 0]
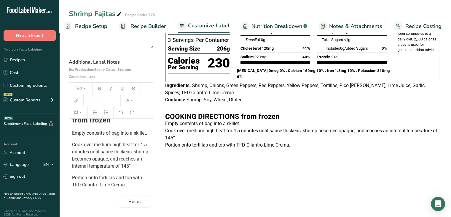
click at [134, 184] on p "Portion onto tortillas and top with TFD Cilantro Lime Crema." at bounding box center [111, 181] width 78 height 14
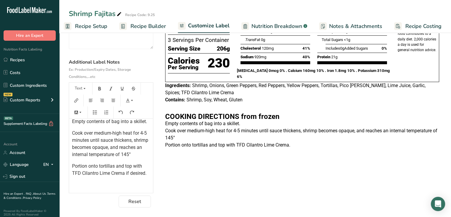
scroll to position [0, 0]
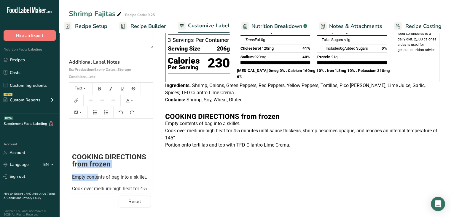
drag, startPoint x: 77, startPoint y: 165, endPoint x: 98, endPoint y: 173, distance: 22.5
click at [98, 173] on div "﻿ ﻿ COOKING DIRECTIONS from frozen Empty contents of bag into a skillet. Cook o…" at bounding box center [111, 180] width 84 height 125
copy div "om frozen Empty conte"
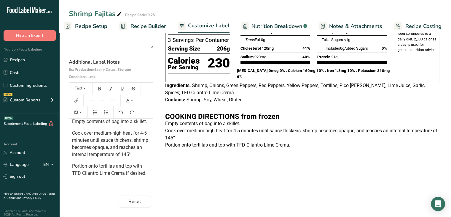
click at [85, 184] on p "﻿" at bounding box center [111, 184] width 78 height 7
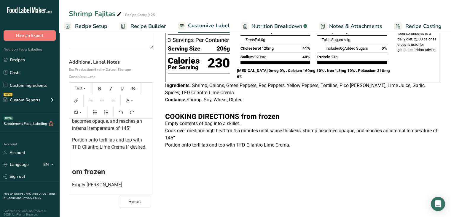
scroll to position [98, 0]
drag, startPoint x: 110, startPoint y: 175, endPoint x: 64, endPoint y: 180, distance: 46.2
click at [64, 180] on section "Customize your label Save Download Choose what to show on your downloaded label…" at bounding box center [255, 87] width 392 height 260
drag, startPoint x: 106, startPoint y: 190, endPoint x: 61, endPoint y: 193, distance: 44.9
click at [61, 193] on section "Customize your label Save Download Choose what to show on your downloaded label…" at bounding box center [255, 87] width 392 height 260
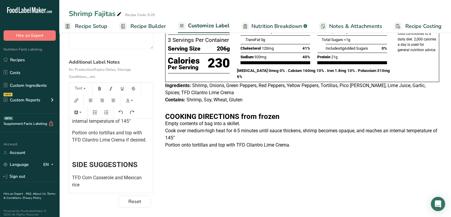
scroll to position [0, 0]
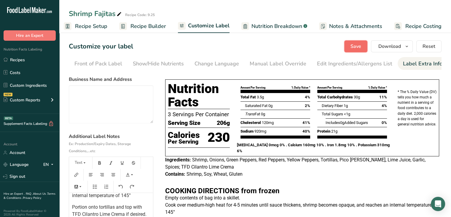
click at [358, 40] on button "Save" at bounding box center [356, 46] width 23 height 12
click at [385, 53] on section "Customize your label Save Download Choose what to show on your downloaded label…" at bounding box center [255, 161] width 392 height 260
click at [382, 50] on button "Download" at bounding box center [392, 46] width 42 height 12
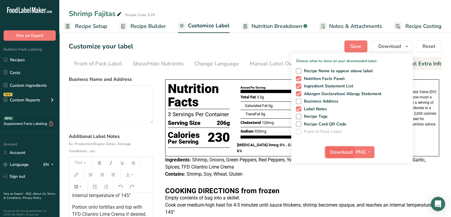
click at [341, 151] on span "Download" at bounding box center [341, 151] width 23 height 7
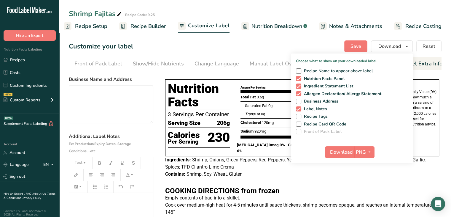
scroll to position [105, 0]
click at [341, 151] on span "Download" at bounding box center [341, 151] width 23 height 7
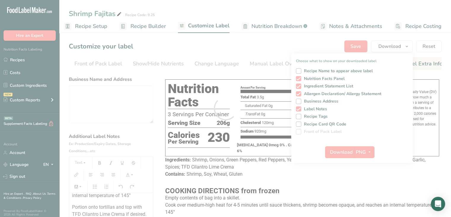
scroll to position [0, 0]
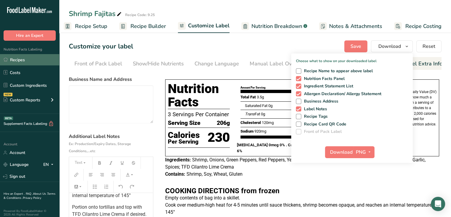
click at [23, 61] on link "Recipes" at bounding box center [29, 59] width 59 height 11
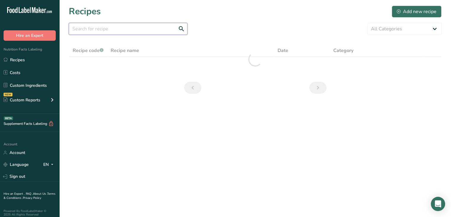
click at [122, 28] on input "text" at bounding box center [128, 29] width 119 height 12
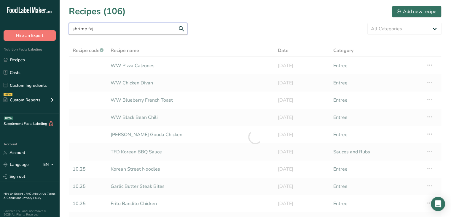
type input "shrimp faj"
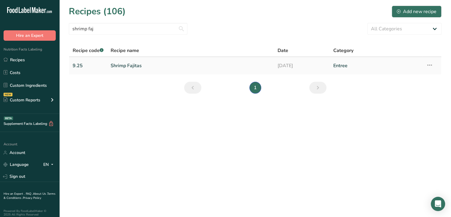
click at [134, 69] on link "Shrimp Fajitas" at bounding box center [191, 65] width 160 height 12
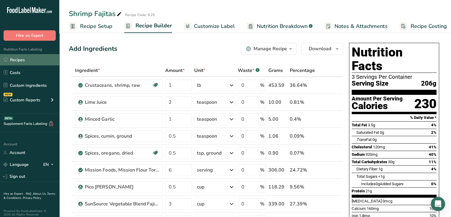
click at [25, 57] on link "Recipes" at bounding box center [29, 59] width 59 height 11
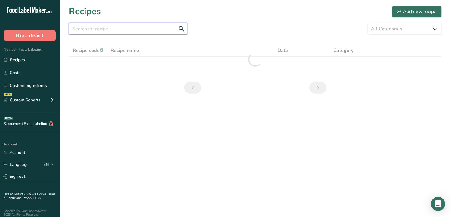
click at [97, 33] on input "text" at bounding box center [128, 29] width 119 height 12
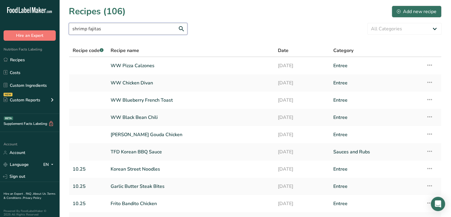
type input "shrimp fajitas"
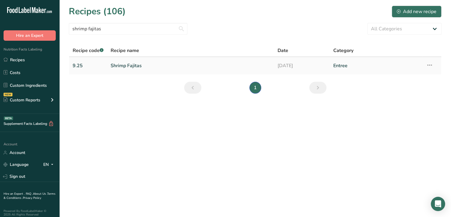
click at [430, 64] on icon at bounding box center [429, 65] width 7 height 11
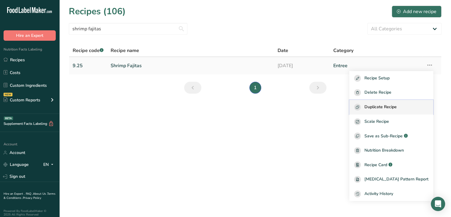
click at [394, 105] on span "Duplicate Recipe" at bounding box center [381, 107] width 32 height 7
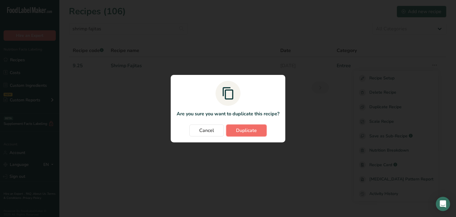
click at [258, 127] on button "Duplicate" at bounding box center [246, 130] width 40 height 12
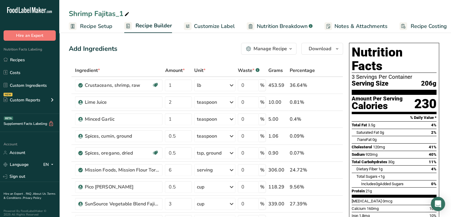
click at [128, 14] on icon at bounding box center [126, 14] width 5 height 8
type input "WW Shrimp Fajitas"
click at [329, 85] on icon at bounding box center [331, 85] width 4 height 6
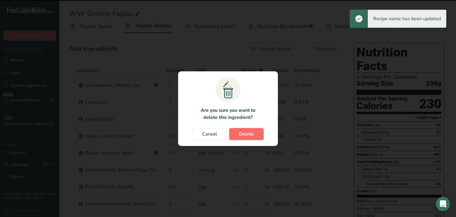
click at [249, 133] on span "Delete" at bounding box center [246, 133] width 15 height 7
type input "2"
type input "1"
type input "0.5"
type input "6"
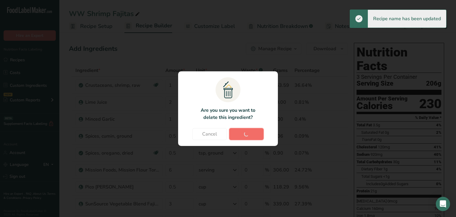
type input "0.5"
type input "3"
type input "1"
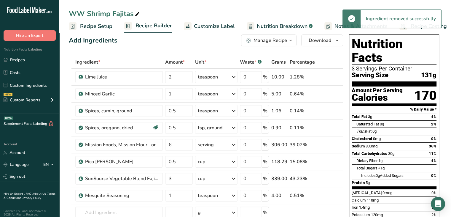
scroll to position [11, 0]
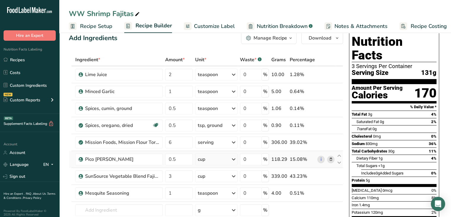
click at [330, 158] on icon at bounding box center [331, 159] width 4 height 6
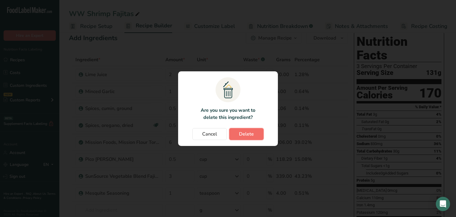
click at [253, 133] on span "Delete" at bounding box center [246, 133] width 15 height 7
type input "3"
type input "1"
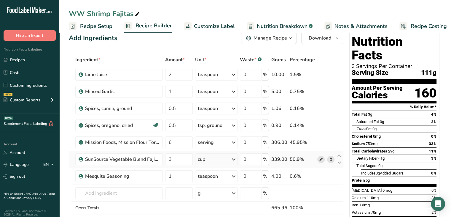
click at [322, 158] on icon at bounding box center [321, 159] width 4 height 6
click at [330, 158] on icon at bounding box center [331, 159] width 4 height 6
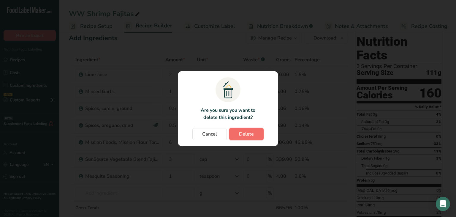
click at [245, 133] on span "Delete" at bounding box center [246, 133] width 15 height 7
type input "1"
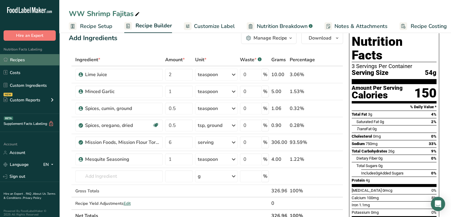
click at [28, 61] on link "Recipes" at bounding box center [29, 59] width 59 height 11
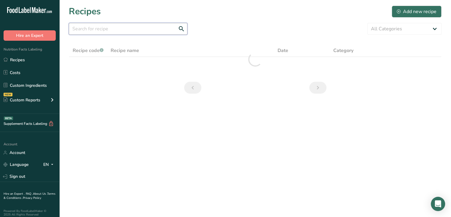
click at [132, 28] on input "text" at bounding box center [128, 29] width 119 height 12
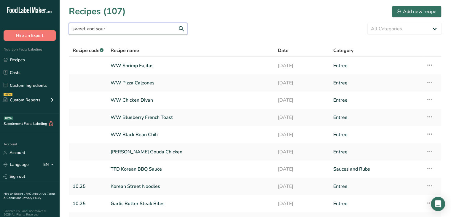
type input "sweet and sour"
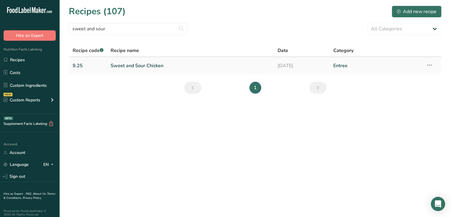
click at [137, 65] on link "Sweet and Sour Chicken" at bounding box center [191, 65] width 160 height 12
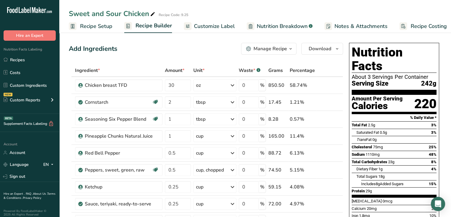
click at [211, 28] on span "Customize Label" at bounding box center [214, 26] width 41 height 8
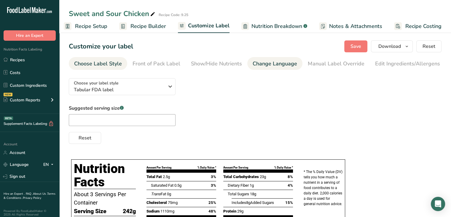
scroll to position [0, 58]
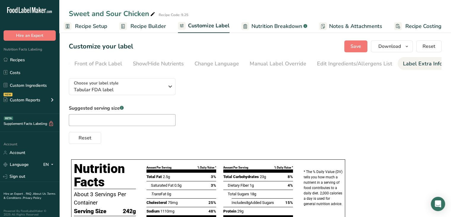
click at [414, 67] on div "Label Extra Info" at bounding box center [422, 64] width 39 height 8
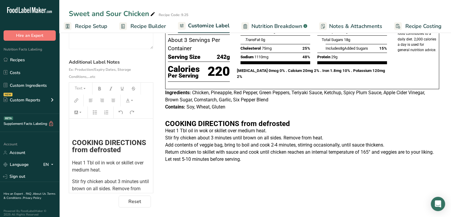
scroll to position [14, 0]
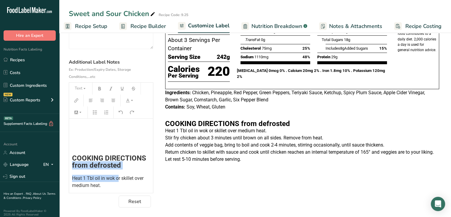
drag, startPoint x: 73, startPoint y: 164, endPoint x: 118, endPoint y: 180, distance: 47.9
click at [118, 180] on div "﻿ ﻿ ﻿ COOKING DIRECTIONS from defrosted Heat 1 Tbl oil in wok or skillet over m…" at bounding box center [111, 194] width 84 height 181
copy div "from defrosted Heat 1 Tbl oil in wok o"
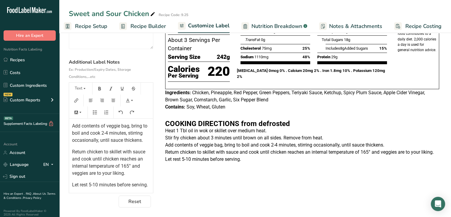
click at [96, 187] on p "Let rest 5-10 minutes before serving." at bounding box center [111, 184] width 78 height 7
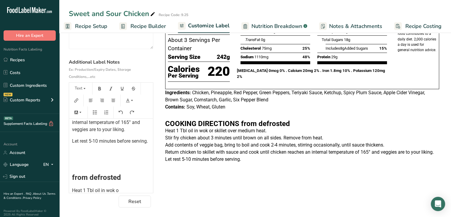
scroll to position [169, 0]
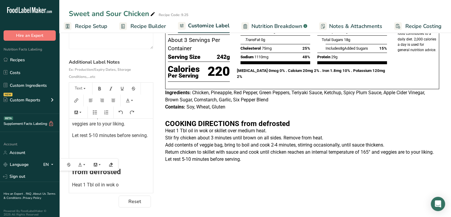
drag, startPoint x: 121, startPoint y: 178, endPoint x: 59, endPoint y: 182, distance: 61.8
click at [59, 182] on section "Customize your label Save Download Choose what to show on your downloaded label…" at bounding box center [255, 87] width 392 height 260
click at [71, 177] on div "﻿ ﻿ ﻿ COOKING DIRECTIONS from defrosted Heat 1 Tbl oil in wok or skillet over m…" at bounding box center [111, 73] width 84 height 230
drag, startPoint x: 138, startPoint y: 189, endPoint x: 55, endPoint y: 192, distance: 82.8
click at [55, 192] on div ".a-20{fill:#fff;} Hire an Expert Nutrition Facts Labeling Recipes Costs Custom …" at bounding box center [225, 71] width 451 height 291
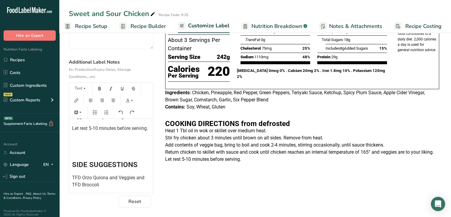
scroll to position [0, 0]
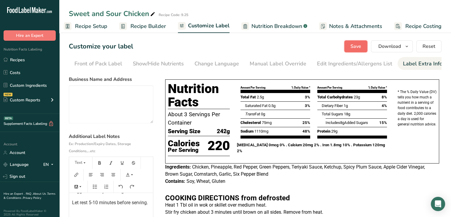
click at [360, 47] on span "Save" at bounding box center [356, 46] width 11 height 7
click at [394, 48] on span "Download" at bounding box center [390, 46] width 23 height 7
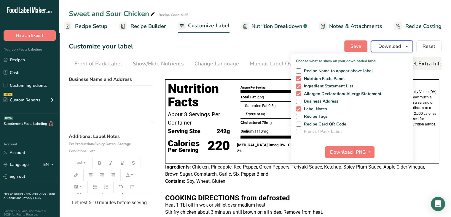
scroll to position [75, 0]
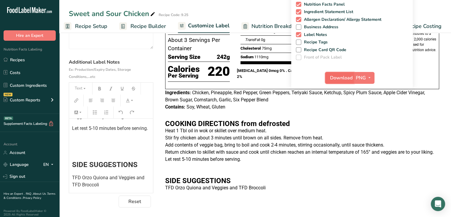
click at [342, 79] on span "Download" at bounding box center [341, 77] width 23 height 7
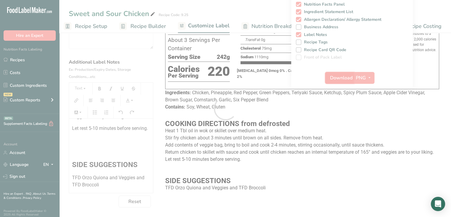
scroll to position [0, 0]
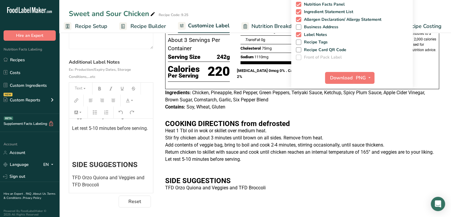
click at [109, 155] on p "﻿" at bounding box center [111, 151] width 78 height 7
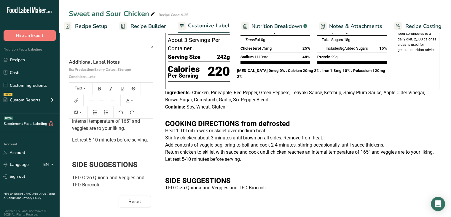
scroll to position [170, 0]
click at [296, 130] on p "Heat 1 Tbl oil in wok or skillet over medium heat." at bounding box center [302, 130] width 274 height 7
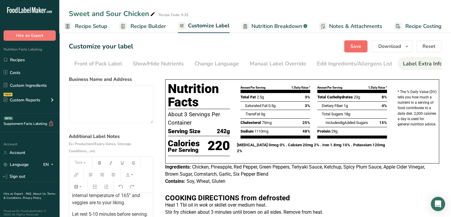
click at [358, 45] on span "Save" at bounding box center [356, 46] width 11 height 7
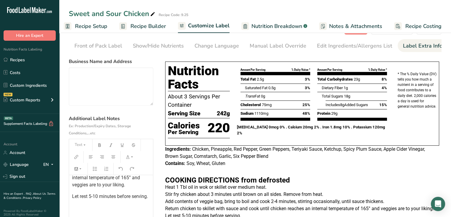
click at [118, 178] on span "Return chicken to skillet with sauce and cook until chicken reaches an internal…" at bounding box center [109, 173] width 74 height 27
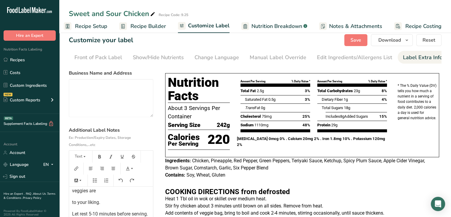
scroll to position [181, 0]
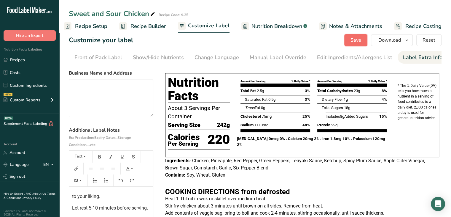
click at [352, 42] on span "Save" at bounding box center [356, 39] width 11 height 7
click at [385, 41] on span "Download" at bounding box center [390, 39] width 23 height 7
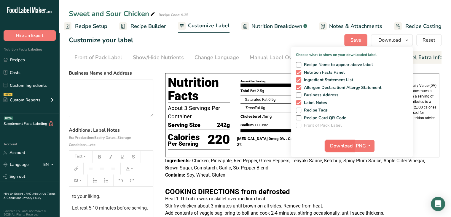
click at [332, 144] on span "Download" at bounding box center [341, 145] width 23 height 7
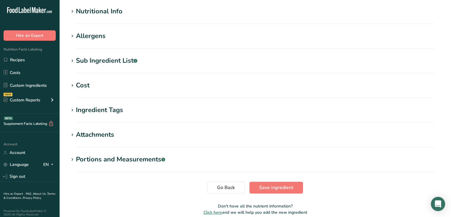
scroll to position [183, 0]
click at [71, 62] on icon at bounding box center [72, 60] width 5 height 8
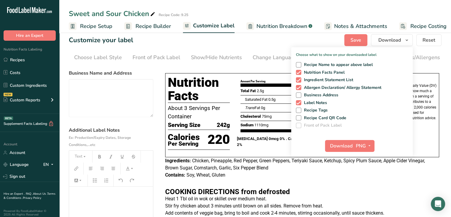
scroll to position [181, 0]
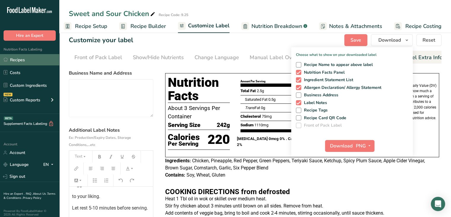
click at [15, 58] on link "Recipes" at bounding box center [29, 59] width 59 height 11
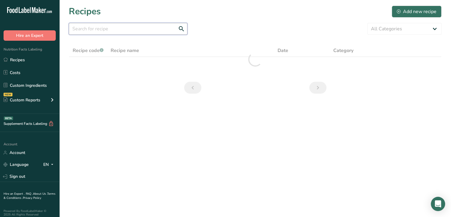
click at [96, 30] on input "text" at bounding box center [128, 29] width 119 height 12
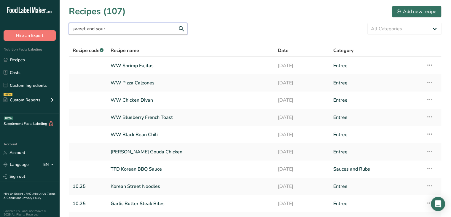
type input "sweet and sour"
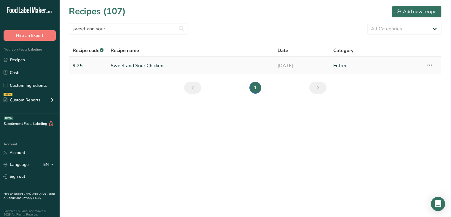
click at [431, 65] on icon at bounding box center [429, 65] width 7 height 11
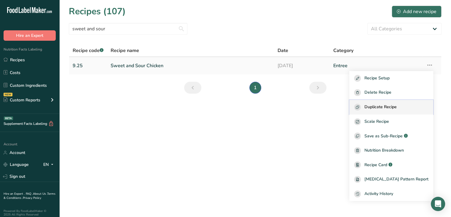
click at [380, 110] on span "Duplicate Recipe" at bounding box center [381, 107] width 32 height 7
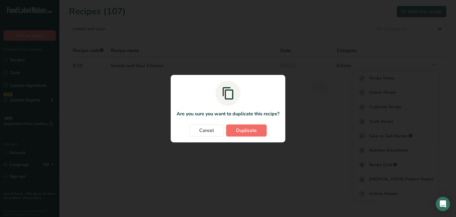
click at [237, 132] on span "Duplicate" at bounding box center [246, 130] width 21 height 7
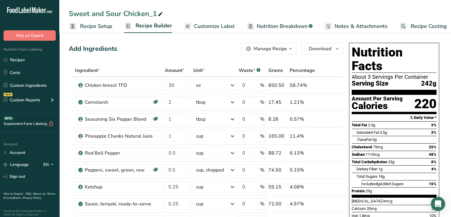
click at [161, 15] on icon at bounding box center [160, 14] width 5 height 8
type input "WW Sweet and Sour Chicken"
click at [332, 85] on icon at bounding box center [331, 85] width 4 height 6
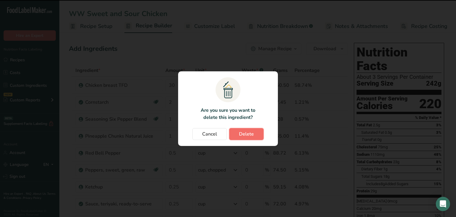
click at [243, 136] on span "Delete" at bounding box center [246, 133] width 15 height 7
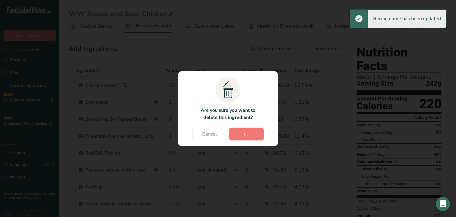
type input "2"
type input "1"
type input "0.5"
type input "0.25"
type input "2"
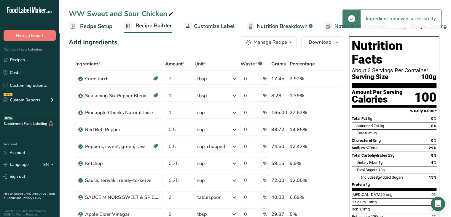
scroll to position [7, 0]
click at [328, 130] on span at bounding box center [330, 129] width 7 height 7
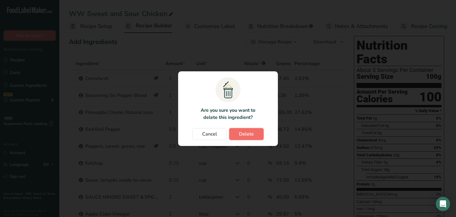
click at [245, 135] on span "Delete" at bounding box center [246, 133] width 15 height 7
type input "0.25"
type input "2"
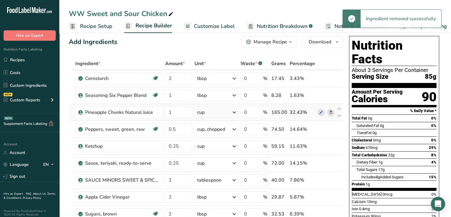
click at [330, 111] on icon at bounding box center [331, 112] width 4 height 6
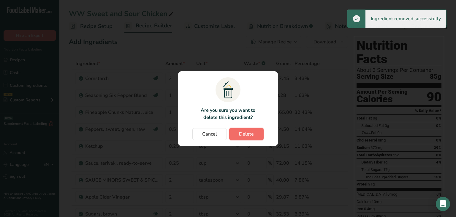
click at [244, 131] on span "Delete" at bounding box center [246, 133] width 15 height 7
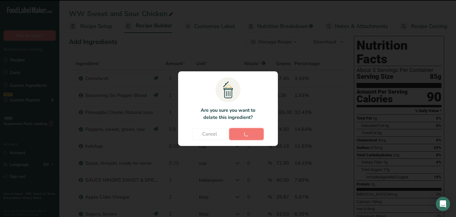
type input "0.5"
type input "0.25"
type input "2"
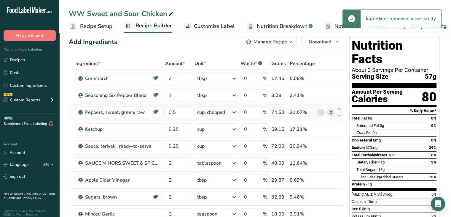
click at [331, 112] on icon at bounding box center [331, 112] width 4 height 6
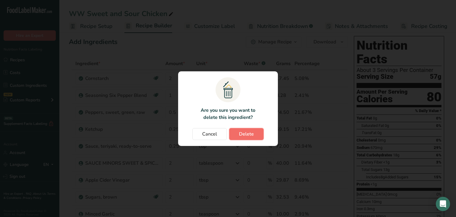
click at [247, 136] on span "Delete" at bounding box center [246, 133] width 15 height 7
type input "0.25"
type input "2"
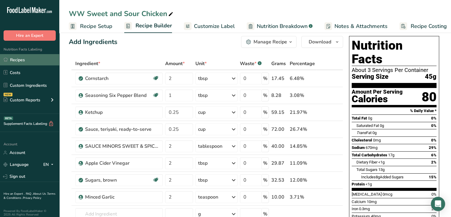
click at [29, 62] on link "Recipes" at bounding box center [29, 59] width 59 height 11
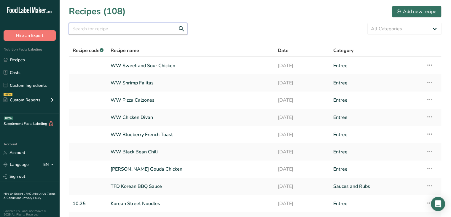
click at [85, 30] on input "text" at bounding box center [128, 29] width 119 height 12
type input "white fish with"
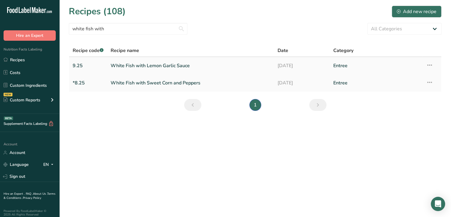
click at [432, 66] on icon at bounding box center [429, 65] width 7 height 11
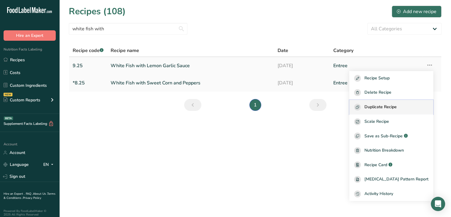
click at [396, 107] on span "Duplicate Recipe" at bounding box center [381, 107] width 32 height 7
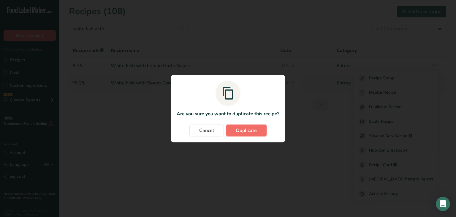
click at [249, 131] on span "Duplicate" at bounding box center [246, 130] width 21 height 7
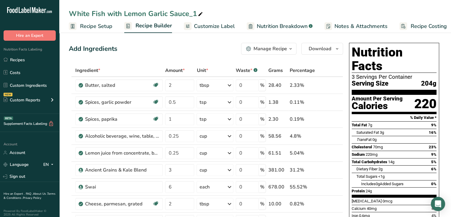
click at [201, 15] on icon at bounding box center [200, 14] width 5 height 8
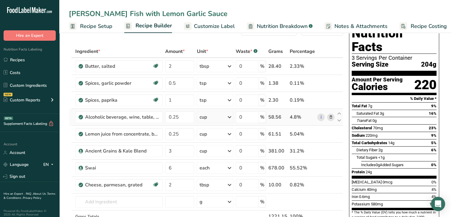
scroll to position [35, 0]
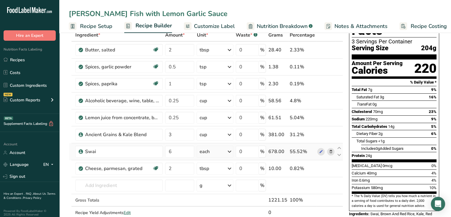
type input "[PERSON_NAME] Fish with Lemon Garlic Sauce"
click at [333, 150] on icon at bounding box center [331, 151] width 4 height 6
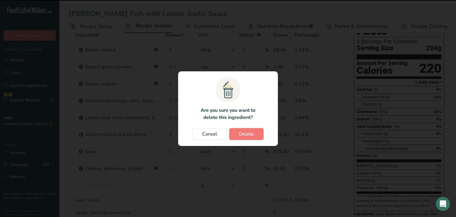
click at [259, 140] on section ".a{fill:#f5f3ed;}.b,.e{fill:#0f393a;}.c{fill:none;}.d{fill:#f2c549;}.e{stroke:r…" at bounding box center [228, 108] width 100 height 74
click at [247, 134] on span "Delete" at bounding box center [246, 133] width 15 height 7
type input "2"
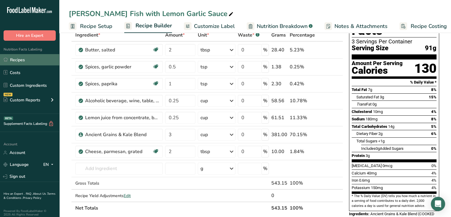
click at [21, 63] on link "Recipes" at bounding box center [29, 59] width 59 height 11
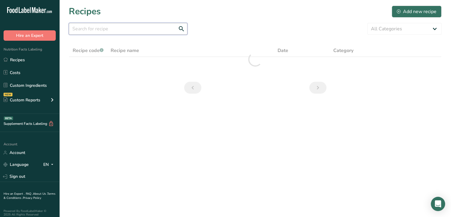
click at [138, 28] on input "text" at bounding box center [128, 29] width 119 height 12
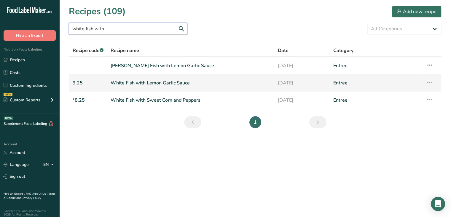
type input "white fish with"
click at [179, 82] on link "White Fish with Lemon Garlic Sauce" at bounding box center [191, 83] width 160 height 12
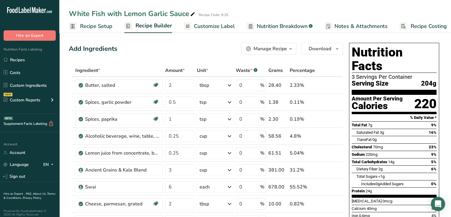
click at [220, 24] on span "Customize Label" at bounding box center [214, 26] width 41 height 8
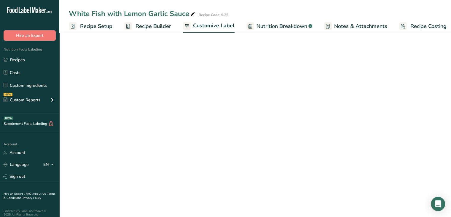
scroll to position [0, 5]
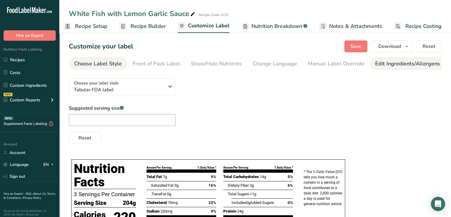
click at [379, 59] on link "Edit Ingredients/Allergens List" at bounding box center [412, 63] width 75 height 13
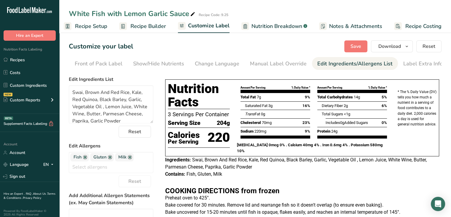
scroll to position [0, 58]
click at [408, 63] on div "Label Extra Info" at bounding box center [422, 64] width 39 height 8
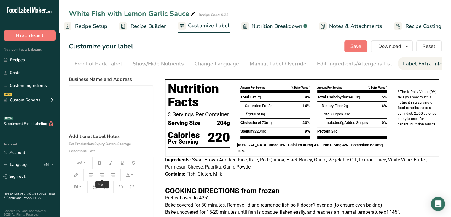
scroll to position [75, 0]
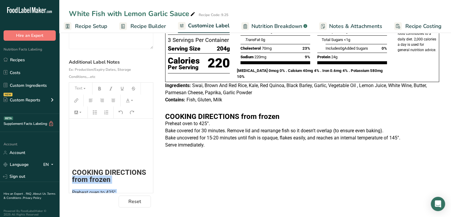
drag, startPoint x: 71, startPoint y: 178, endPoint x: 138, endPoint y: 185, distance: 66.9
click at [138, 185] on div "﻿ ﻿ ﻿ COOKING DIRECTIONS from frozen Preheat oven to 425°. Bake covered for 30 …" at bounding box center [111, 195] width 84 height 155
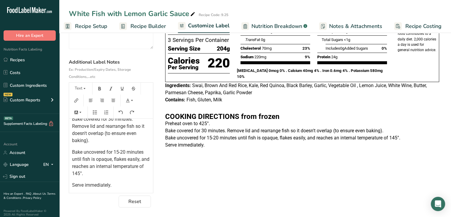
copy div "from frozen Preheat oven to 425°."
click at [122, 187] on p "Serve immediately." at bounding box center [111, 184] width 78 height 7
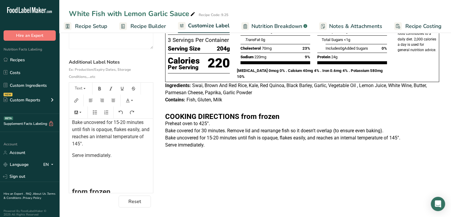
scroll to position [129, 0]
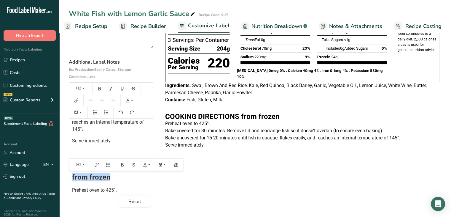
drag, startPoint x: 111, startPoint y: 178, endPoint x: 70, endPoint y: 177, distance: 41.2
click at [70, 177] on div "﻿ ﻿ ﻿ COOKING DIRECTIONS from frozen Preheat oven to 425°. Bake covered for 30 …" at bounding box center [111, 91] width 84 height 204
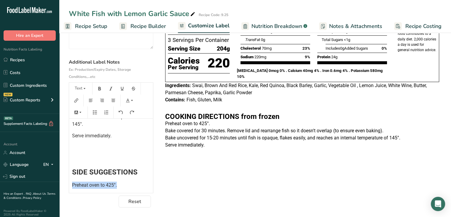
drag, startPoint x: 123, startPoint y: 182, endPoint x: 66, endPoint y: 185, distance: 56.8
click at [66, 185] on section "Customize your label Save Download Choose what to show on your downloaded label…" at bounding box center [255, 87] width 392 height 260
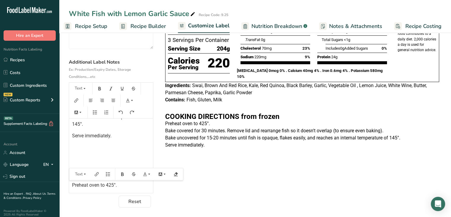
scroll to position [143, 0]
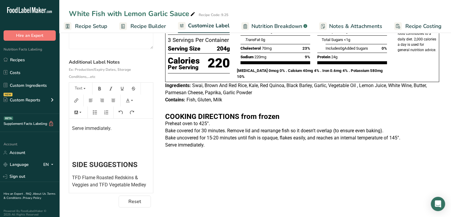
click at [292, 157] on div "Choose your label style Tabular FDA label USA (FDA) Standard FDA label Tabular …" at bounding box center [255, 103] width 373 height 208
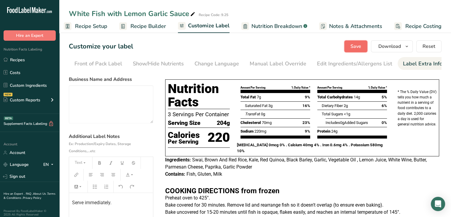
click at [359, 43] on span "Save" at bounding box center [356, 46] width 11 height 7
click at [399, 45] on span "Download" at bounding box center [390, 46] width 23 height 7
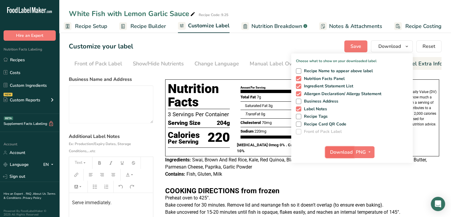
click at [343, 150] on span "Download" at bounding box center [341, 151] width 23 height 7
click at [23, 61] on link "Recipes" at bounding box center [29, 59] width 59 height 11
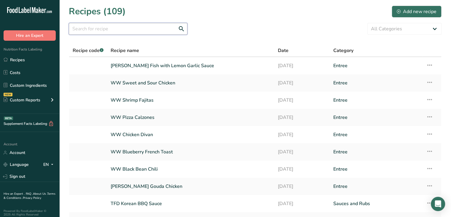
click at [119, 29] on input "text" at bounding box center [128, 29] width 119 height 12
type input "blueberry"
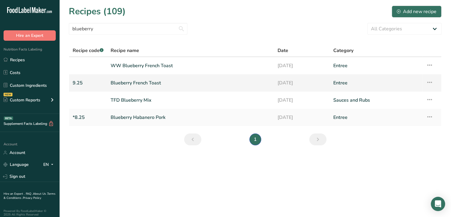
click at [138, 87] on link "Blueberry French Toast" at bounding box center [191, 83] width 160 height 12
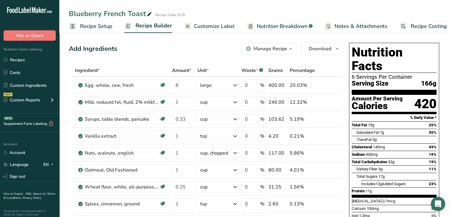
click at [205, 24] on span "Customize Label" at bounding box center [214, 26] width 41 height 8
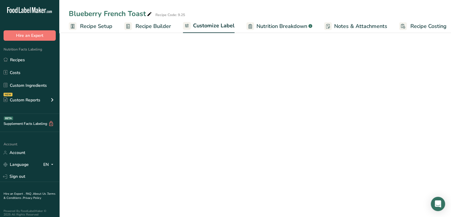
scroll to position [0, 5]
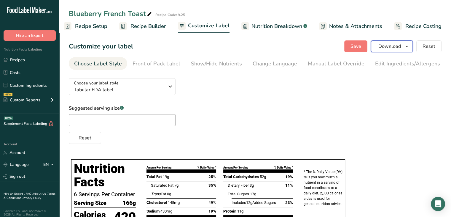
click at [399, 47] on span "Download" at bounding box center [390, 46] width 23 height 7
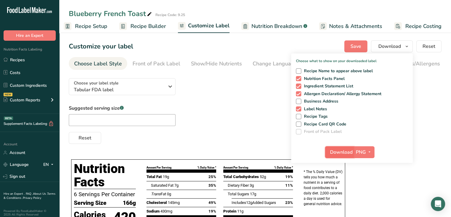
click at [342, 152] on span "Download" at bounding box center [341, 151] width 23 height 7
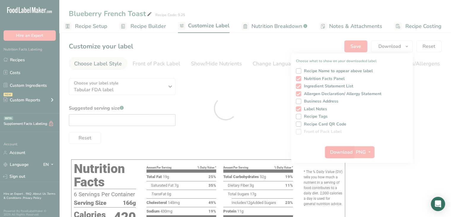
scroll to position [0, 0]
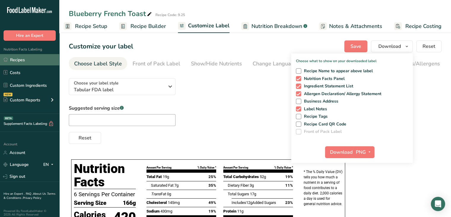
click at [19, 62] on link "Recipes" at bounding box center [29, 59] width 59 height 11
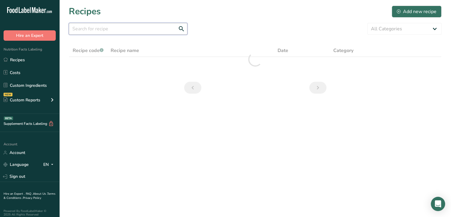
click at [126, 26] on input "text" at bounding box center [128, 29] width 119 height 12
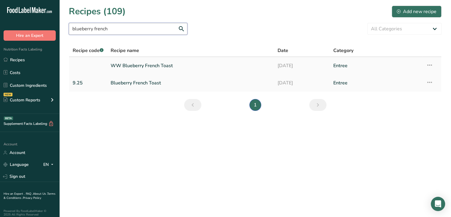
type input "blueberry french"
click at [134, 64] on link "WW Blueberry French Toast" at bounding box center [191, 65] width 160 height 12
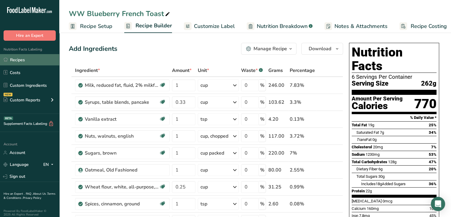
click at [27, 59] on link "Recipes" at bounding box center [29, 59] width 59 height 11
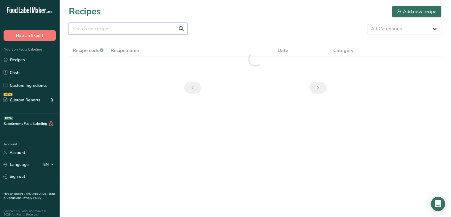
click at [112, 31] on input "text" at bounding box center [128, 29] width 119 height 12
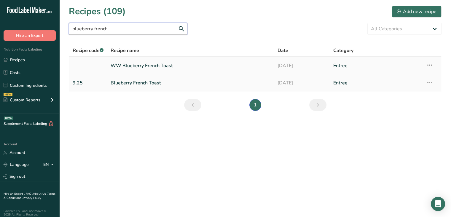
type input "blueberry french"
click at [427, 64] on icon at bounding box center [429, 65] width 7 height 11
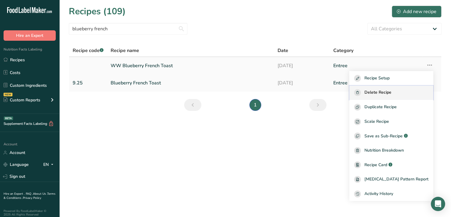
click at [392, 89] on span "Delete Recipe" at bounding box center [378, 92] width 27 height 7
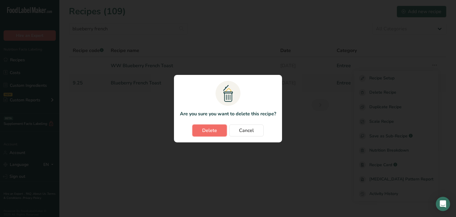
click at [215, 128] on span "Delete" at bounding box center [209, 130] width 15 height 7
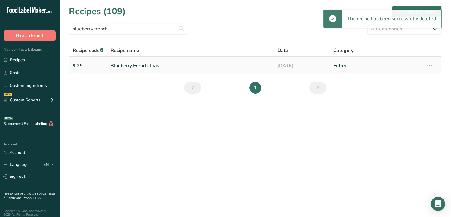
click at [432, 65] on icon at bounding box center [429, 65] width 7 height 11
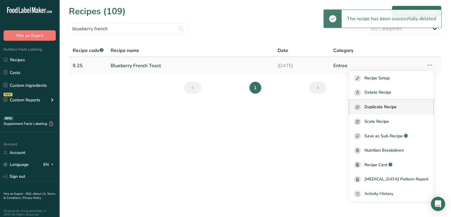
click at [395, 107] on span "Duplicate Recipe" at bounding box center [381, 107] width 32 height 7
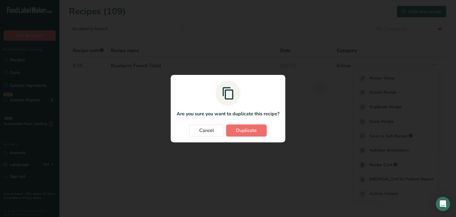
click at [237, 130] on span "Duplicate" at bounding box center [246, 130] width 21 height 7
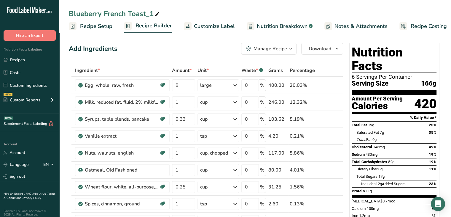
click at [156, 12] on icon at bounding box center [157, 14] width 5 height 8
type input "WW Blueberry French Toast"
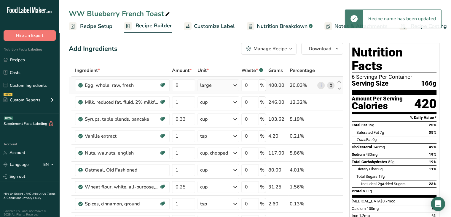
click at [331, 85] on icon at bounding box center [331, 85] width 4 height 6
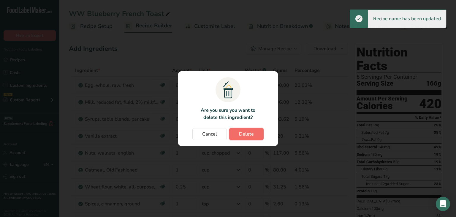
click at [252, 132] on span "Delete" at bounding box center [246, 133] width 15 height 7
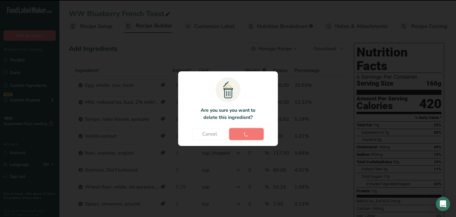
type input "1"
type input "0.33"
type input "1"
type input "0.25"
type input "1"
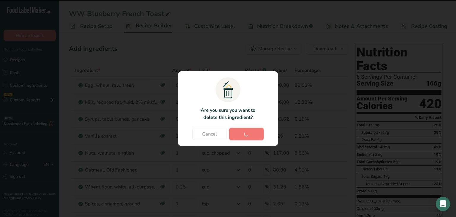
type input "8"
type input "1.5"
type input "16"
type input "1"
type input "16"
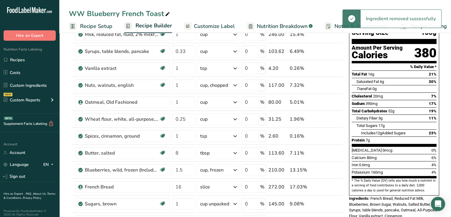
scroll to position [52, 0]
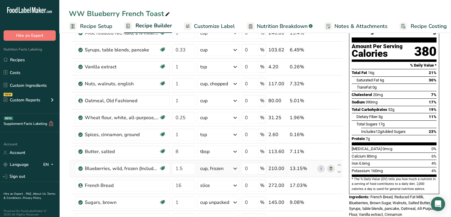
click at [329, 169] on icon at bounding box center [331, 168] width 4 height 6
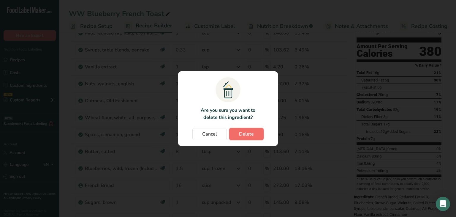
click at [250, 130] on button "Delete" at bounding box center [246, 134] width 34 height 12
type input "16"
type input "1"
type input "16"
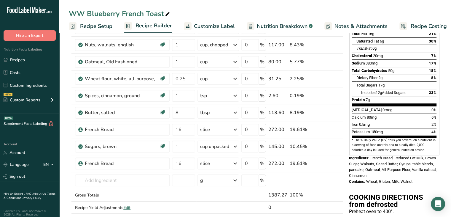
scroll to position [90, 0]
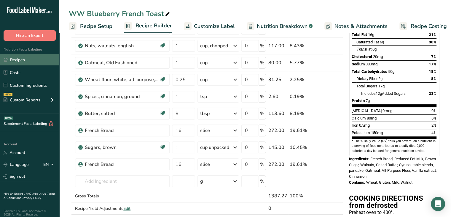
click at [28, 61] on link "Recipes" at bounding box center [29, 59] width 59 height 11
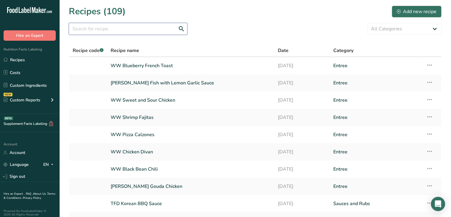
click at [102, 31] on input "text" at bounding box center [128, 29] width 119 height 12
type input "blueberry"
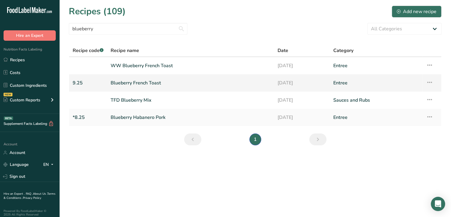
click at [137, 80] on link "Blueberry French Toast" at bounding box center [191, 83] width 160 height 12
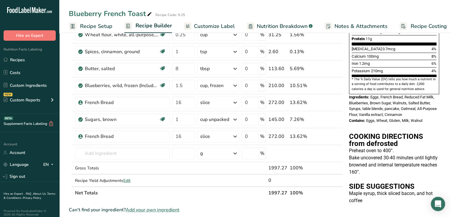
scroll to position [152, 0]
click at [329, 135] on icon at bounding box center [331, 136] width 4 height 6
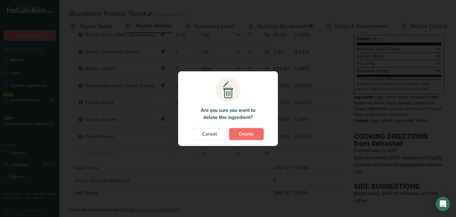
click at [249, 132] on span "Delete" at bounding box center [246, 133] width 15 height 7
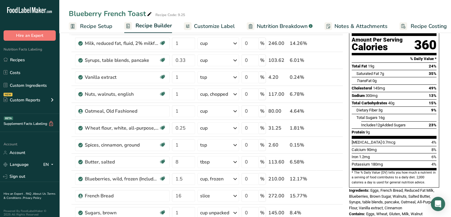
scroll to position [0, 0]
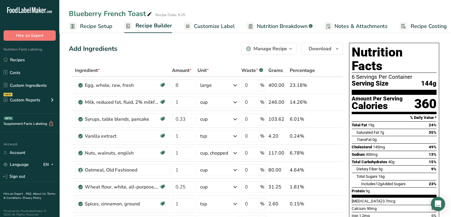
click at [207, 27] on span "Customize Label" at bounding box center [214, 26] width 41 height 8
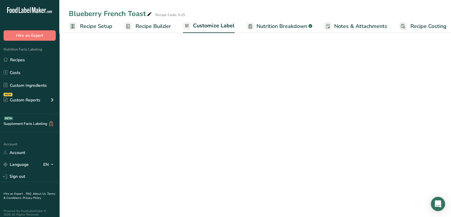
scroll to position [0, 5]
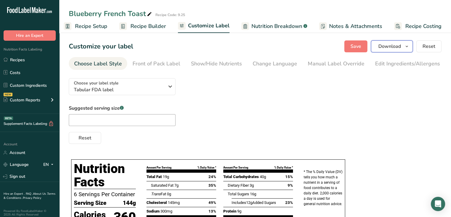
click at [390, 47] on span "Download" at bounding box center [390, 46] width 23 height 7
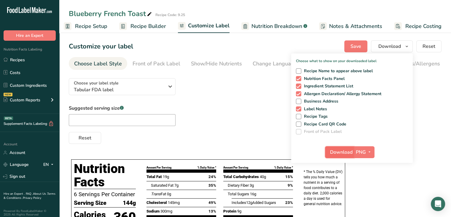
click at [335, 150] on span "Download" at bounding box center [341, 151] width 23 height 7
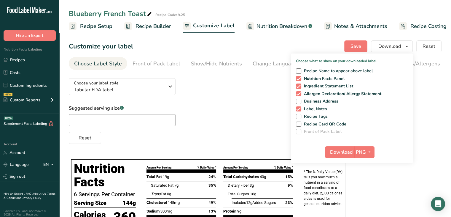
scroll to position [0, 5]
click at [337, 145] on div "Download PNG PNG BMP SVG PDF TXT" at bounding box center [352, 153] width 122 height 19
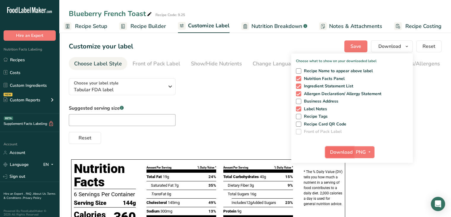
click at [340, 150] on span "Download" at bounding box center [341, 151] width 23 height 7
click at [19, 60] on link "Recipes" at bounding box center [29, 59] width 59 height 11
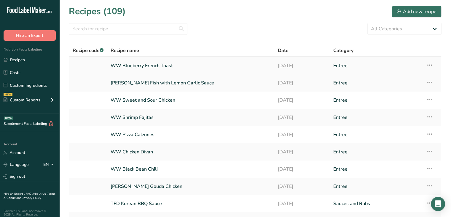
click at [139, 62] on link "WW Blueberry French Toast" at bounding box center [191, 65] width 160 height 12
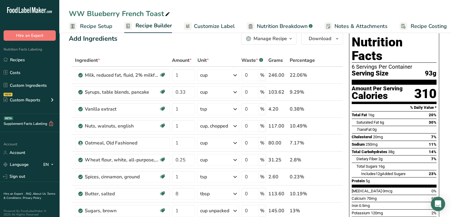
scroll to position [10, 0]
